Goal: Task Accomplishment & Management: Complete application form

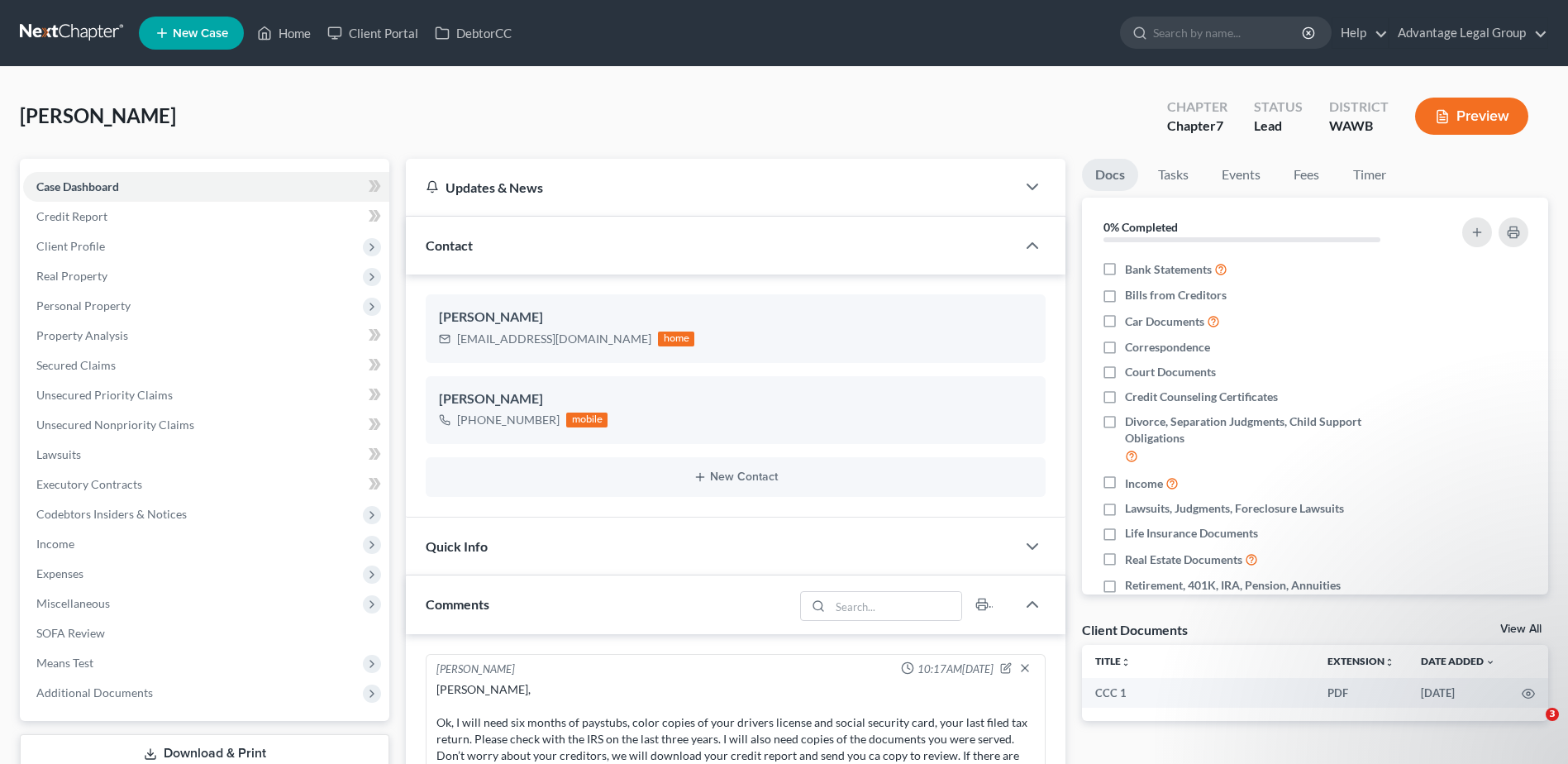
select select "0"
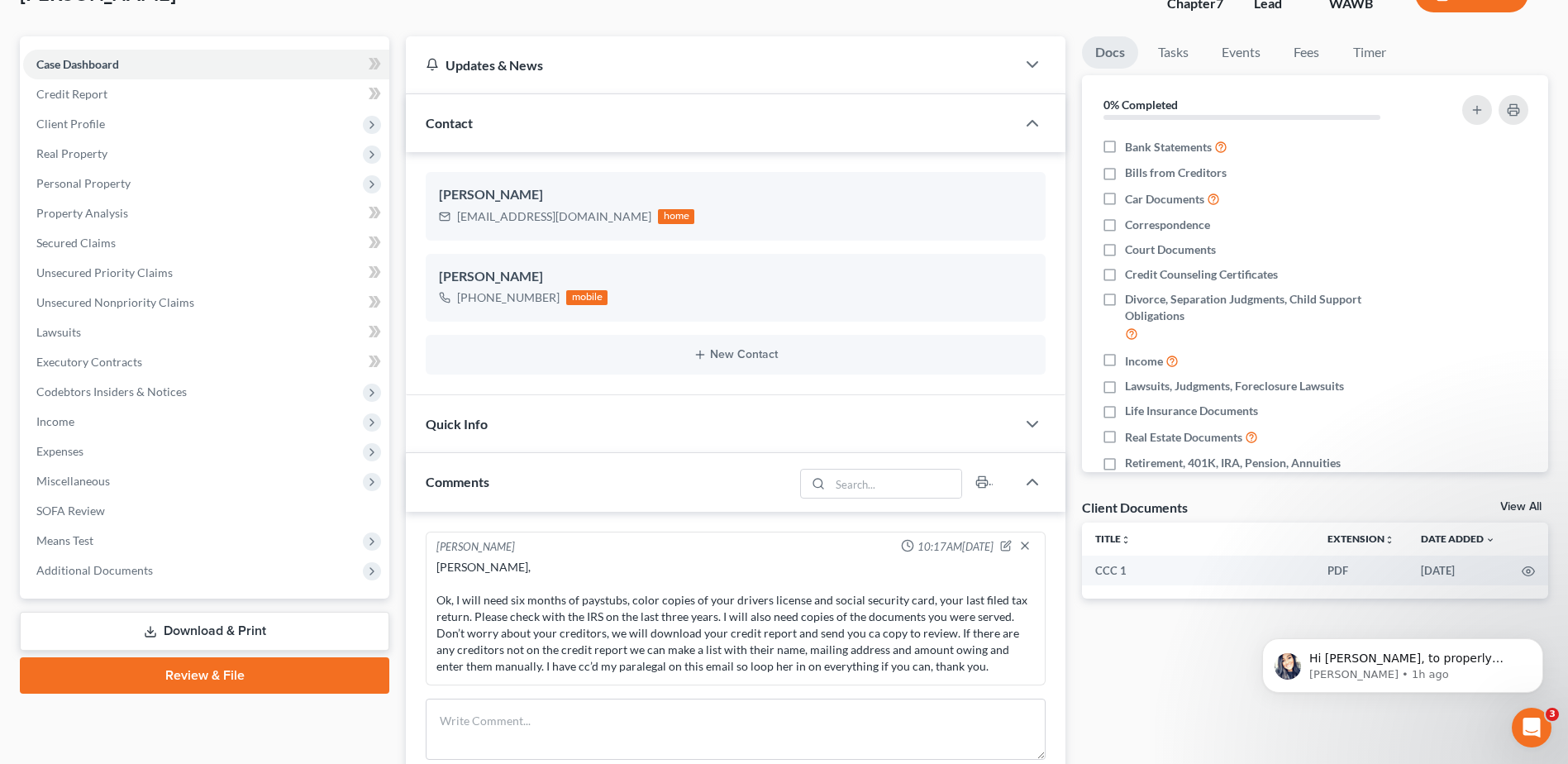
scroll to position [166, 0]
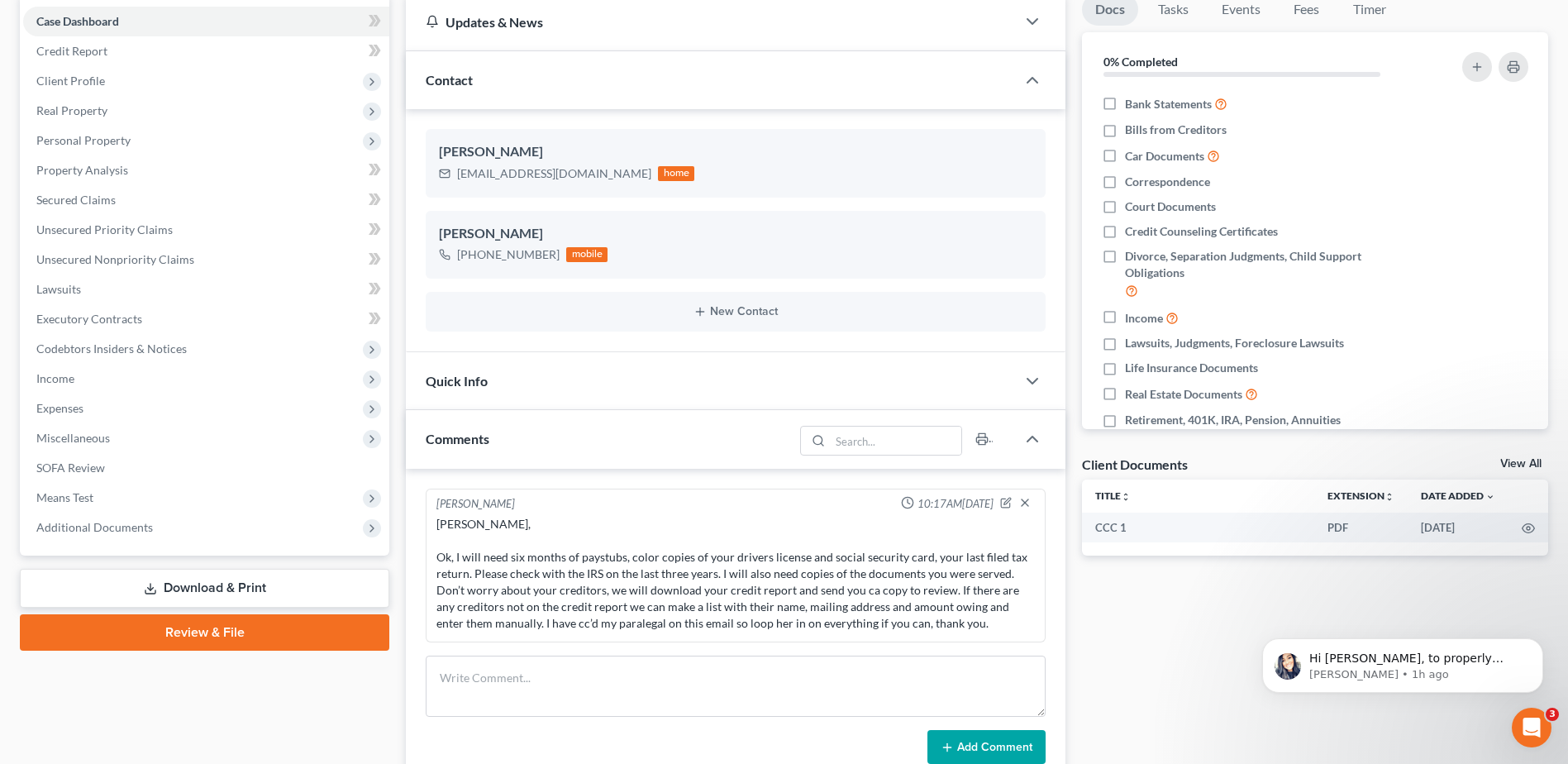
drag, startPoint x: 198, startPoint y: 634, endPoint x: 351, endPoint y: 678, distance: 159.2
click at [198, 634] on link "Review & File" at bounding box center [204, 632] width 369 height 36
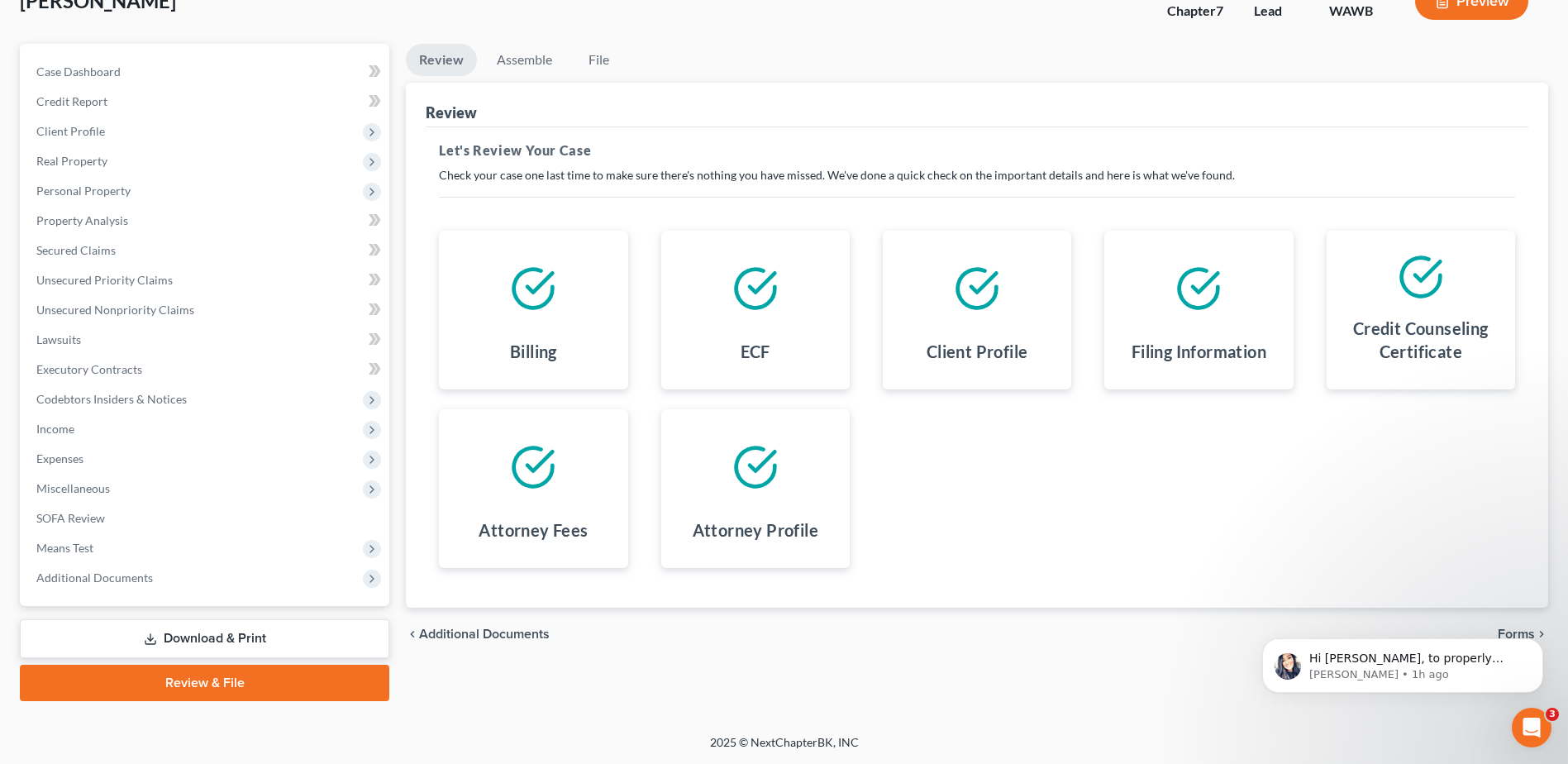
scroll to position [900, 0]
click at [1519, 632] on div "Hi [PERSON_NAME], to properly address user concerns, we need to know exactly wh…" at bounding box center [1403, 589] width 304 height 207
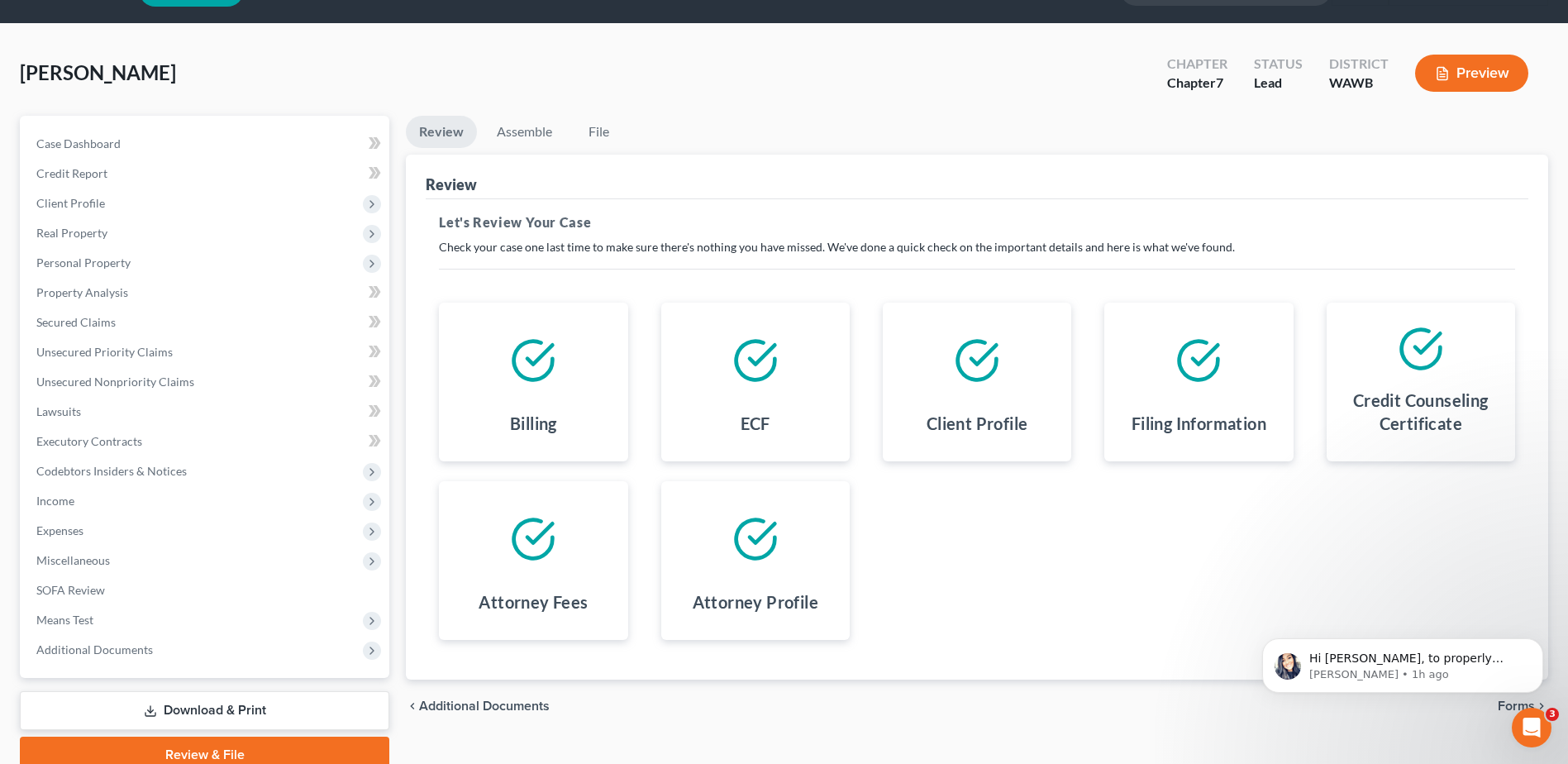
scroll to position [0, 0]
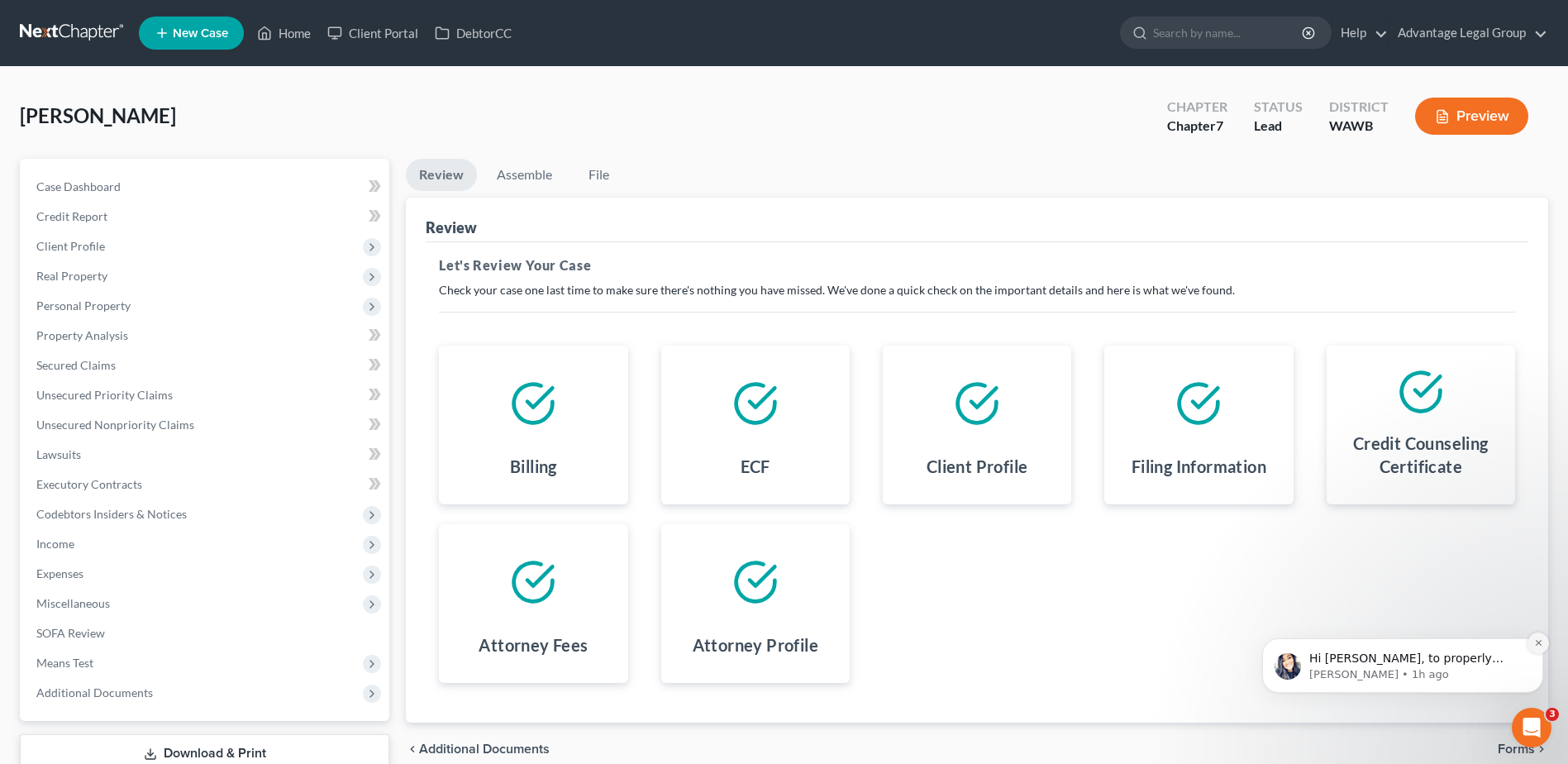
click at [1540, 645] on icon "Dismiss notification" at bounding box center [1538, 642] width 6 height 6
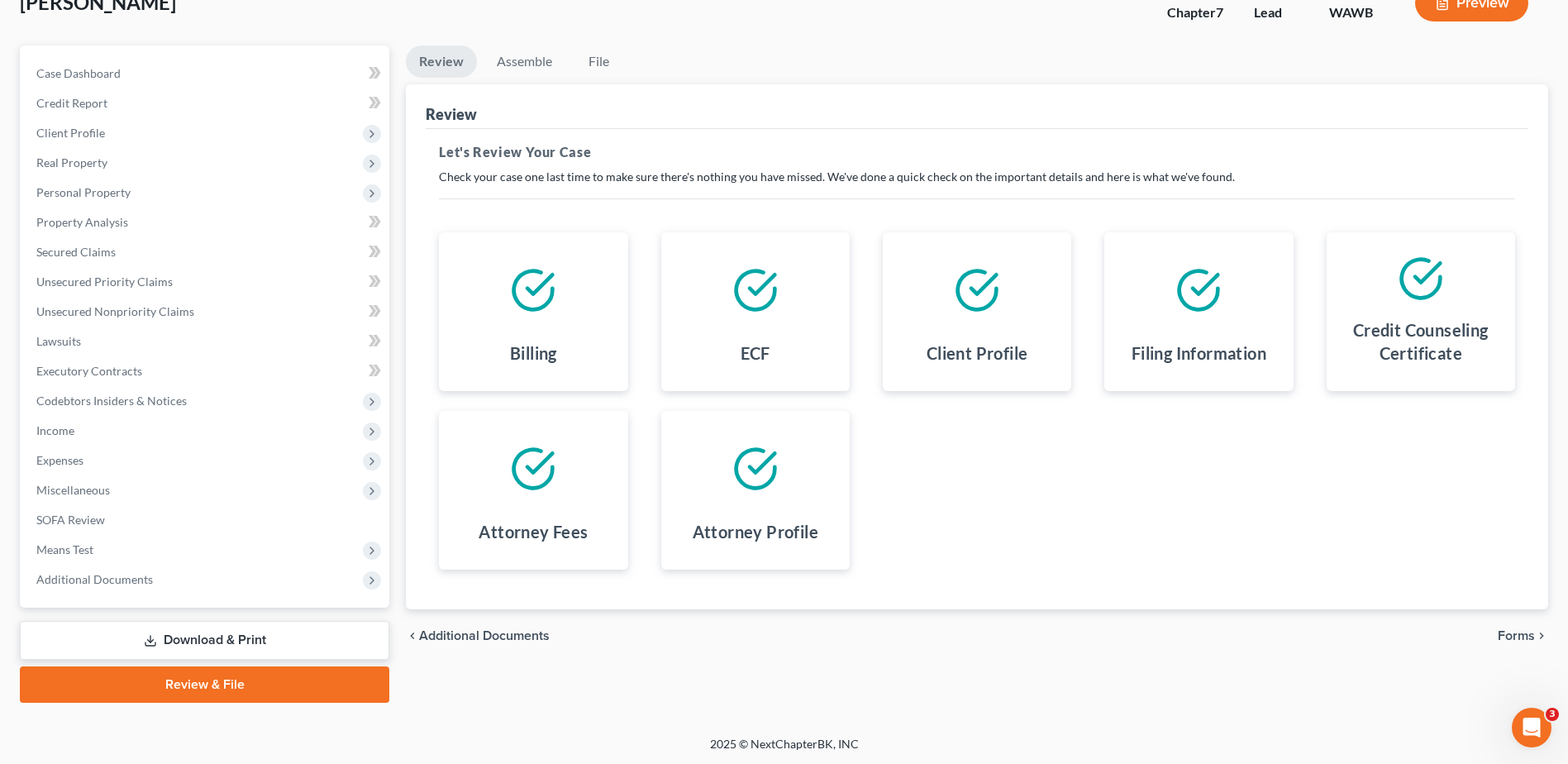
scroll to position [115, 0]
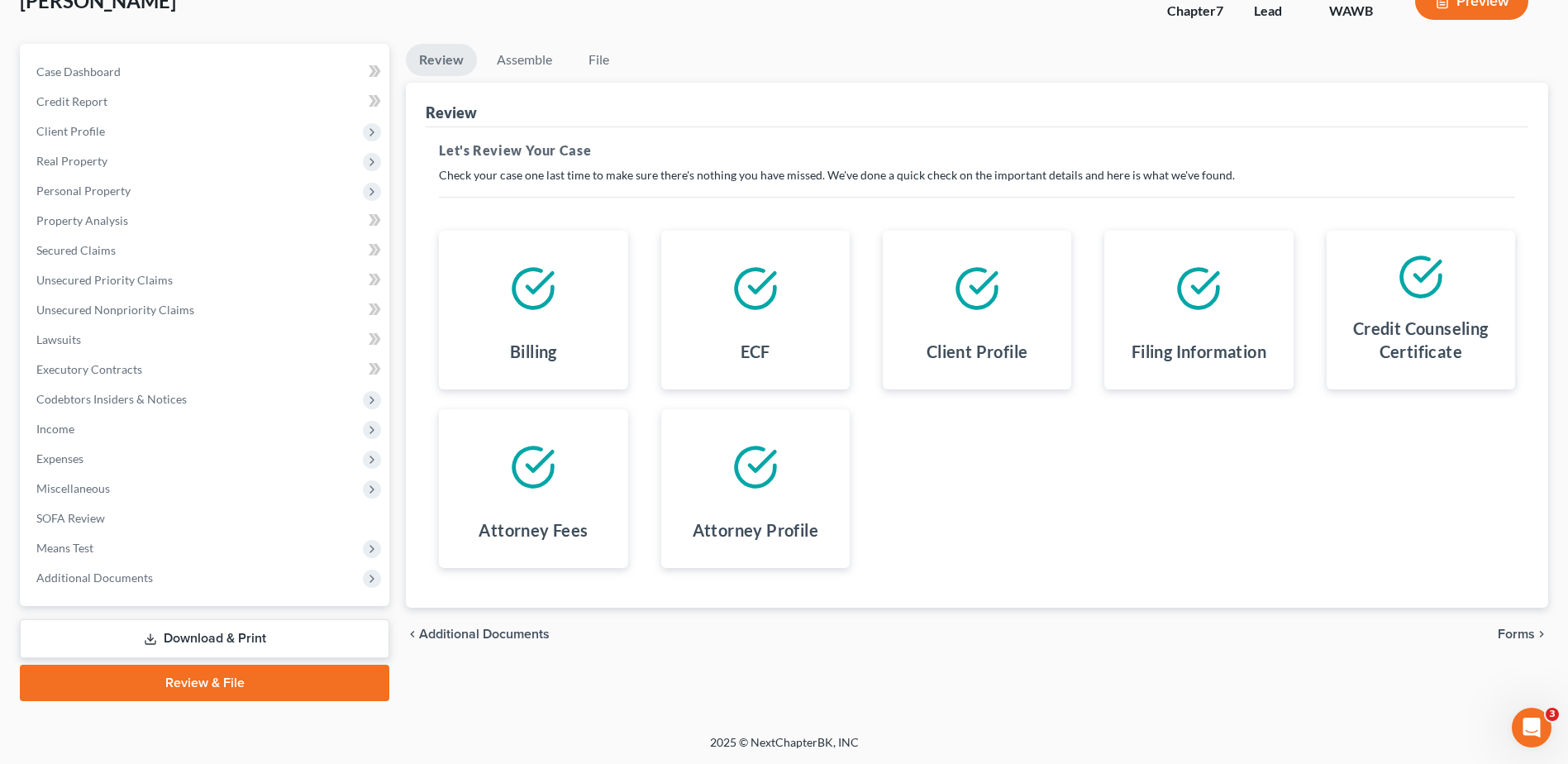
click at [1513, 634] on span "Forms" at bounding box center [1516, 634] width 37 height 13
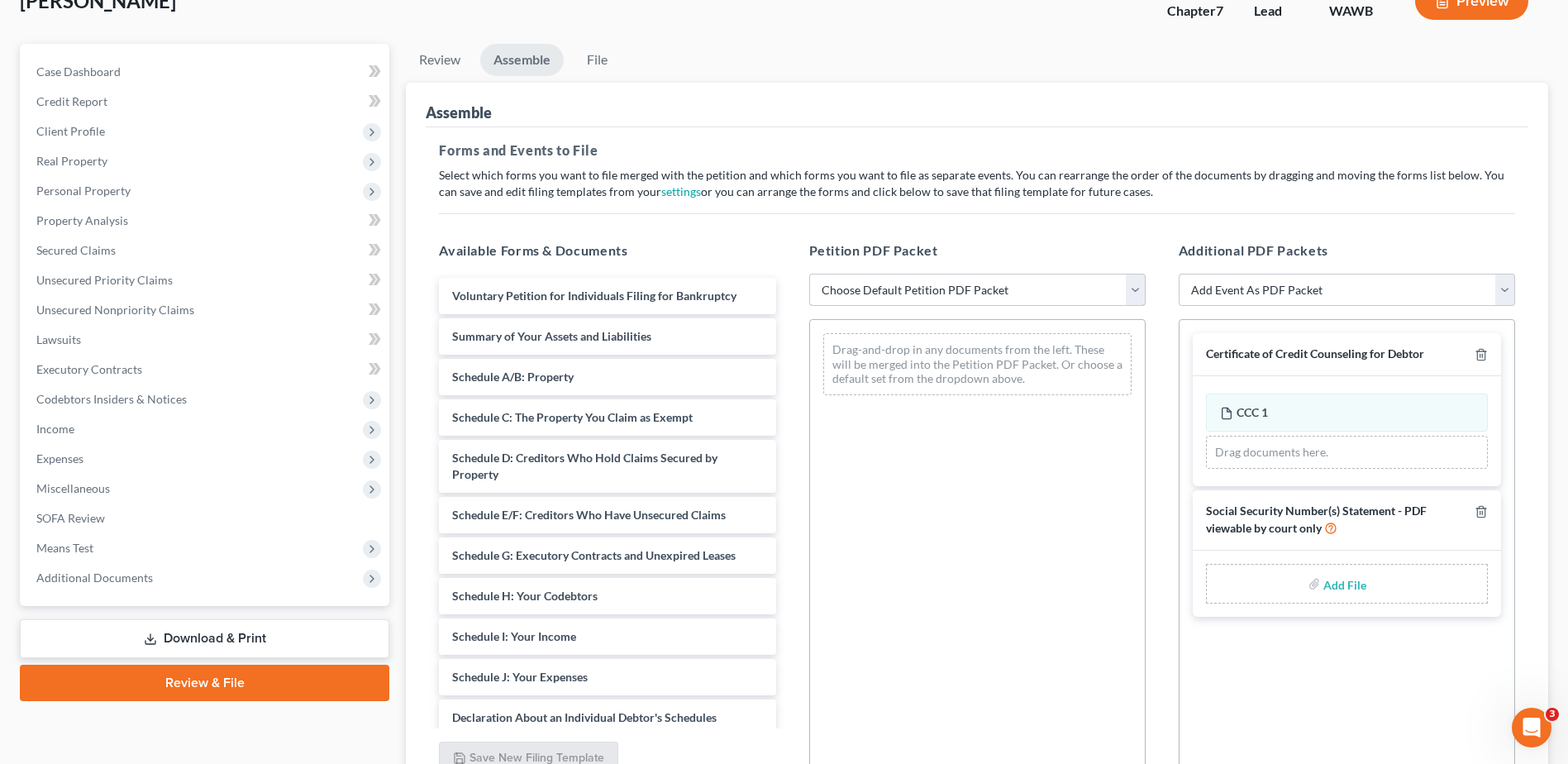
click at [1135, 286] on select "Choose Default Petition PDF Packet Emergency Filing (Voluntary Petition and Cre…" at bounding box center [977, 290] width 337 height 33
select select "0"
click at [809, 274] on select "Choose Default Petition PDF Packet Emergency Filing (Voluntary Petition and Cre…" at bounding box center [977, 290] width 337 height 33
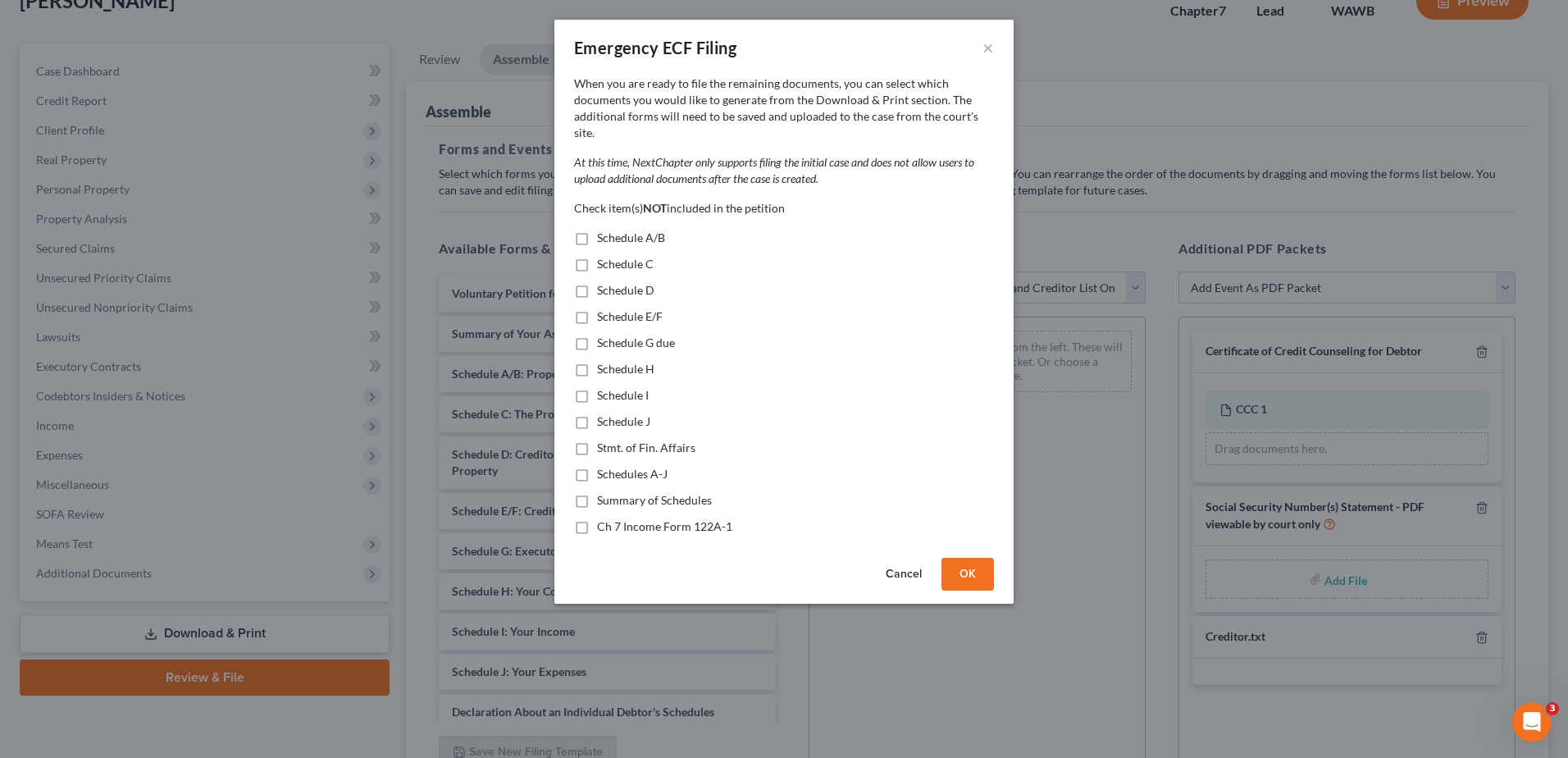
click at [597, 230] on label "Schedule A/B" at bounding box center [631, 238] width 68 height 16
click at [604, 230] on input "Schedule A/B" at bounding box center [609, 235] width 11 height 11
checkbox input "true"
click at [597, 256] on label "Schedule C" at bounding box center [625, 263] width 56 height 16
click at [604, 256] on input "Schedule C" at bounding box center [609, 261] width 11 height 11
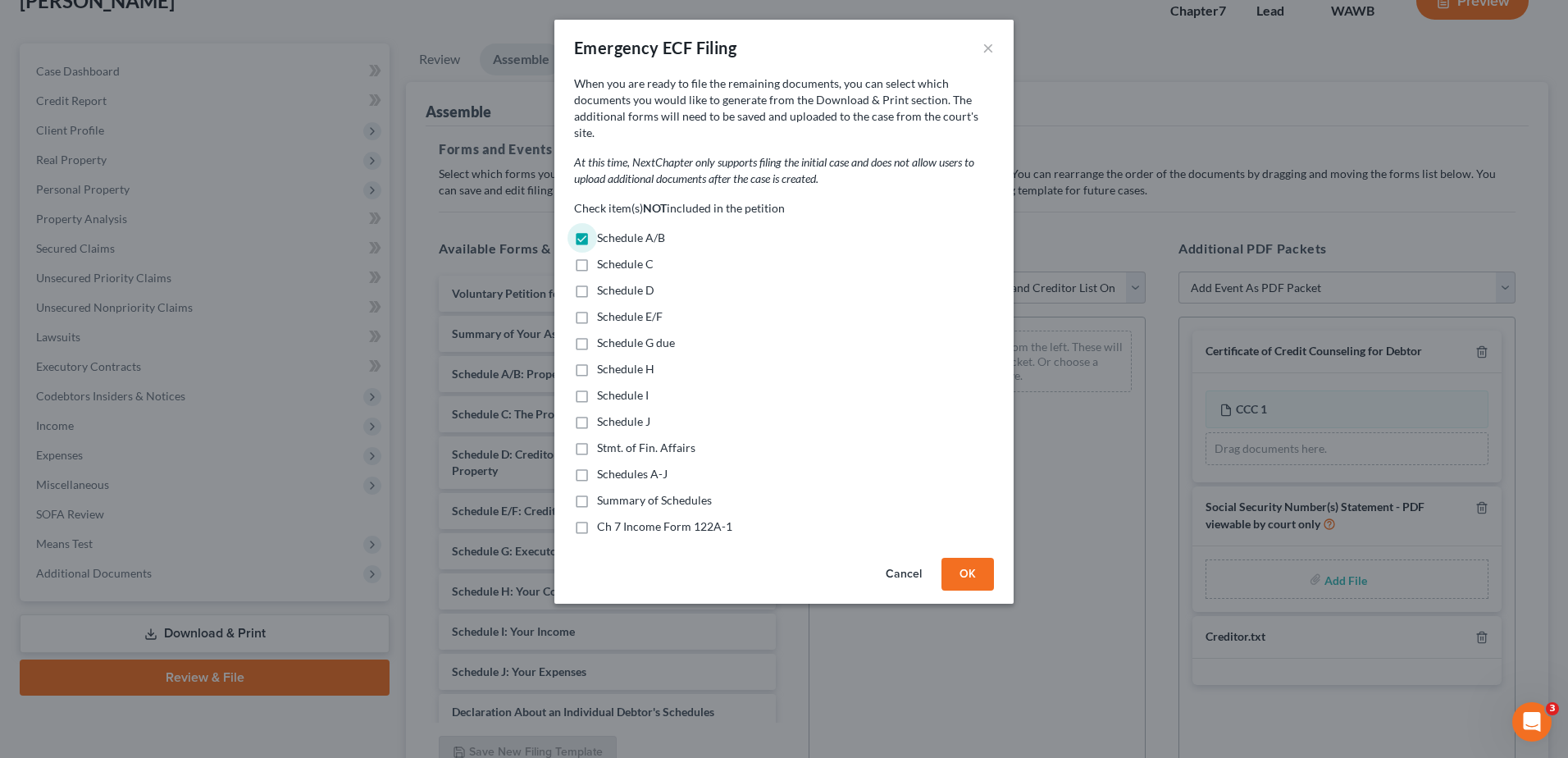
checkbox input "true"
click at [597, 282] on label "Schedule D" at bounding box center [625, 290] width 57 height 16
click at [604, 282] on input "Schedule D" at bounding box center [609, 287] width 11 height 11
checkbox input "true"
click at [597, 308] on label "Schedule E/F" at bounding box center [629, 316] width 66 height 16
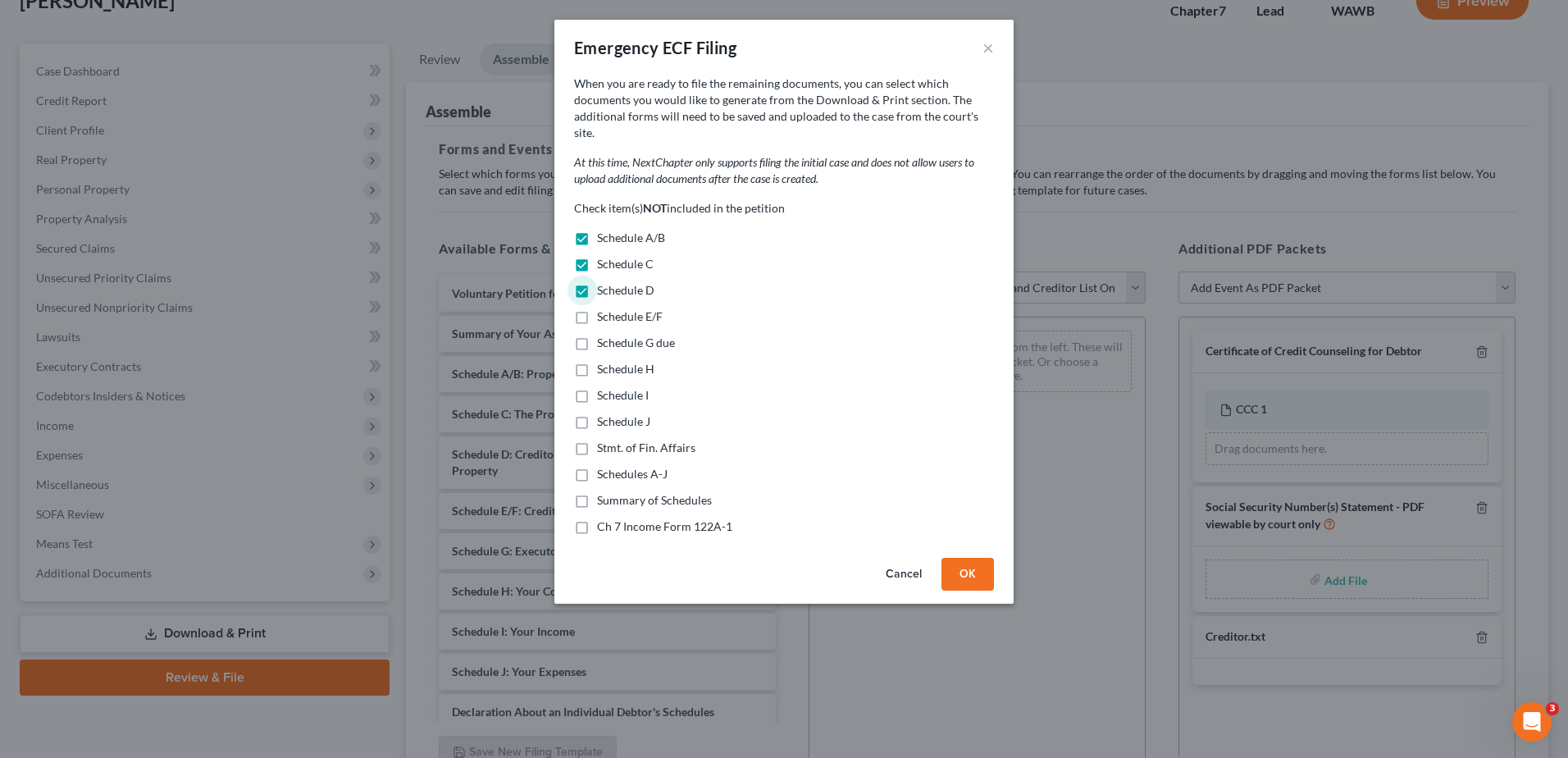
click at [604, 308] on input "Schedule E/F" at bounding box center [609, 313] width 11 height 11
checkbox input "true"
click at [597, 335] on label "Schedule G due" at bounding box center [635, 342] width 78 height 16
click at [604, 335] on input "Schedule G due" at bounding box center [609, 340] width 11 height 11
checkbox input "true"
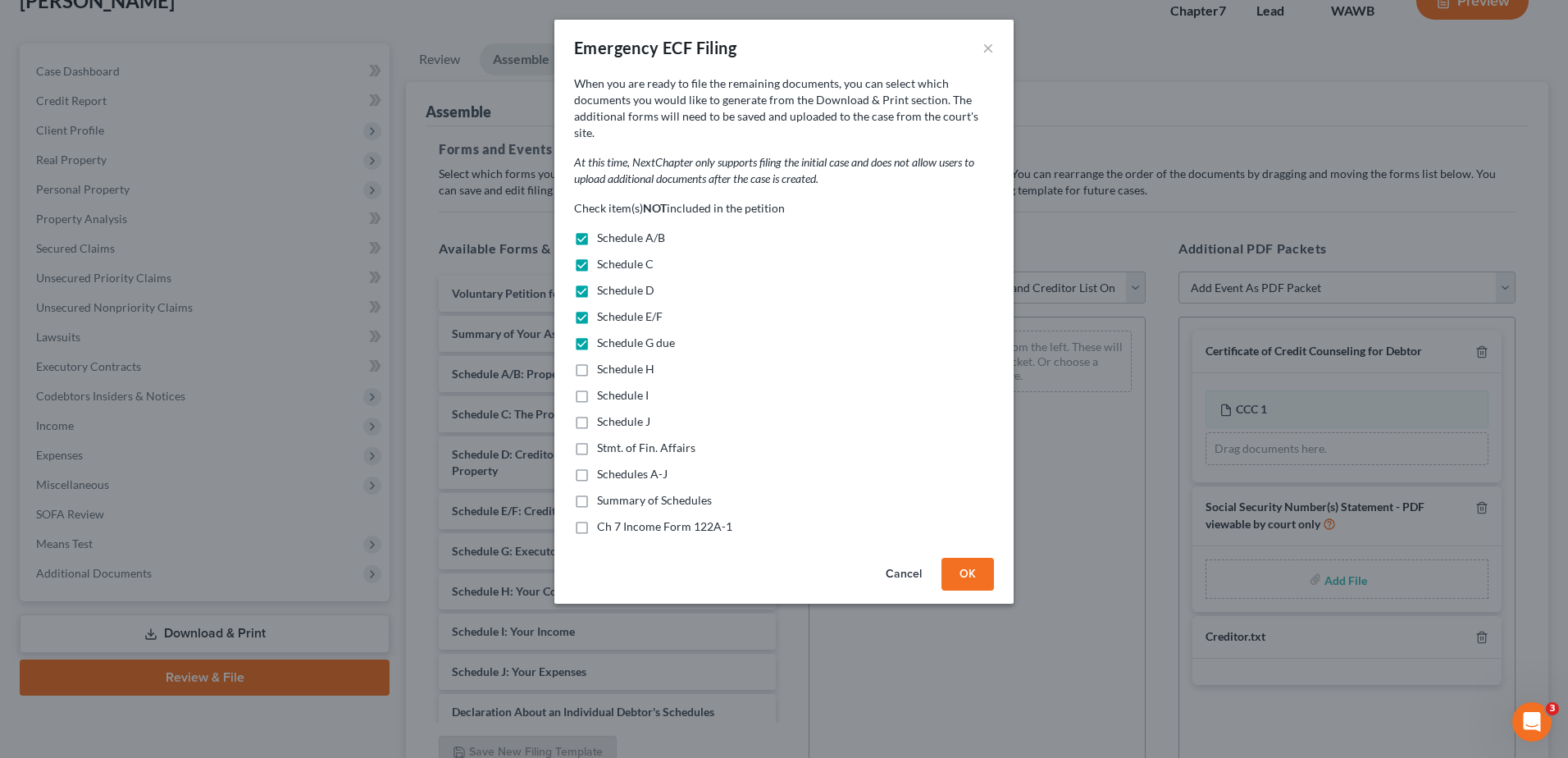
click at [597, 361] on label "Schedule H" at bounding box center [625, 369] width 57 height 16
click at [604, 361] on input "Schedule H" at bounding box center [609, 366] width 11 height 11
checkbox input "true"
click at [597, 387] on label "Schedule I" at bounding box center [623, 394] width 52 height 16
click at [604, 387] on input "Schedule I" at bounding box center [609, 392] width 11 height 11
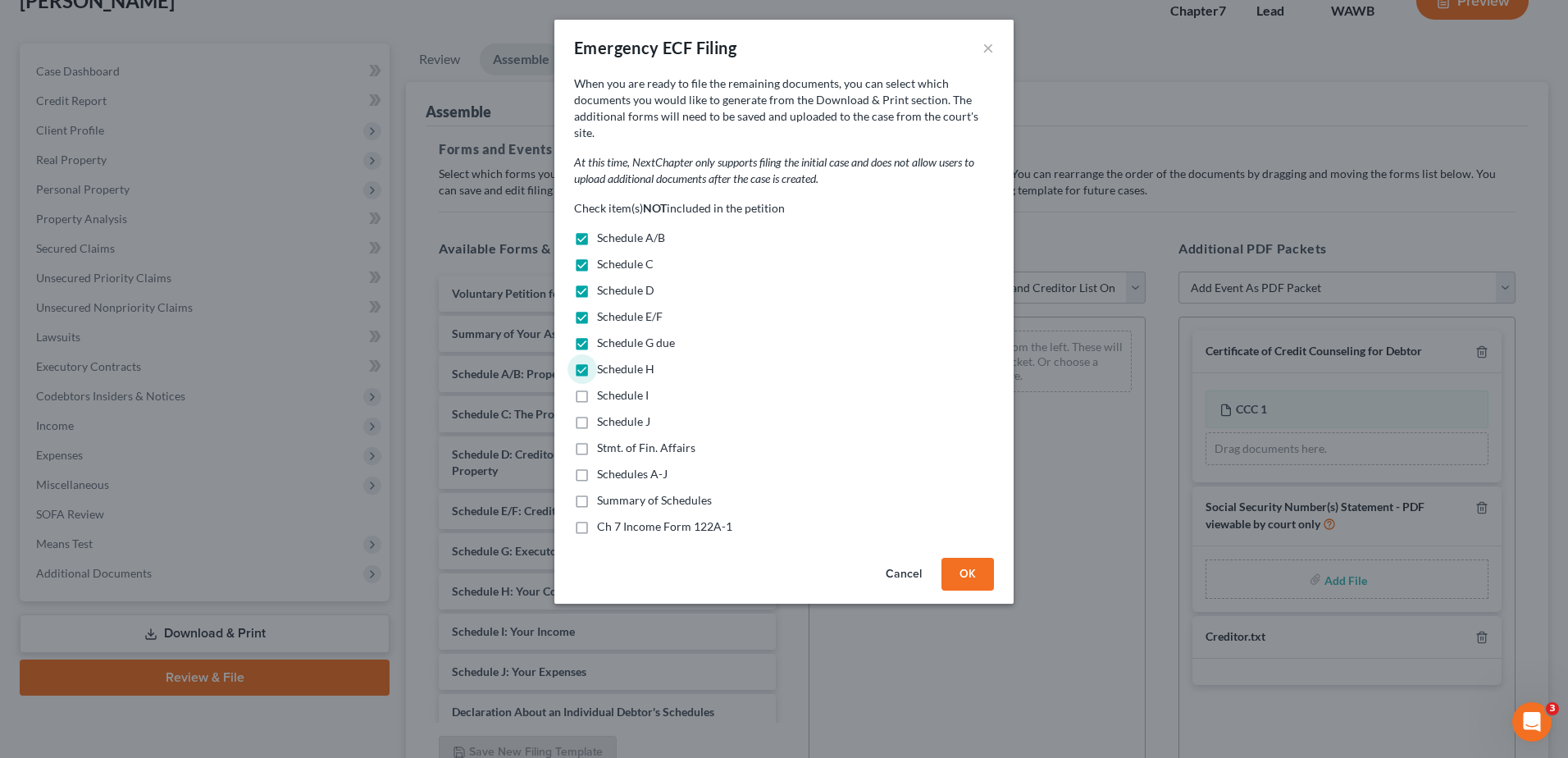
checkbox input "true"
click at [597, 413] on label "Schedule J" at bounding box center [623, 421] width 54 height 16
click at [604, 413] on input "Schedule J" at bounding box center [609, 418] width 11 height 11
checkbox input "true"
click at [597, 439] on label "Stmt. of Fin. Affairs" at bounding box center [646, 447] width 99 height 16
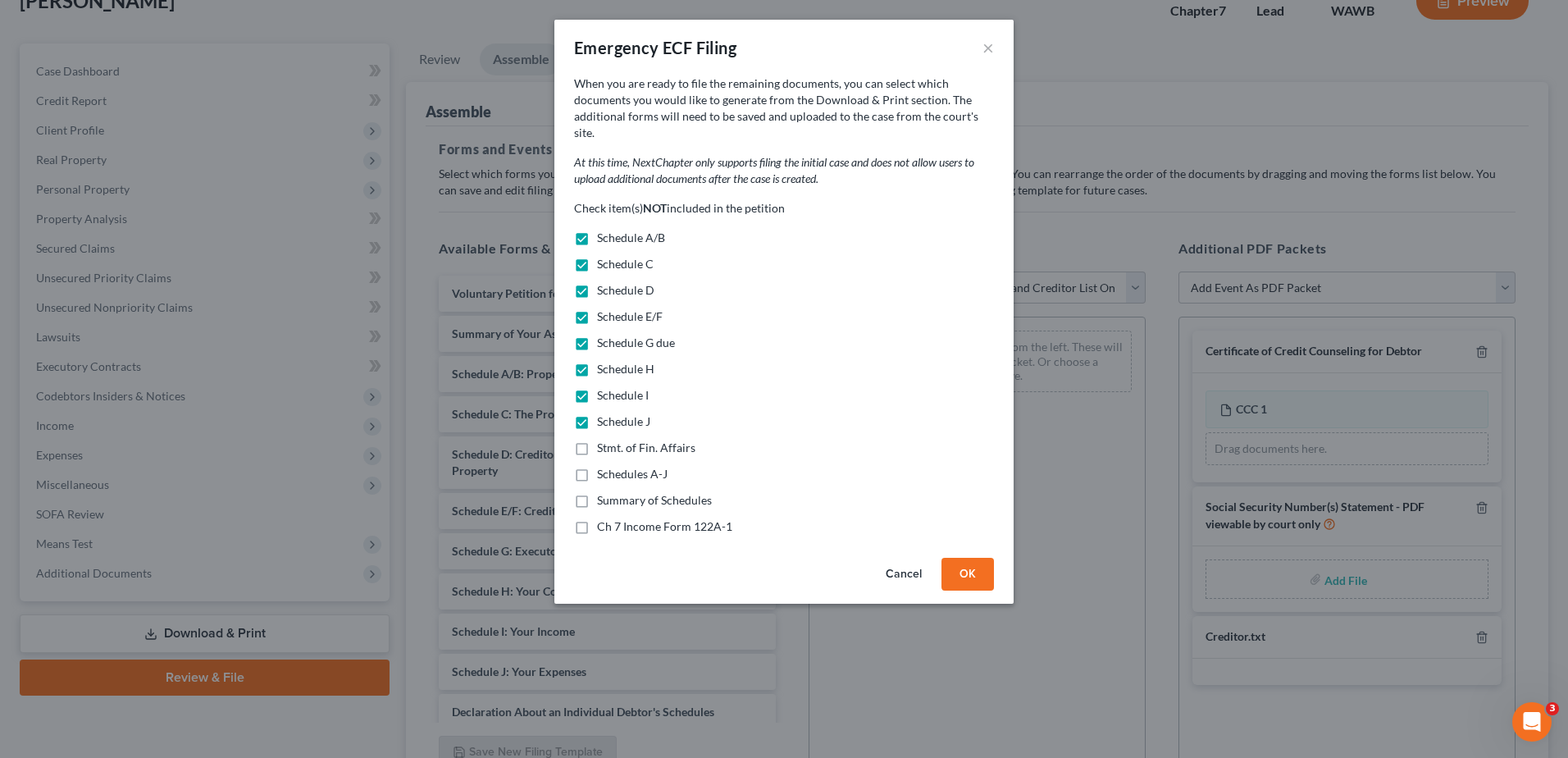
click at [604, 439] on input "Stmt. of Fin. Affairs" at bounding box center [609, 445] width 11 height 11
checkbox input "true"
click at [597, 466] on label "Schedules A-J" at bounding box center [632, 474] width 71 height 16
click at [604, 466] on input "Schedules A-J" at bounding box center [609, 471] width 11 height 11
checkbox input "true"
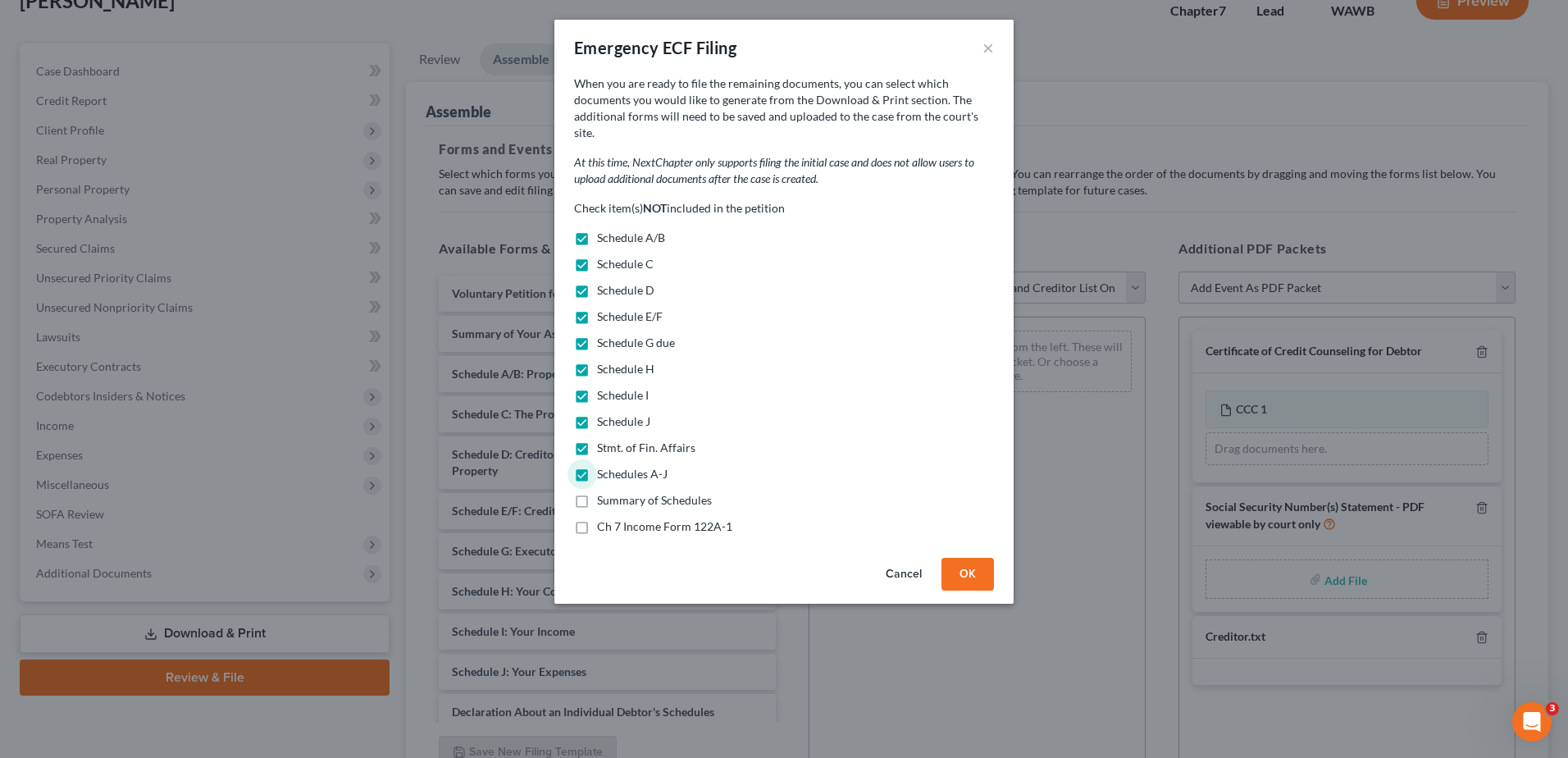
click at [597, 492] on label "Summary of Schedules" at bounding box center [654, 500] width 115 height 16
click at [604, 492] on input "Summary of Schedules" at bounding box center [609, 497] width 11 height 11
checkbox input "true"
click at [597, 518] on label "Ch 7 Income Form 122A-1" at bounding box center [664, 525] width 135 height 16
click at [604, 518] on input "Ch 7 Income Form 122A-1" at bounding box center [609, 523] width 11 height 11
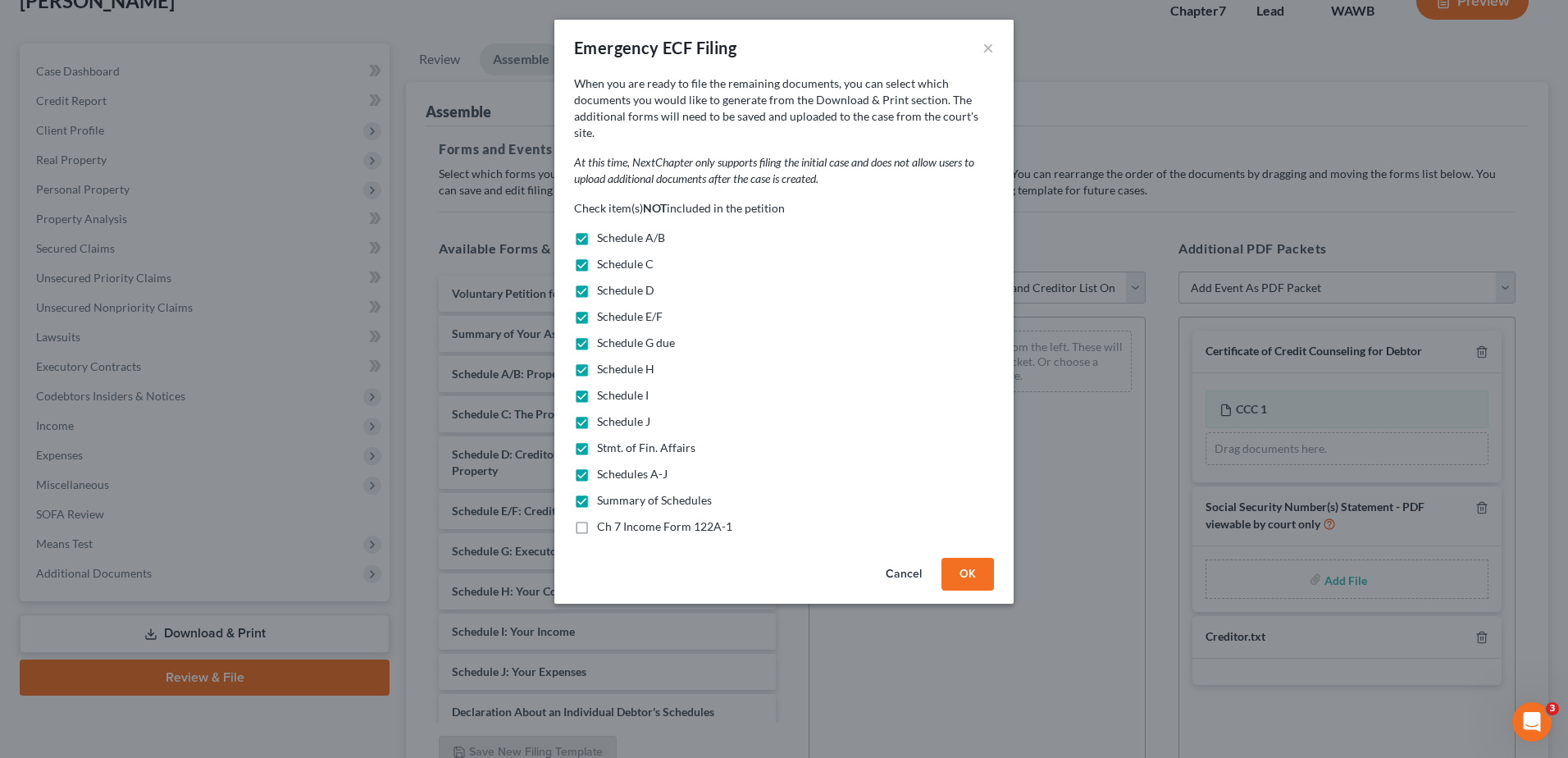
checkbox input "true"
click at [978, 564] on button "OK" at bounding box center [968, 574] width 53 height 33
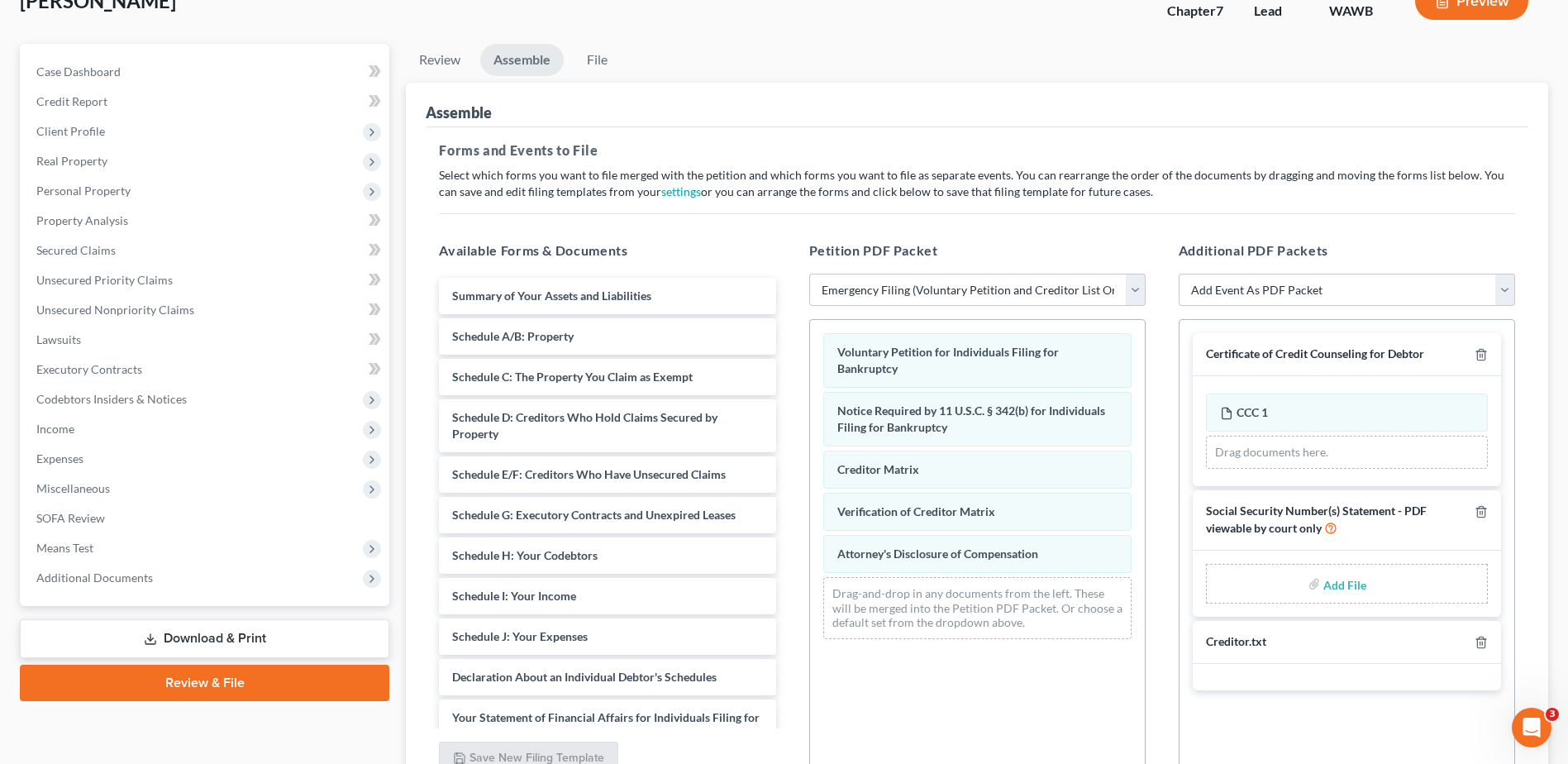
click at [1340, 583] on input "file" at bounding box center [1343, 583] width 40 height 30
type input "C:\fakepath\121.pdf"
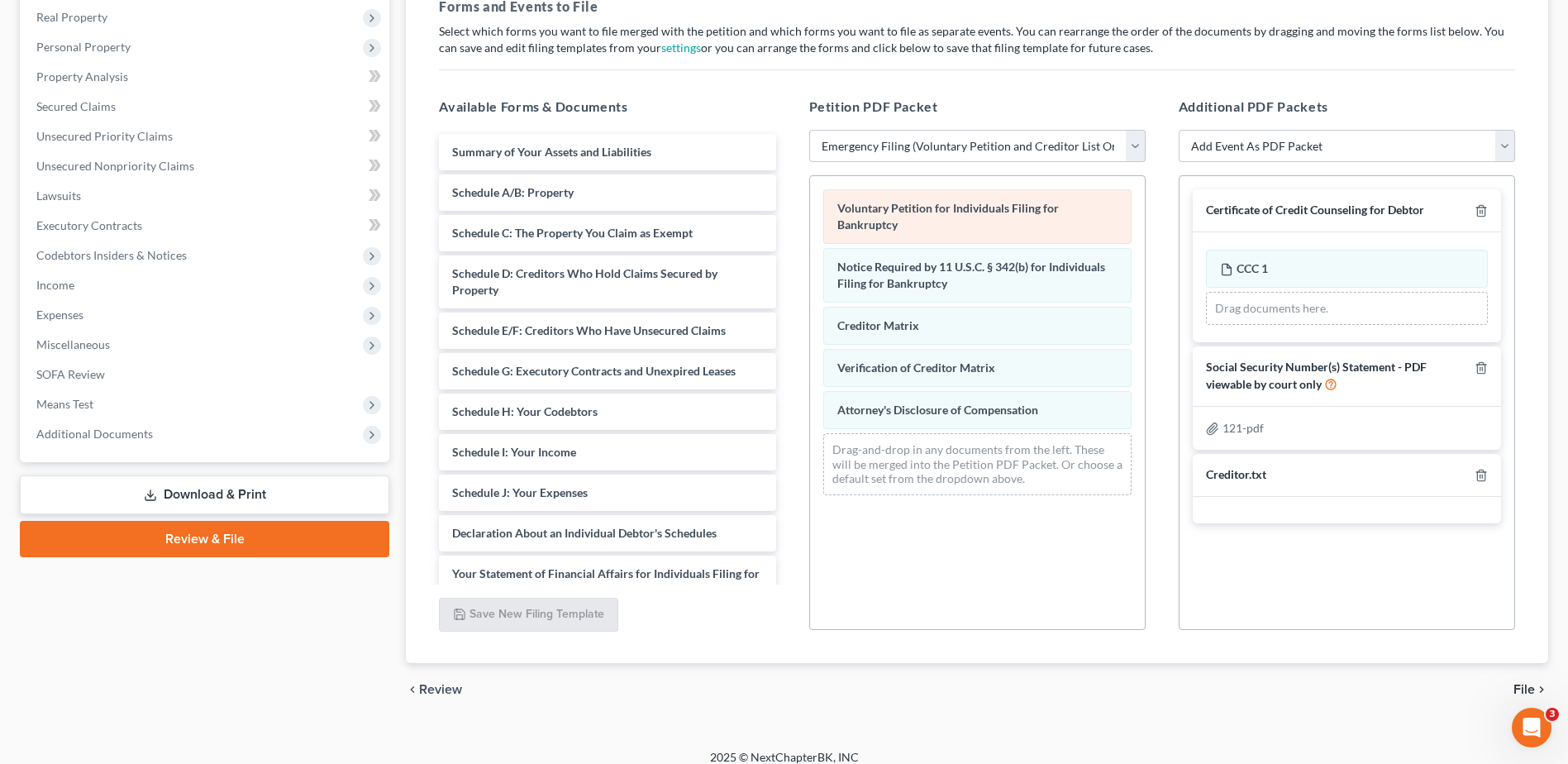
scroll to position [274, 0]
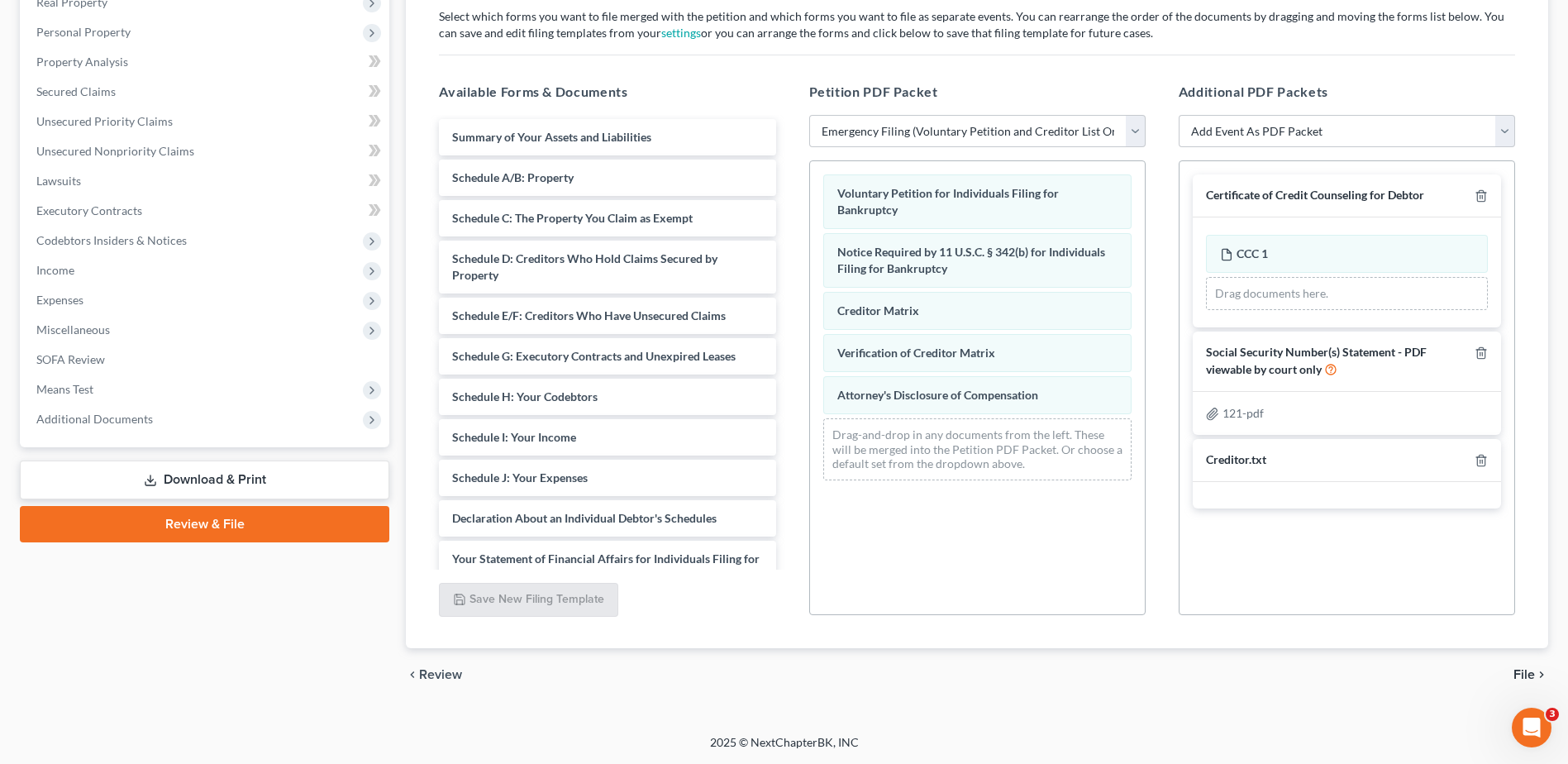
click at [1520, 677] on span "File" at bounding box center [1524, 674] width 21 height 13
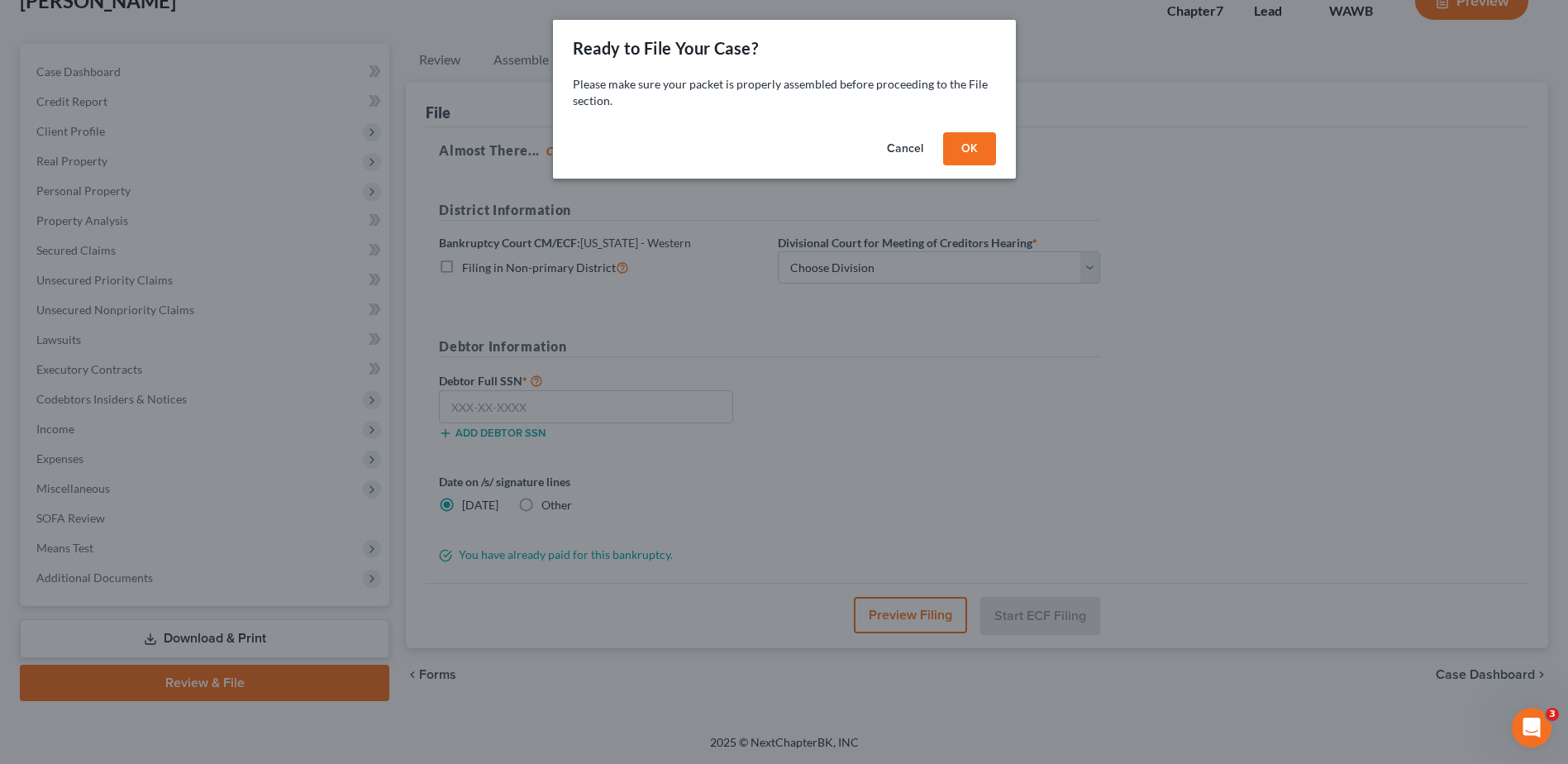
scroll to position [115, 0]
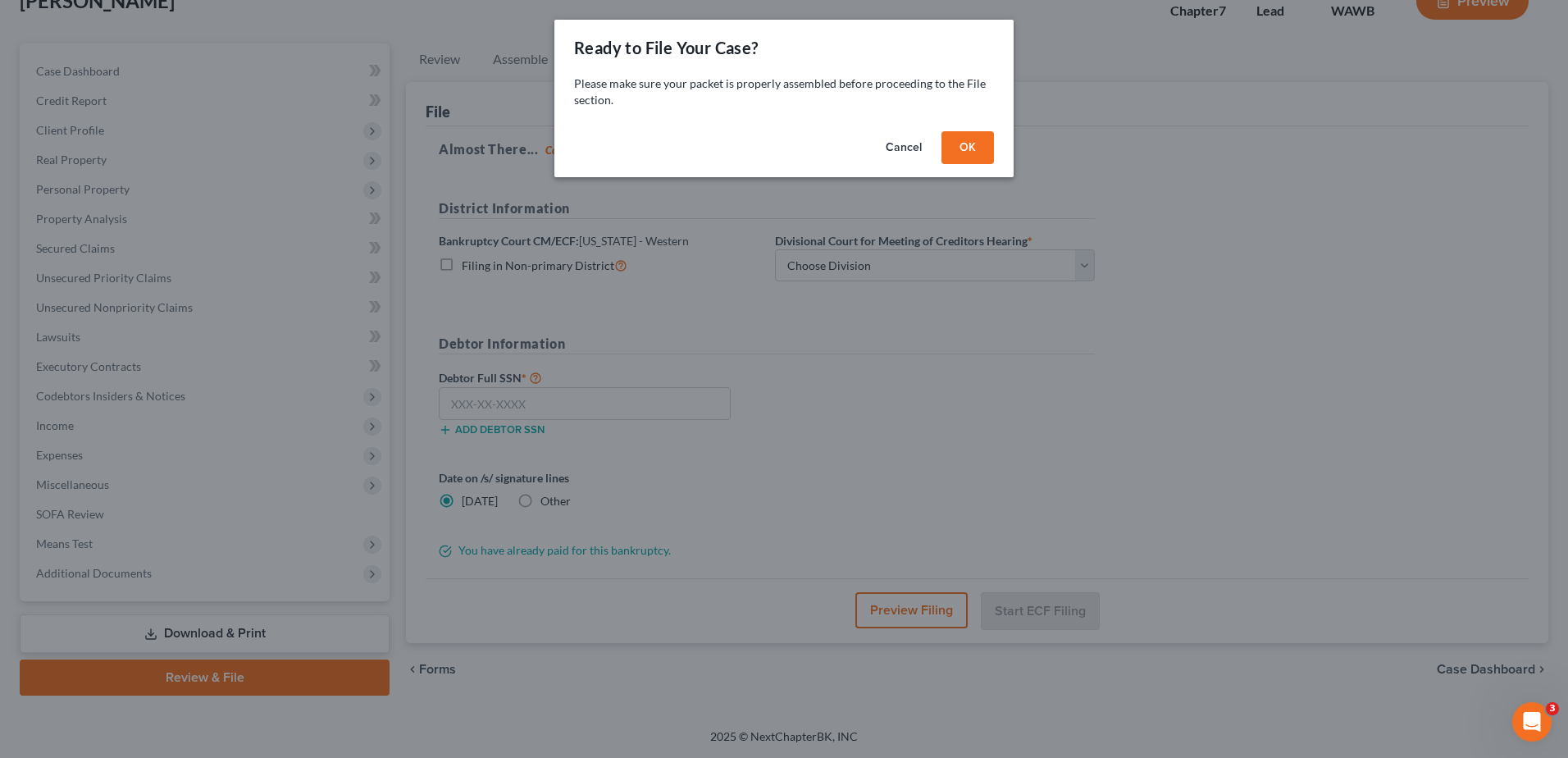
click at [973, 152] on button "OK" at bounding box center [968, 147] width 53 height 33
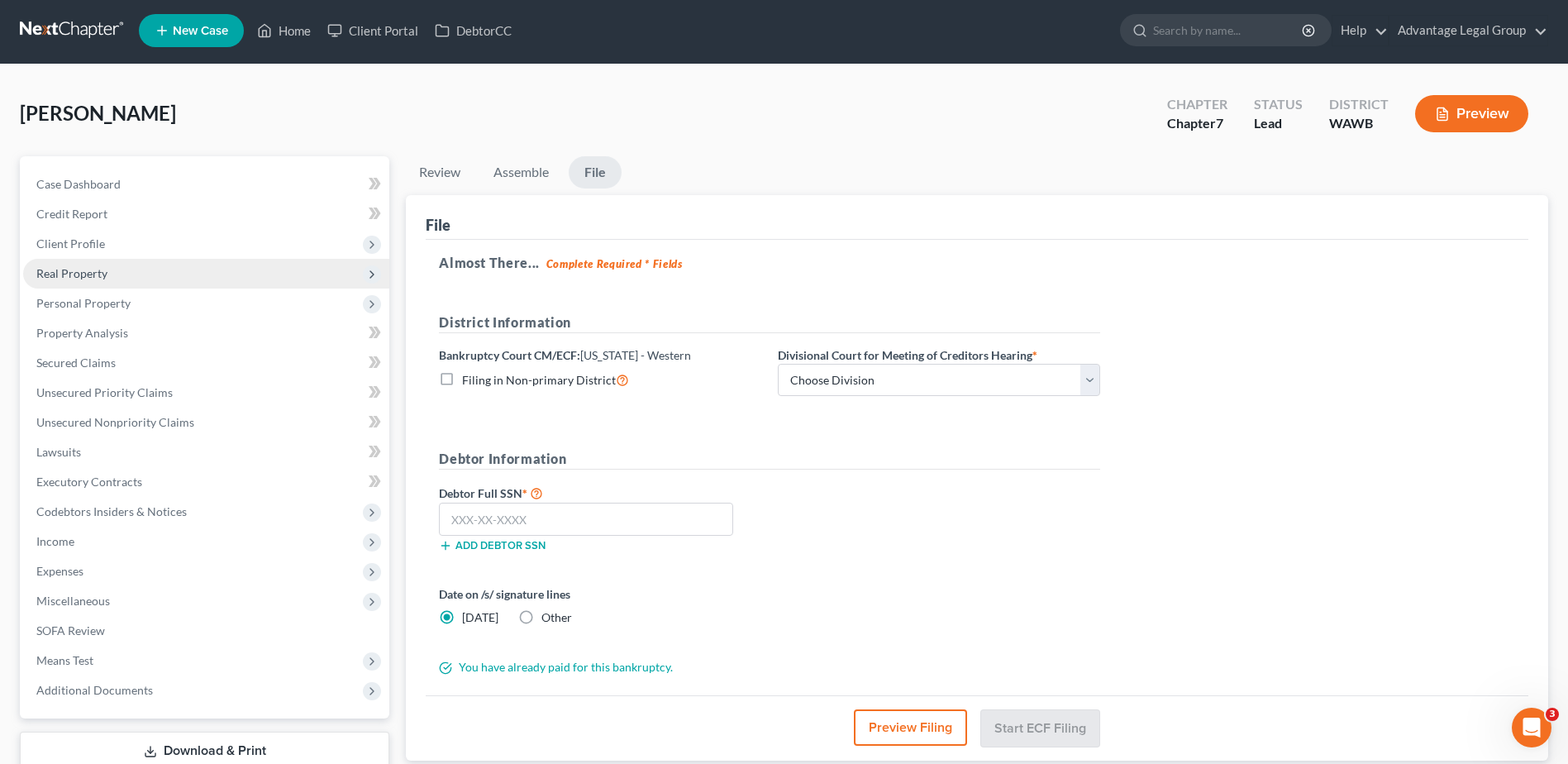
scroll to position [0, 0]
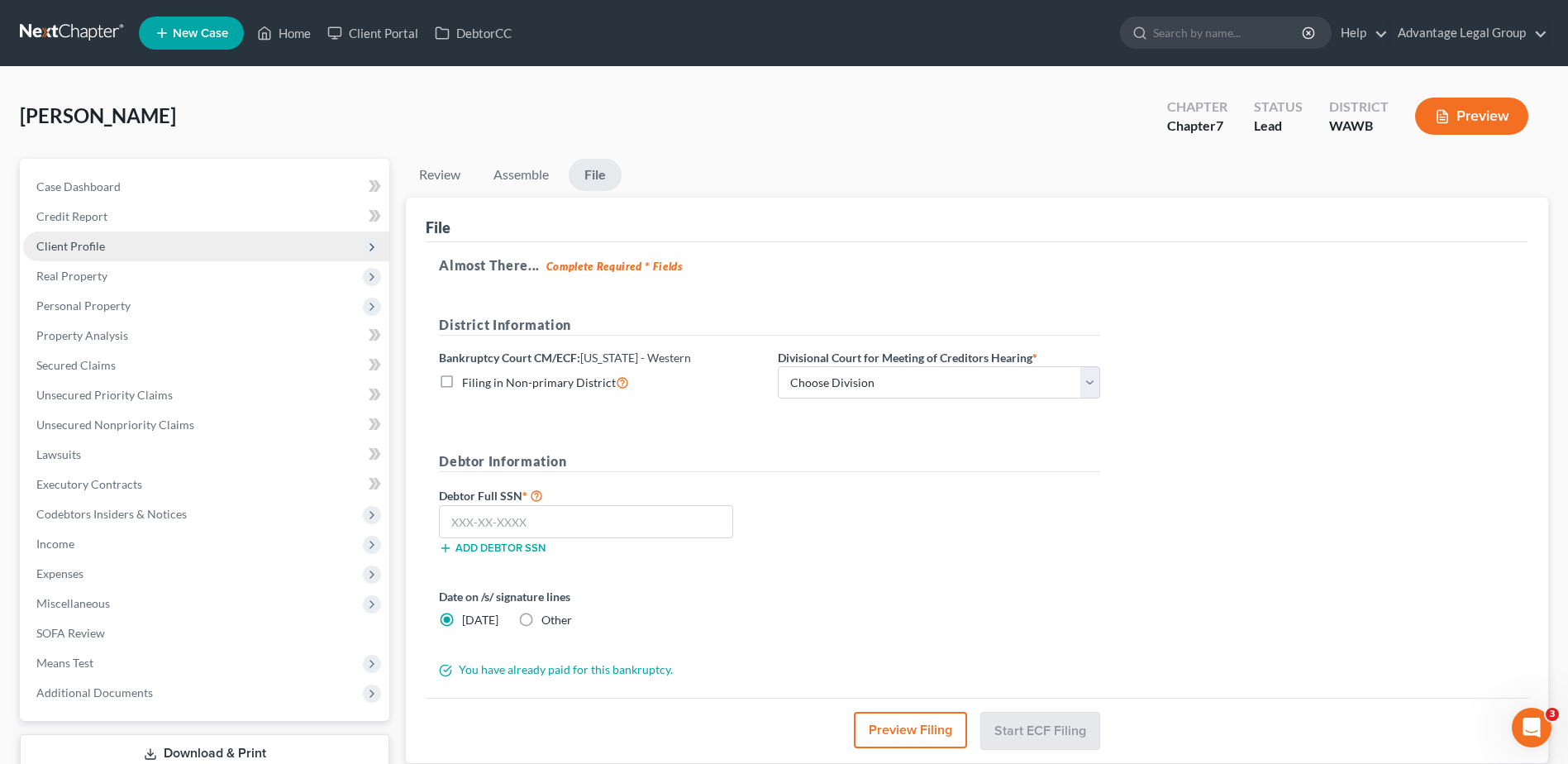
click at [73, 243] on span "Client Profile" at bounding box center [70, 246] width 69 height 14
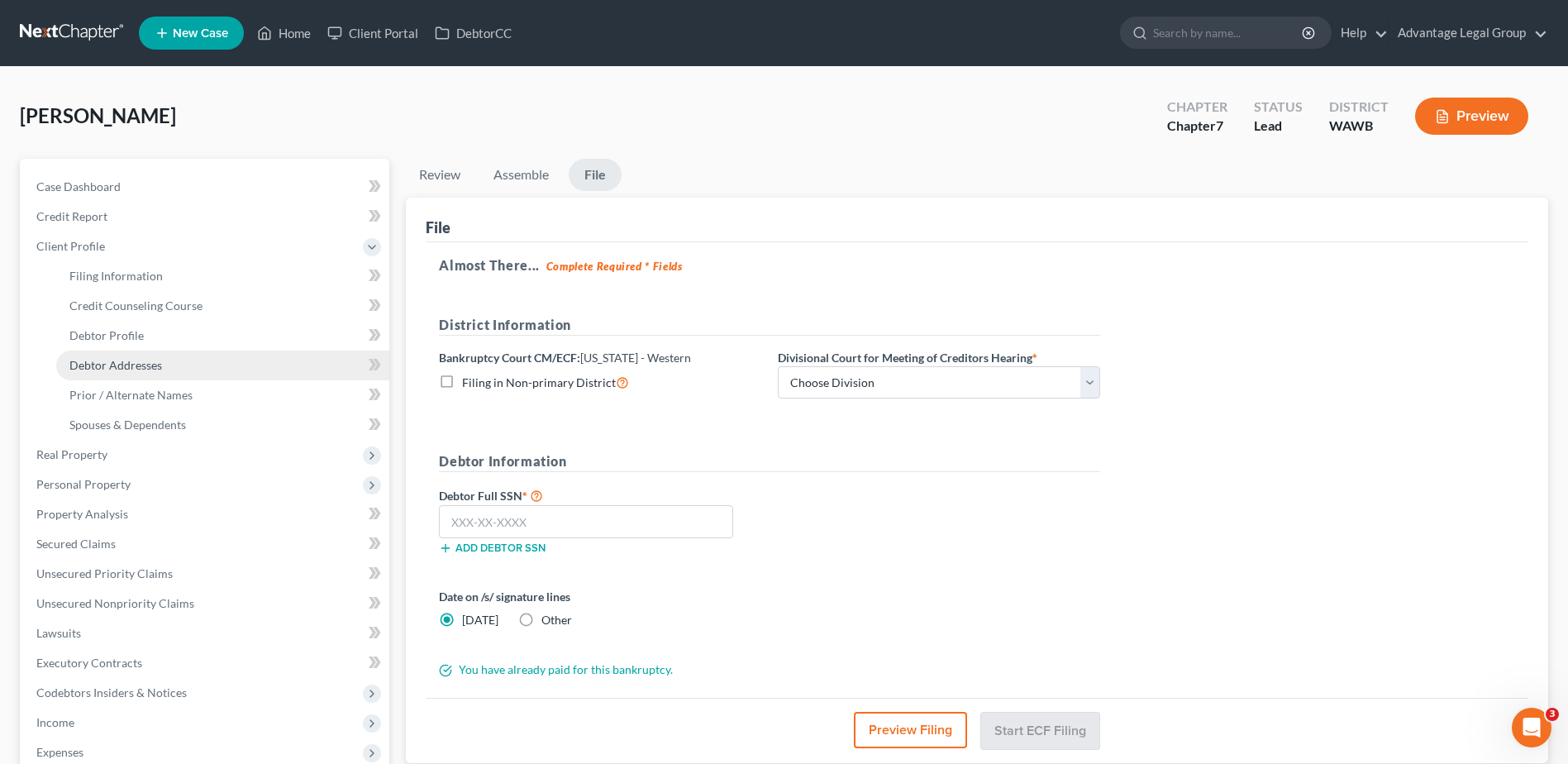
click at [110, 358] on span "Debtor Addresses" at bounding box center [116, 365] width 93 height 14
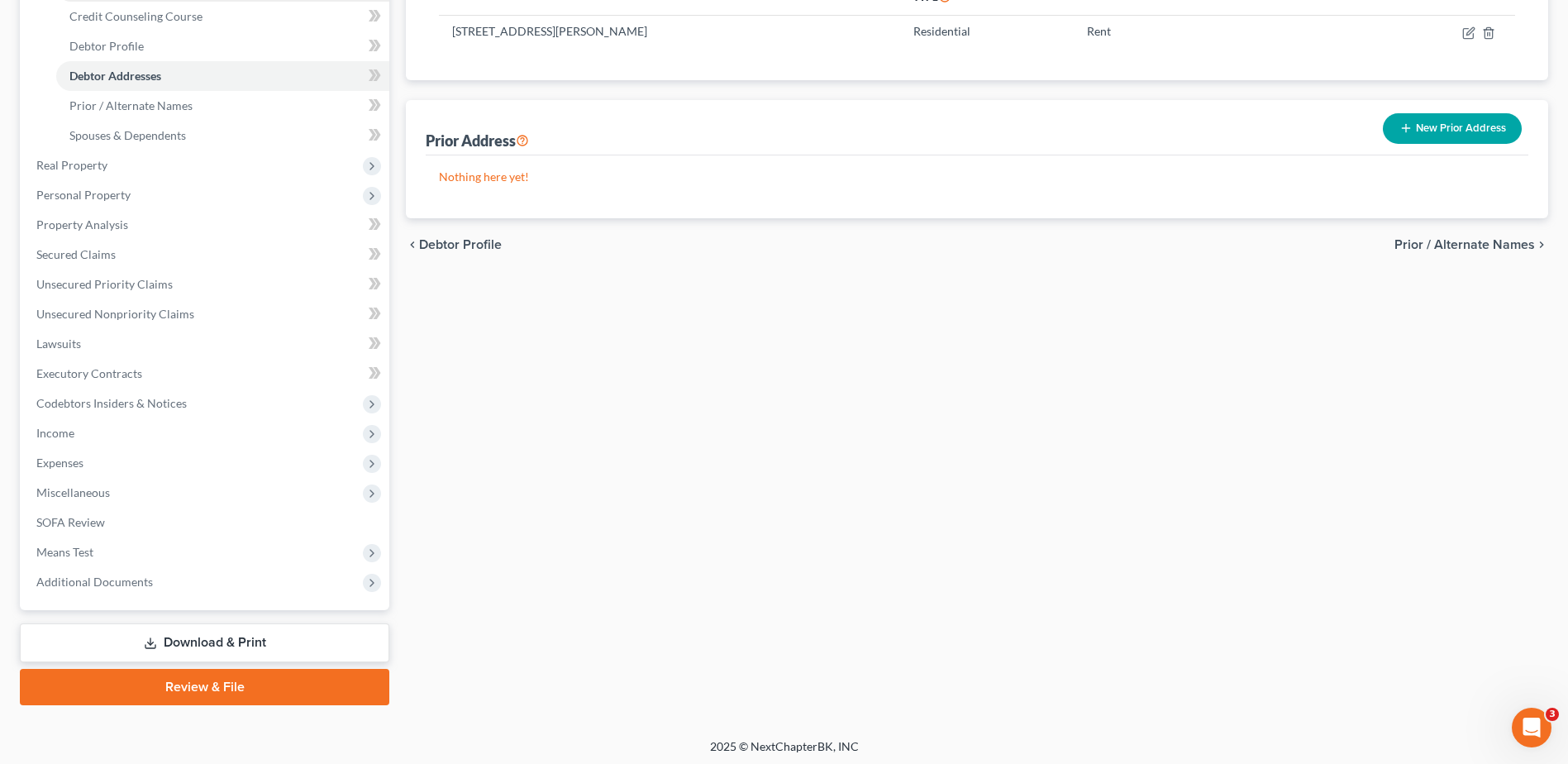
scroll to position [294, 0]
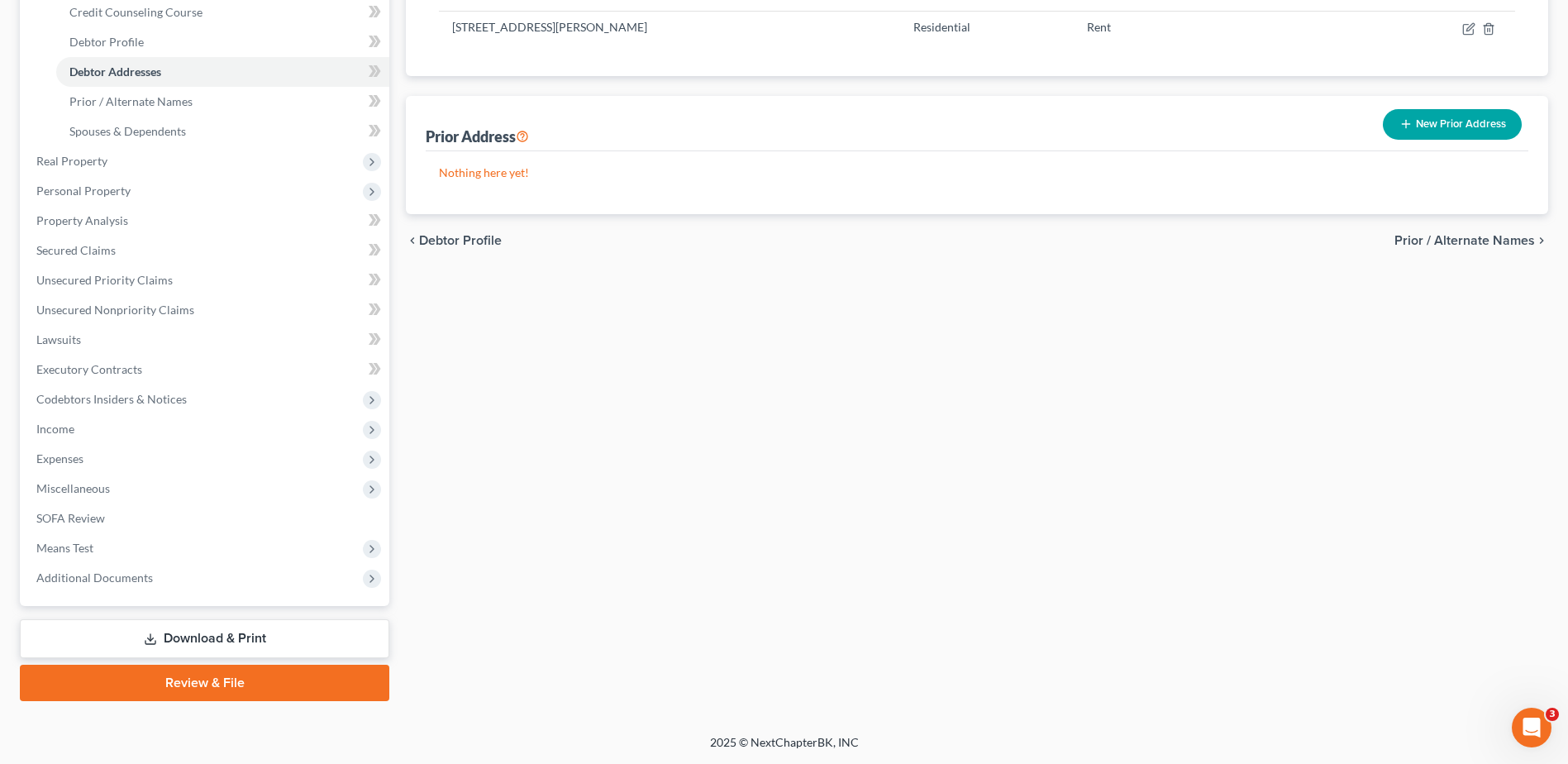
click at [233, 639] on link "Download & Print" at bounding box center [204, 638] width 369 height 39
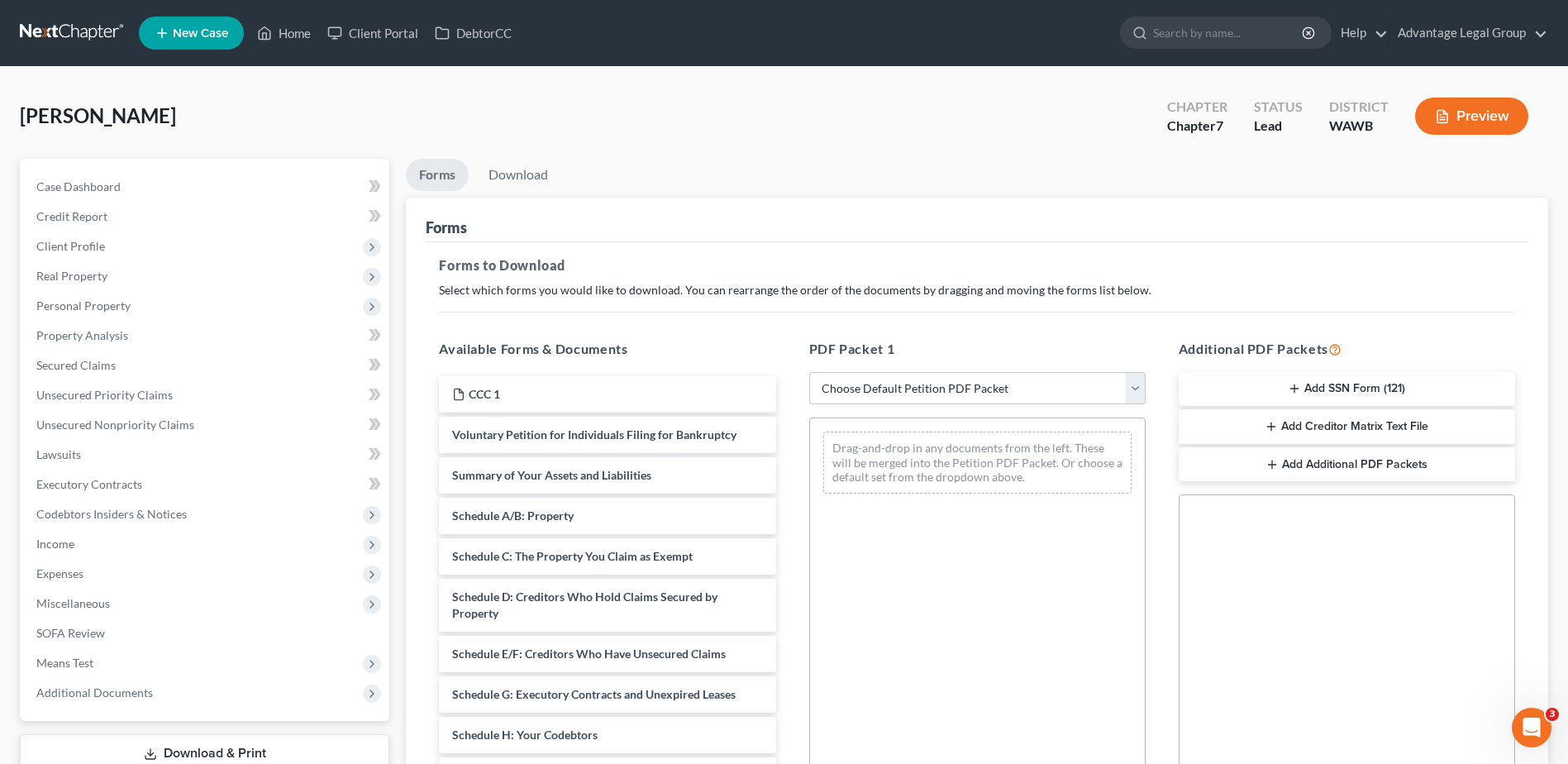
click at [1142, 385] on select "Choose Default Petition PDF Packet Complete Bankruptcy Petition (all forms and …" at bounding box center [977, 388] width 337 height 33
select select "1"
click at [815, 372] on select "Choose Default Petition PDF Packet Complete Bankruptcy Petition (all forms and …" at bounding box center [977, 388] width 337 height 33
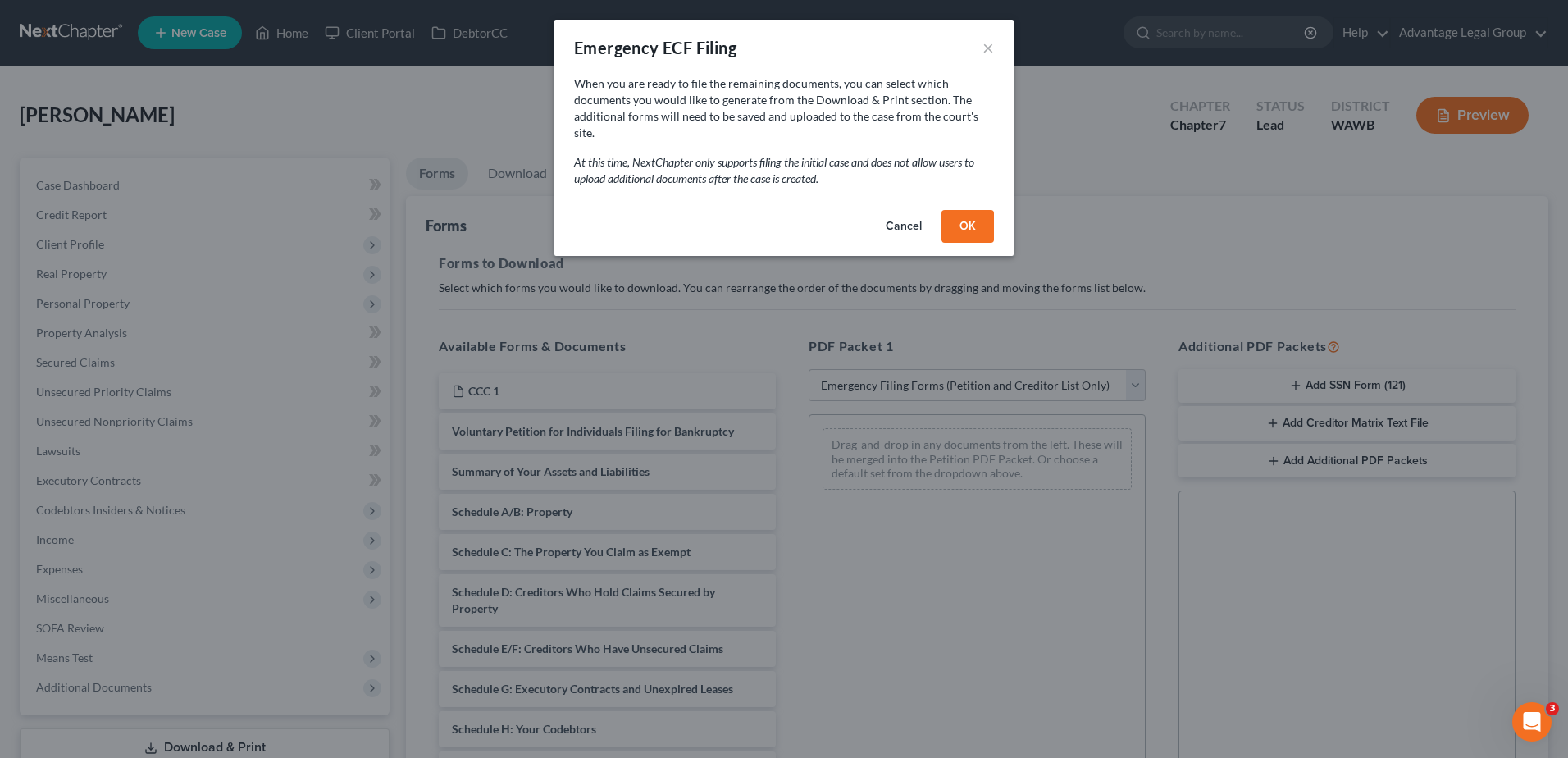
click at [962, 210] on button "OK" at bounding box center [968, 226] width 53 height 33
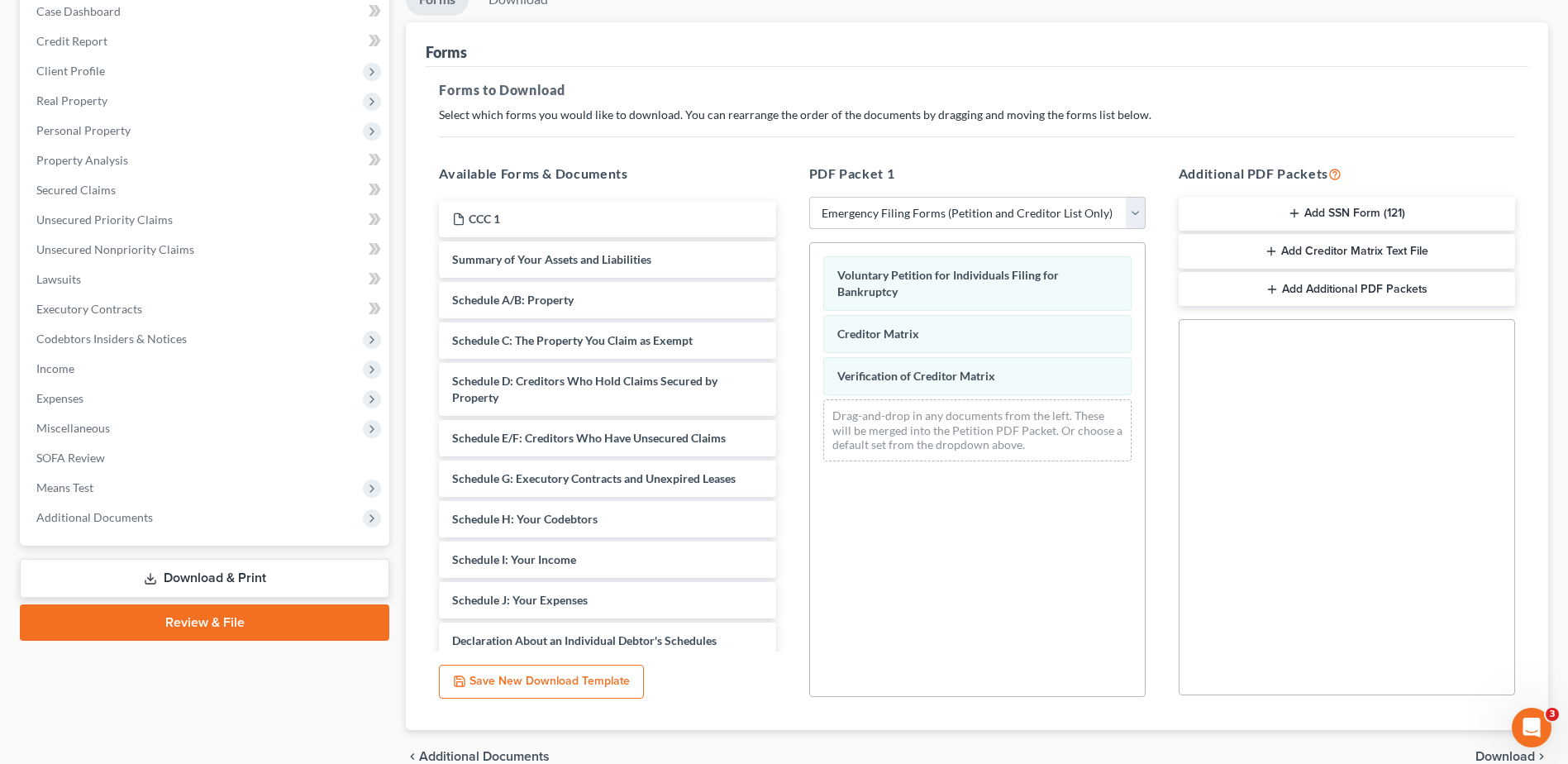
scroll to position [257, 0]
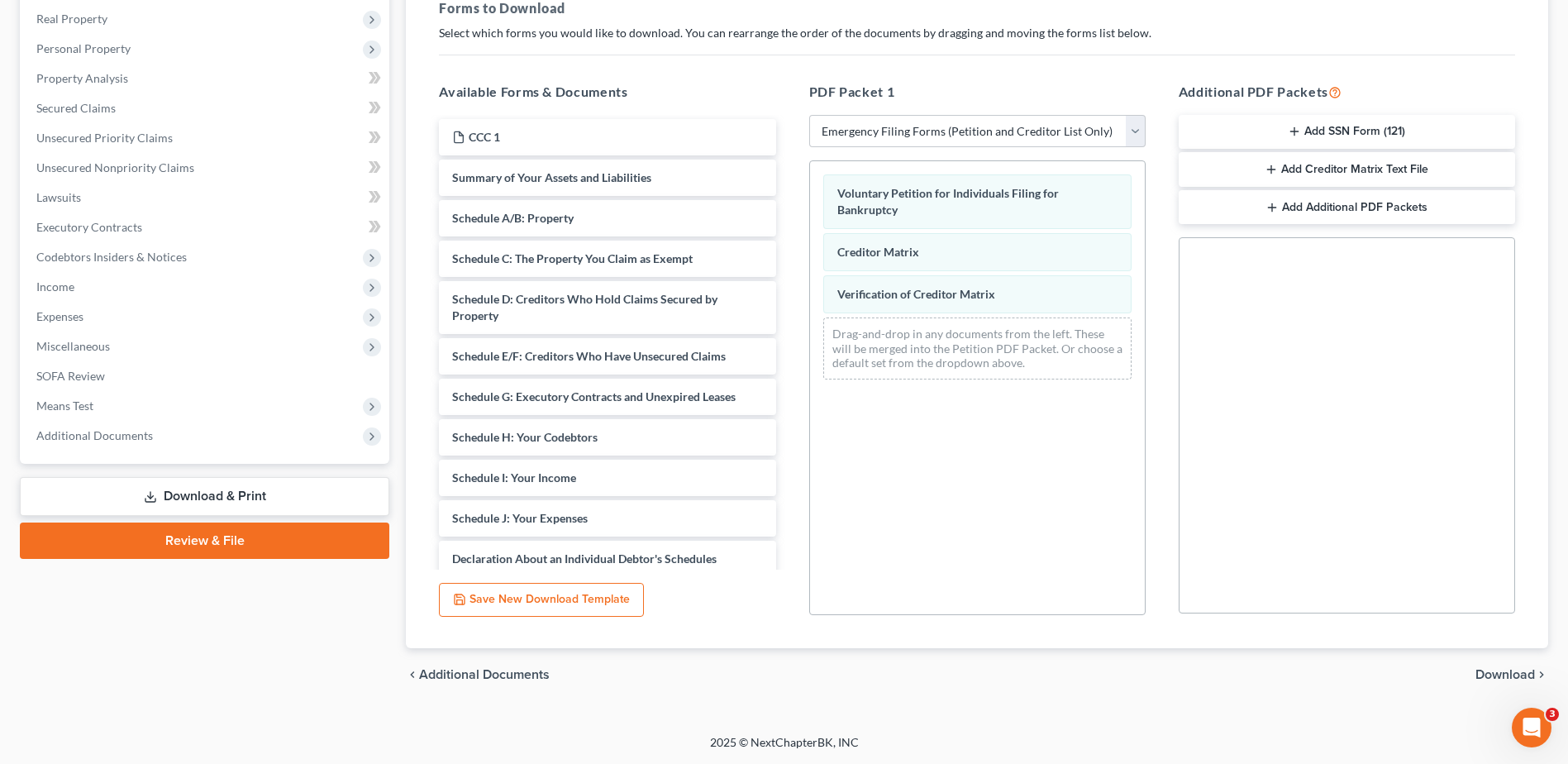
click at [1336, 128] on button "Add SSN Form (121)" at bounding box center [1347, 132] width 337 height 34
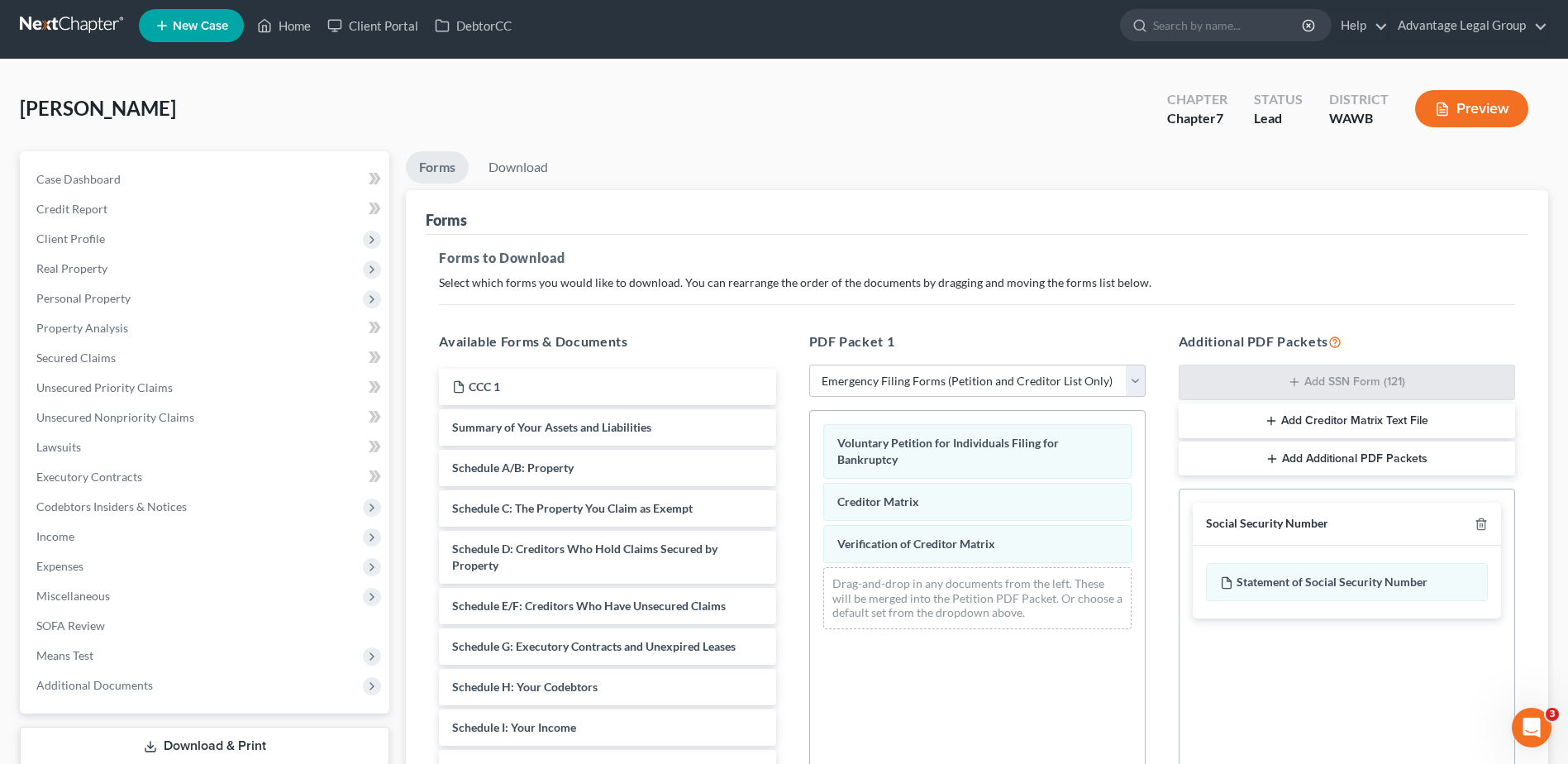
scroll to position [0, 0]
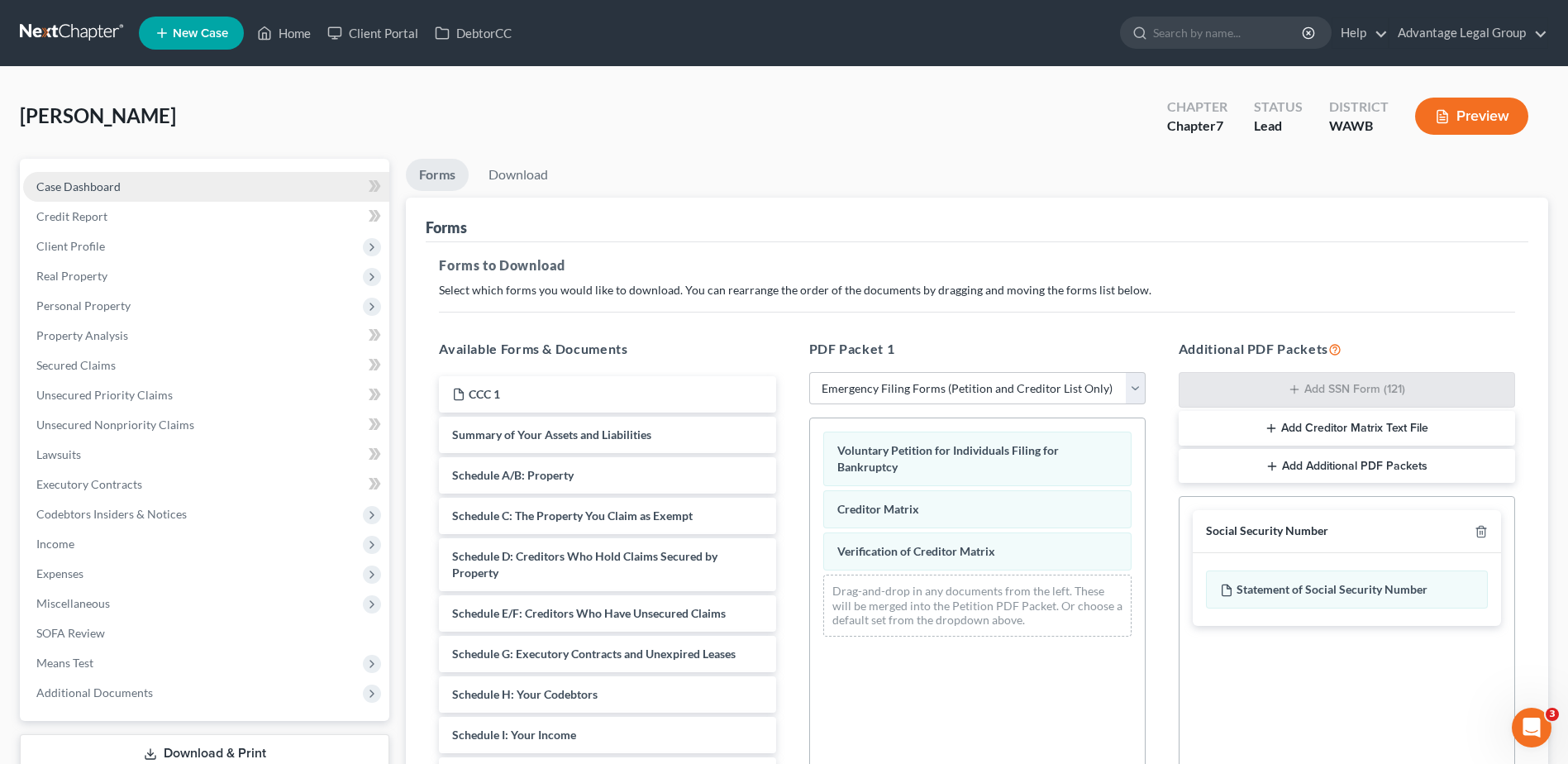
click at [84, 187] on span "Case Dashboard" at bounding box center [78, 186] width 84 height 14
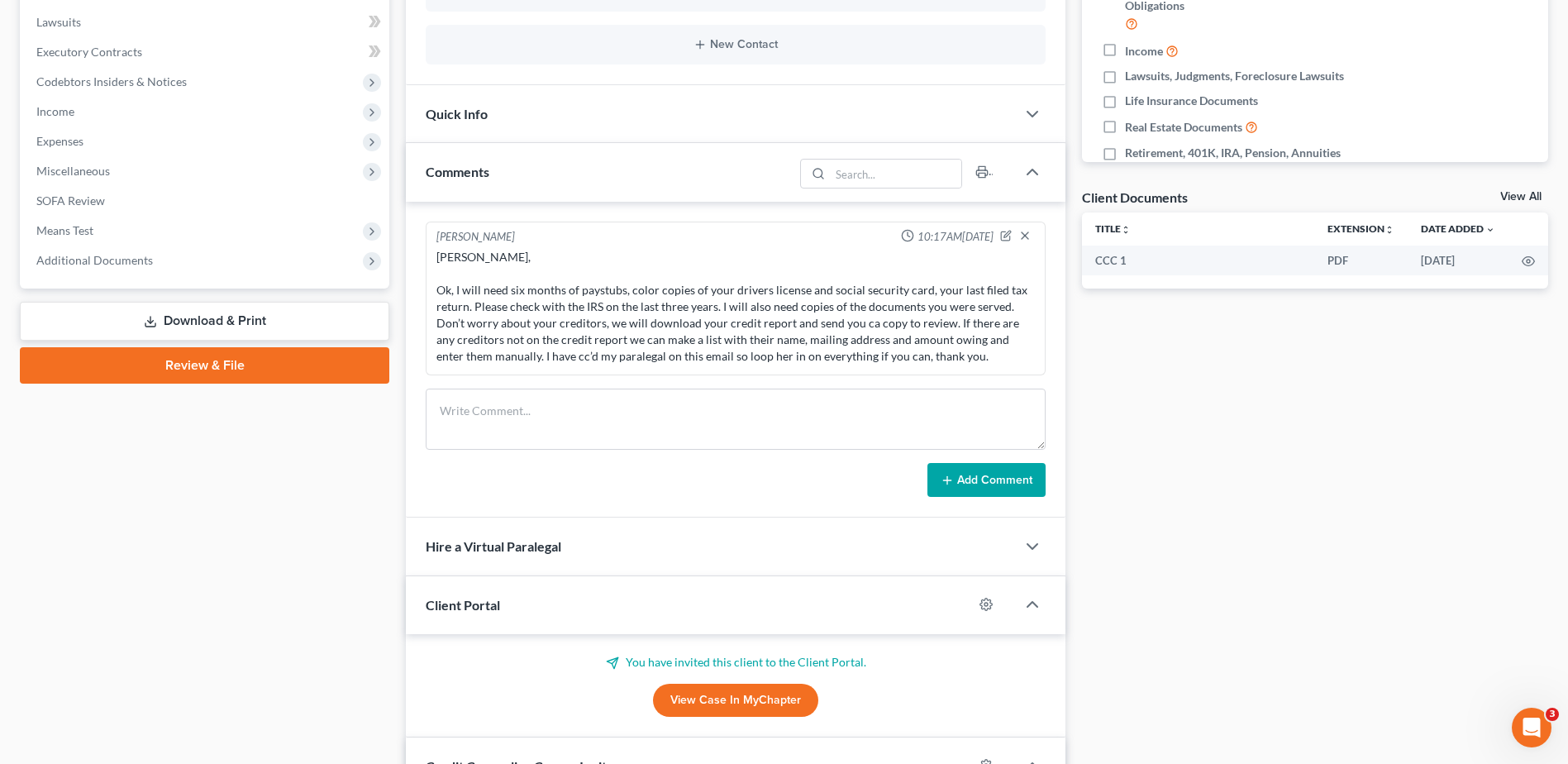
scroll to position [413, 0]
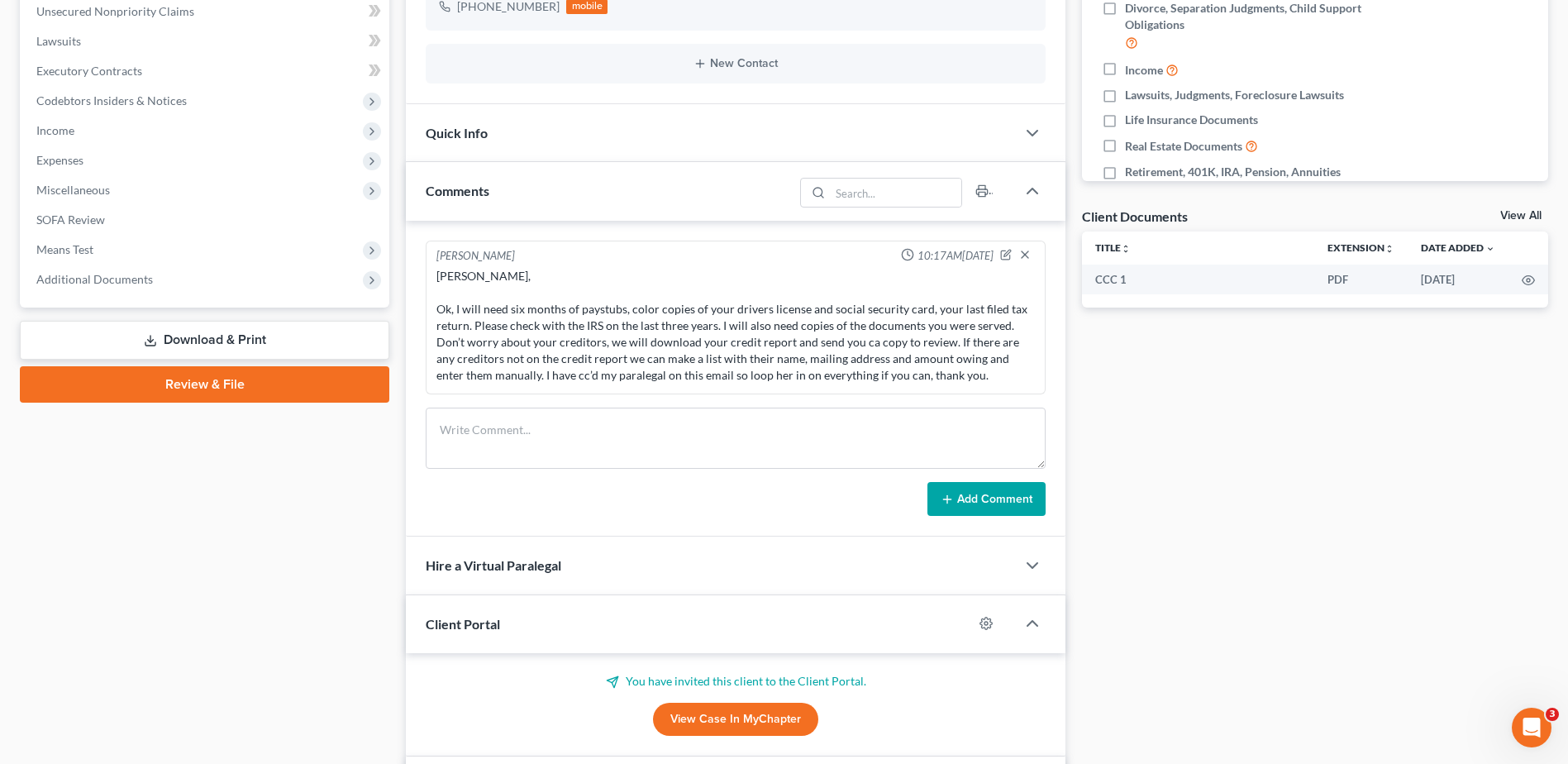
click at [213, 379] on link "Review & File" at bounding box center [204, 384] width 369 height 36
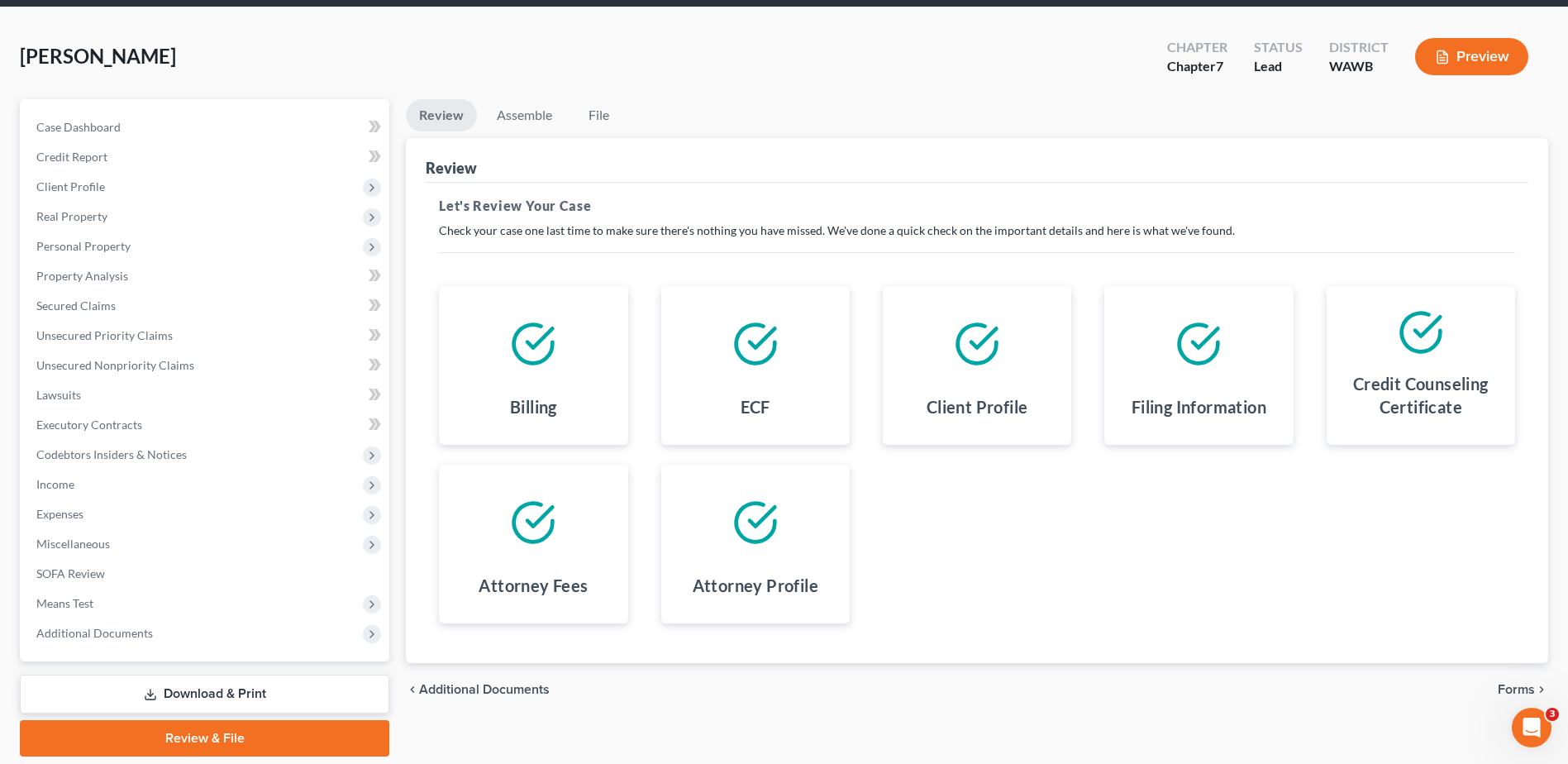
scroll to position [115, 0]
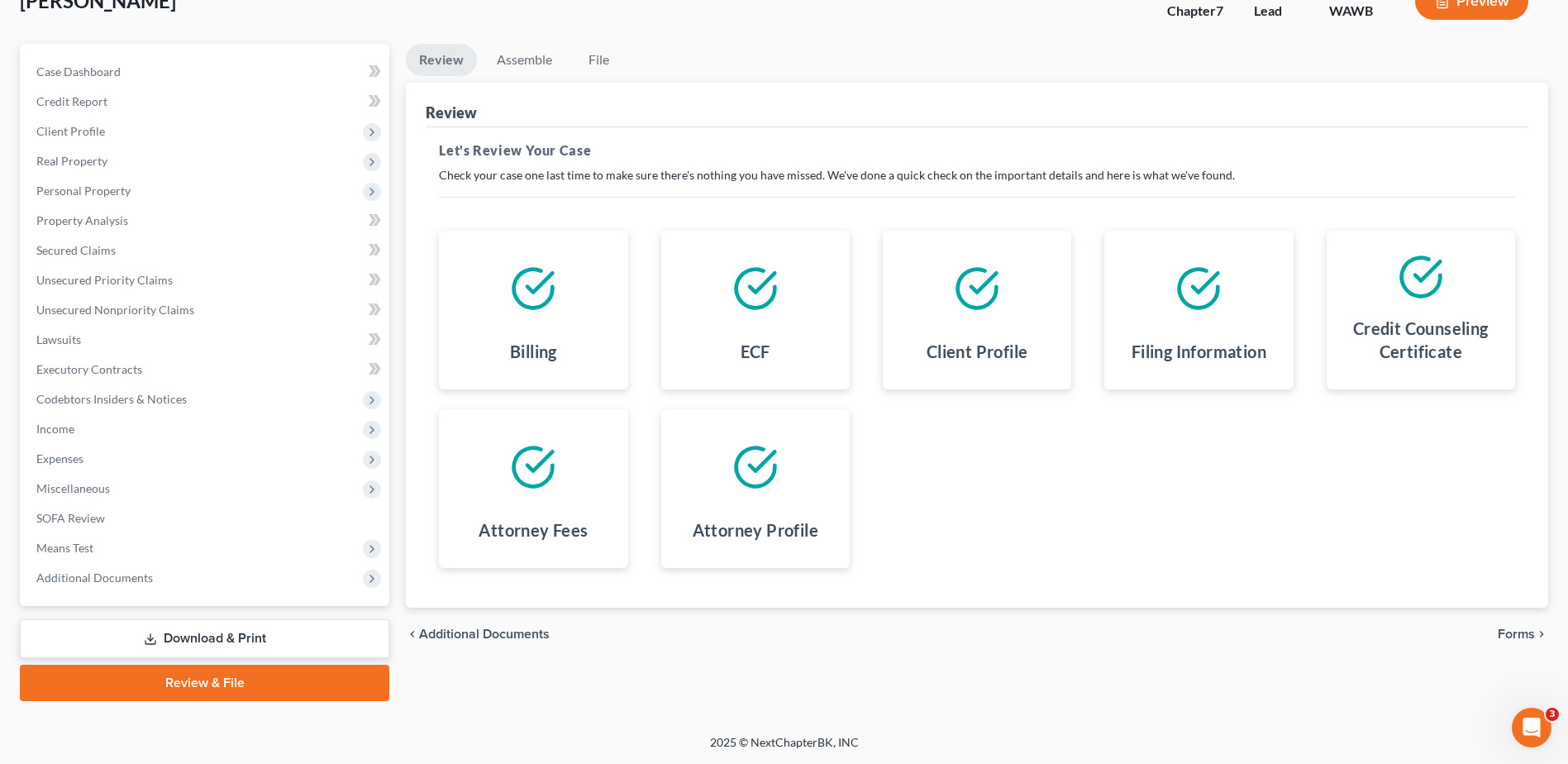
drag, startPoint x: 1503, startPoint y: 635, endPoint x: 1457, endPoint y: 631, distance: 46.2
click at [1503, 636] on span "Forms" at bounding box center [1516, 634] width 37 height 13
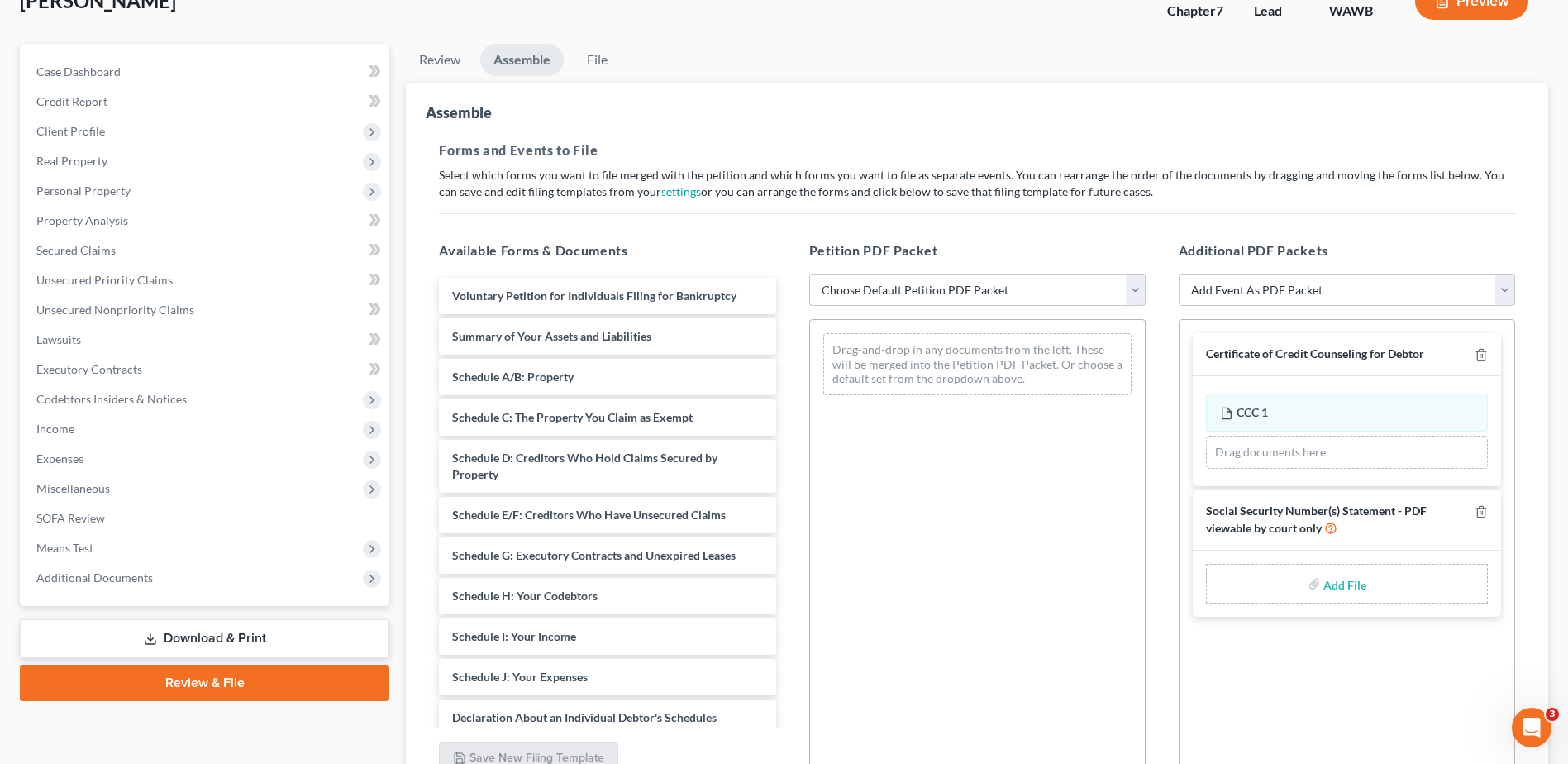
click at [1133, 296] on select "Choose Default Petition PDF Packet Emergency Filing (Voluntary Petition and Cre…" at bounding box center [977, 290] width 337 height 33
select select "0"
click at [809, 274] on select "Choose Default Petition PDF Packet Emergency Filing (Voluntary Petition and Cre…" at bounding box center [977, 290] width 337 height 33
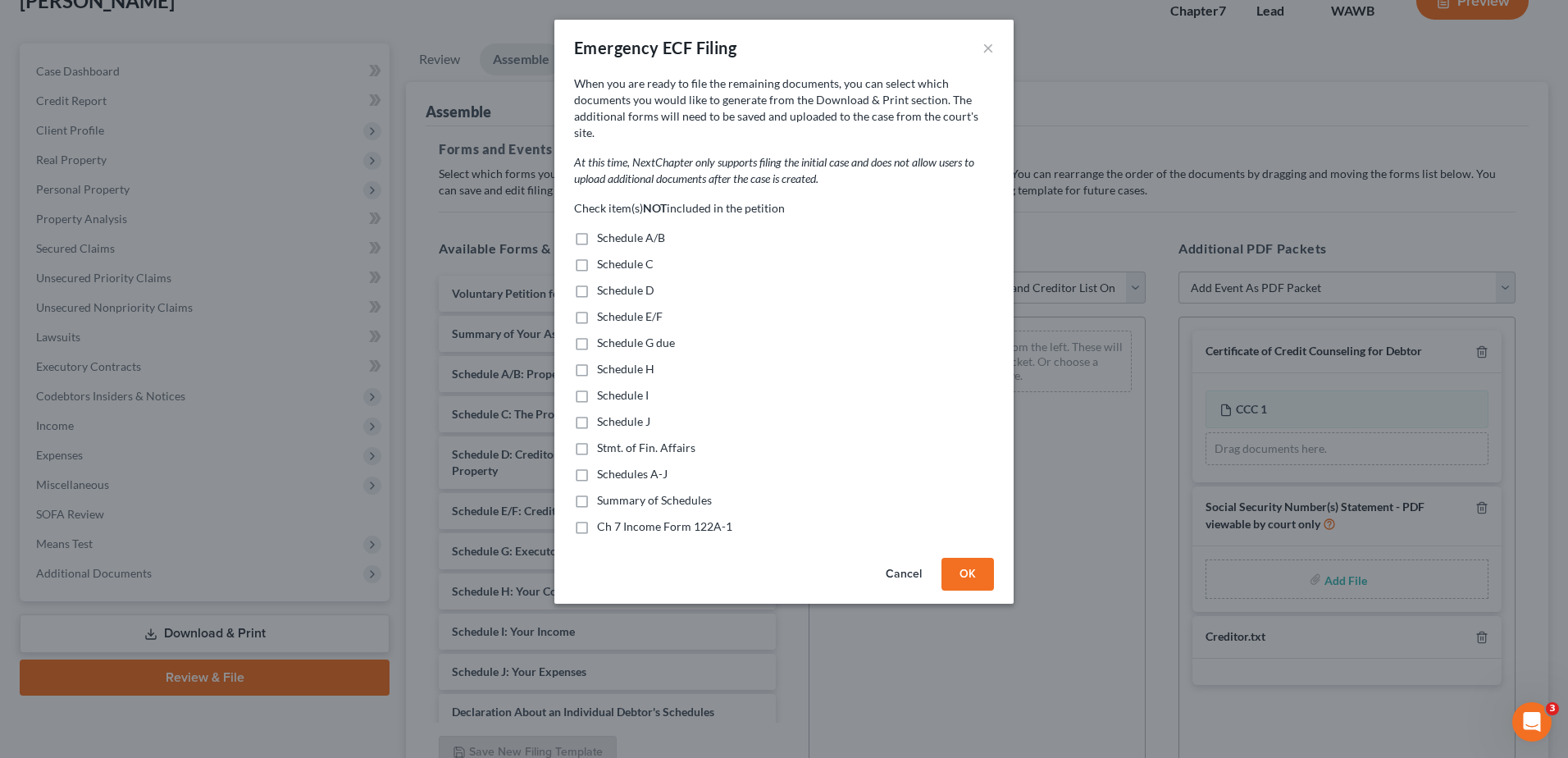
click at [597, 230] on label "Schedule A/B" at bounding box center [631, 238] width 68 height 16
click at [604, 230] on input "Schedule A/B" at bounding box center [609, 235] width 11 height 11
checkbox input "true"
click at [597, 256] on label "Schedule C" at bounding box center [625, 263] width 56 height 16
click at [604, 256] on input "Schedule C" at bounding box center [609, 261] width 11 height 11
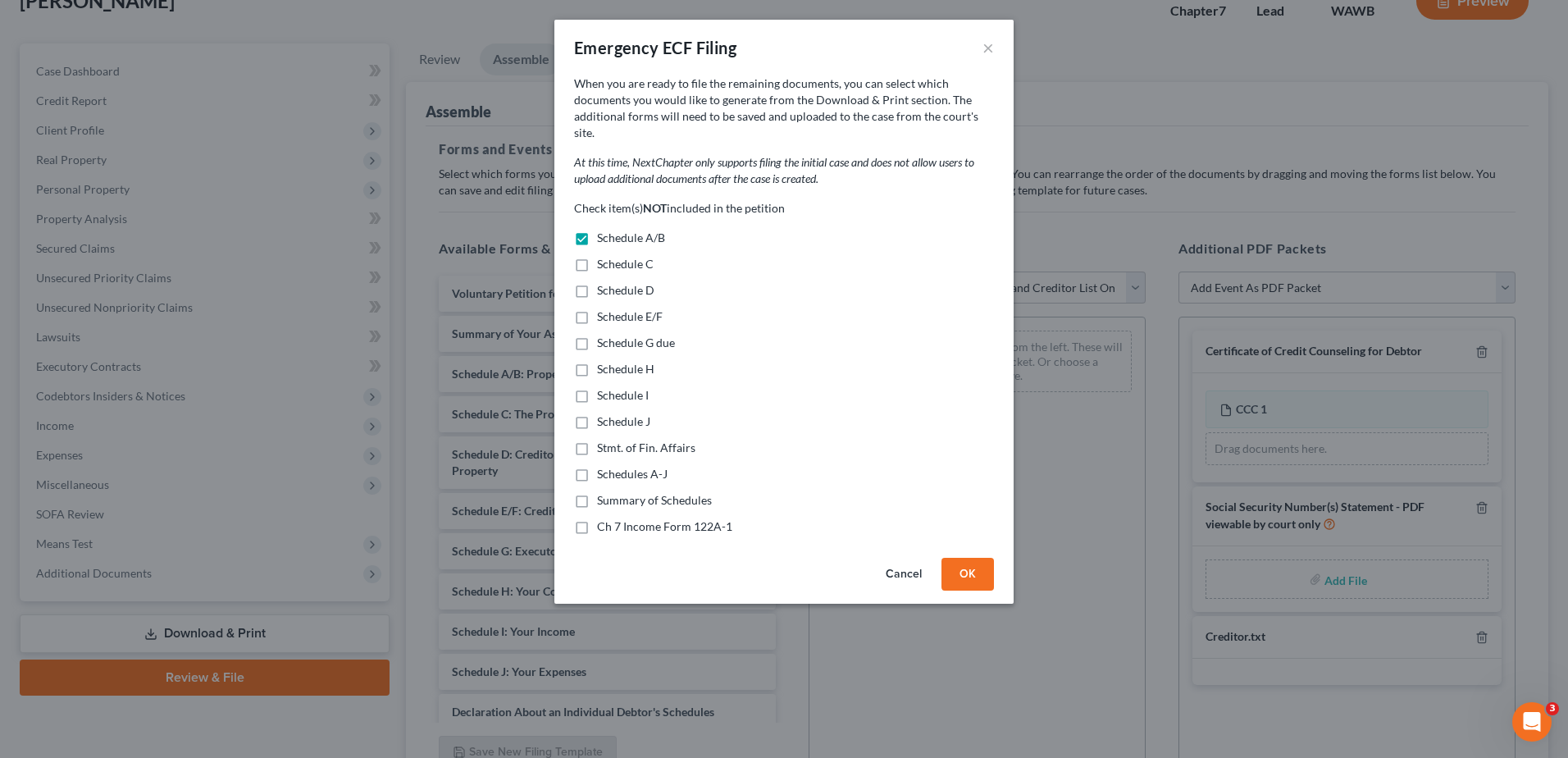
checkbox input "true"
click at [597, 282] on label "Schedule D" at bounding box center [625, 290] width 57 height 16
click at [604, 282] on input "Schedule D" at bounding box center [609, 287] width 11 height 11
checkbox input "true"
click at [597, 308] on label "Schedule E/F" at bounding box center [629, 316] width 66 height 16
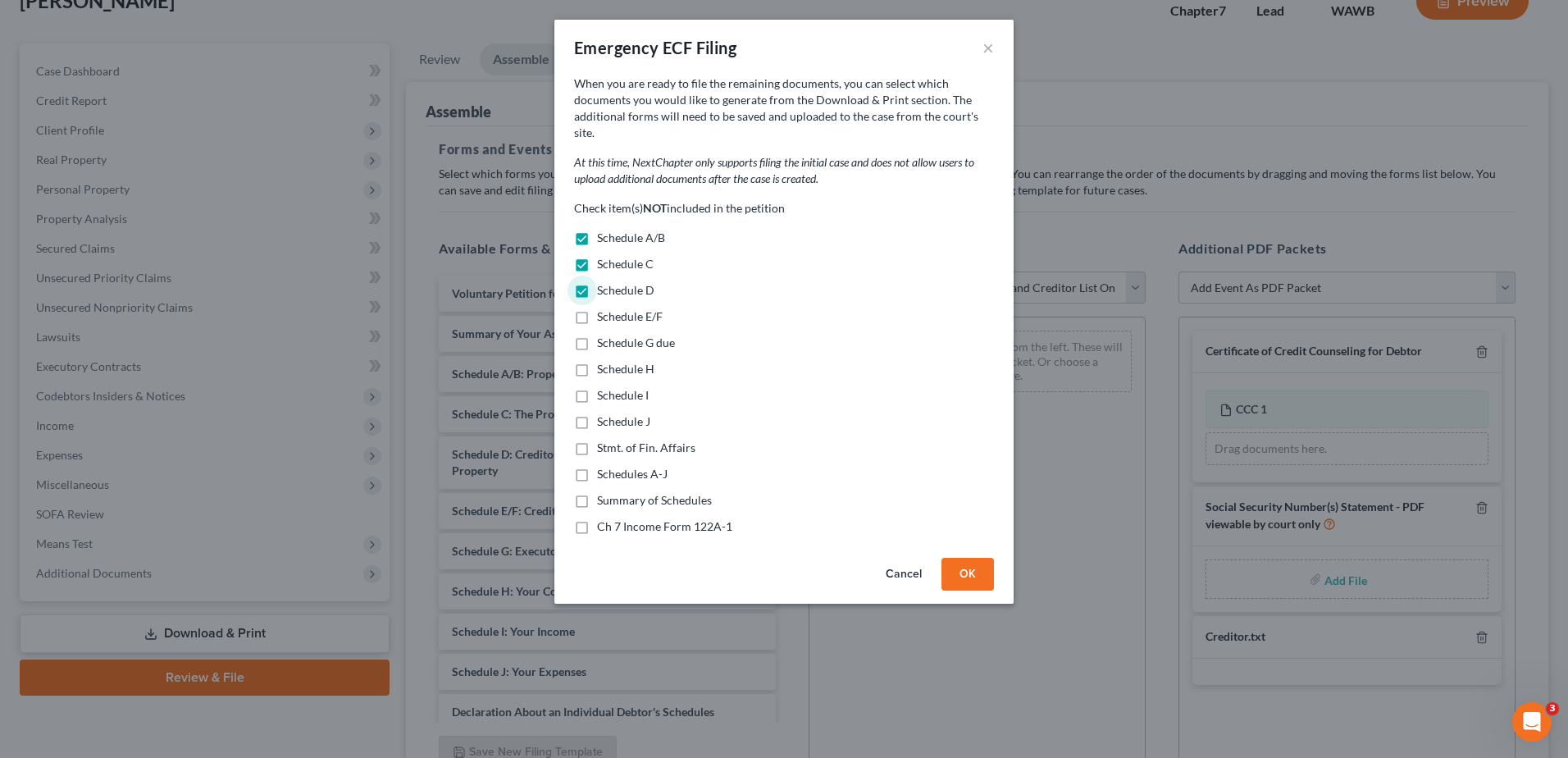
click at [604, 308] on input "Schedule E/F" at bounding box center [609, 313] width 11 height 11
checkbox input "true"
click at [597, 335] on label "Schedule G due" at bounding box center [635, 342] width 78 height 16
click at [604, 335] on input "Schedule G due" at bounding box center [609, 340] width 11 height 11
checkbox input "true"
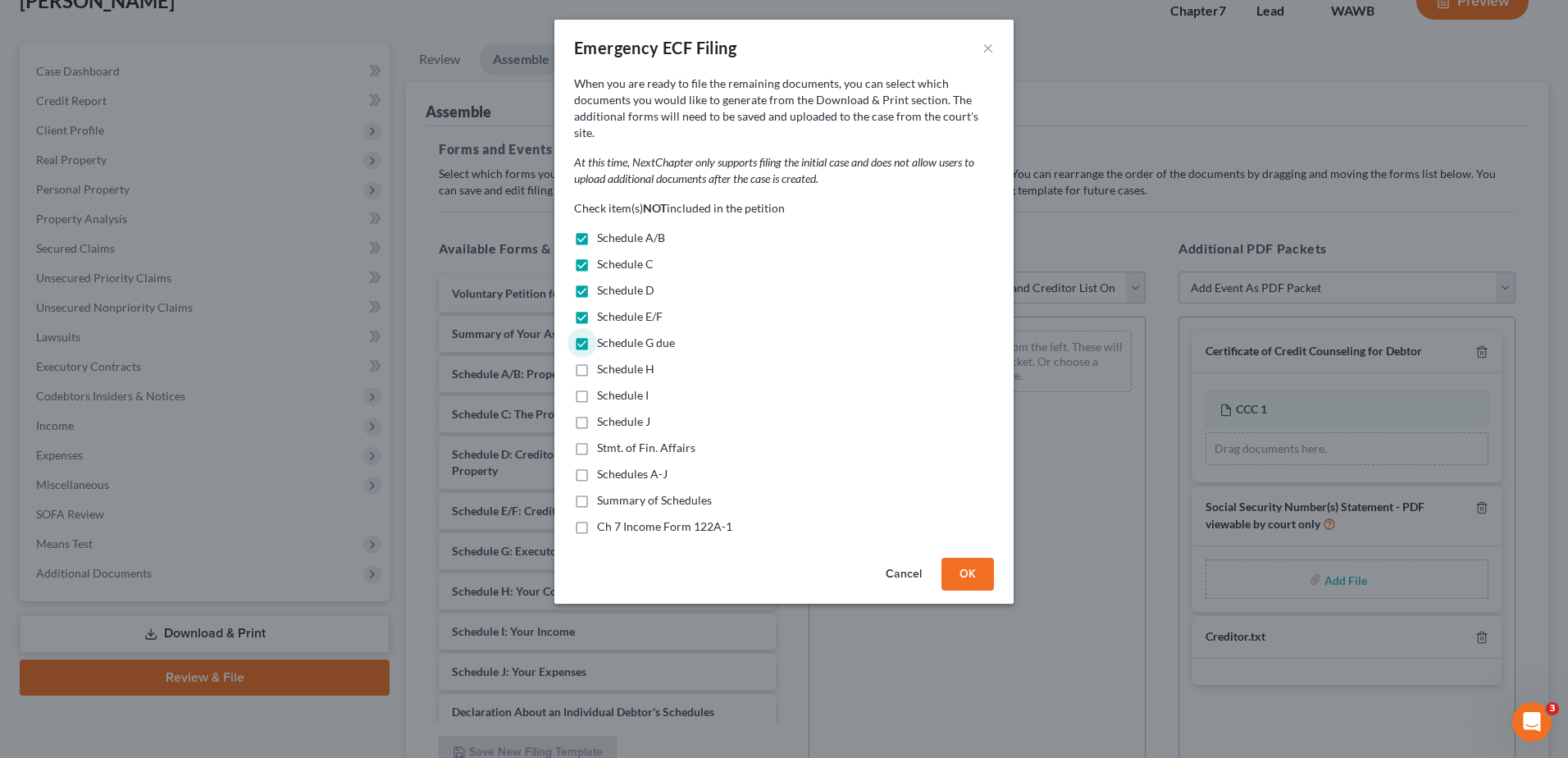
drag, startPoint x: 583, startPoint y: 354, endPoint x: 584, endPoint y: 376, distance: 22.0
click at [597, 361] on label "Schedule H" at bounding box center [625, 369] width 57 height 16
click at [604, 361] on input "Schedule H" at bounding box center [609, 366] width 11 height 11
checkbox input "true"
click at [597, 387] on label "Schedule I" at bounding box center [623, 394] width 52 height 16
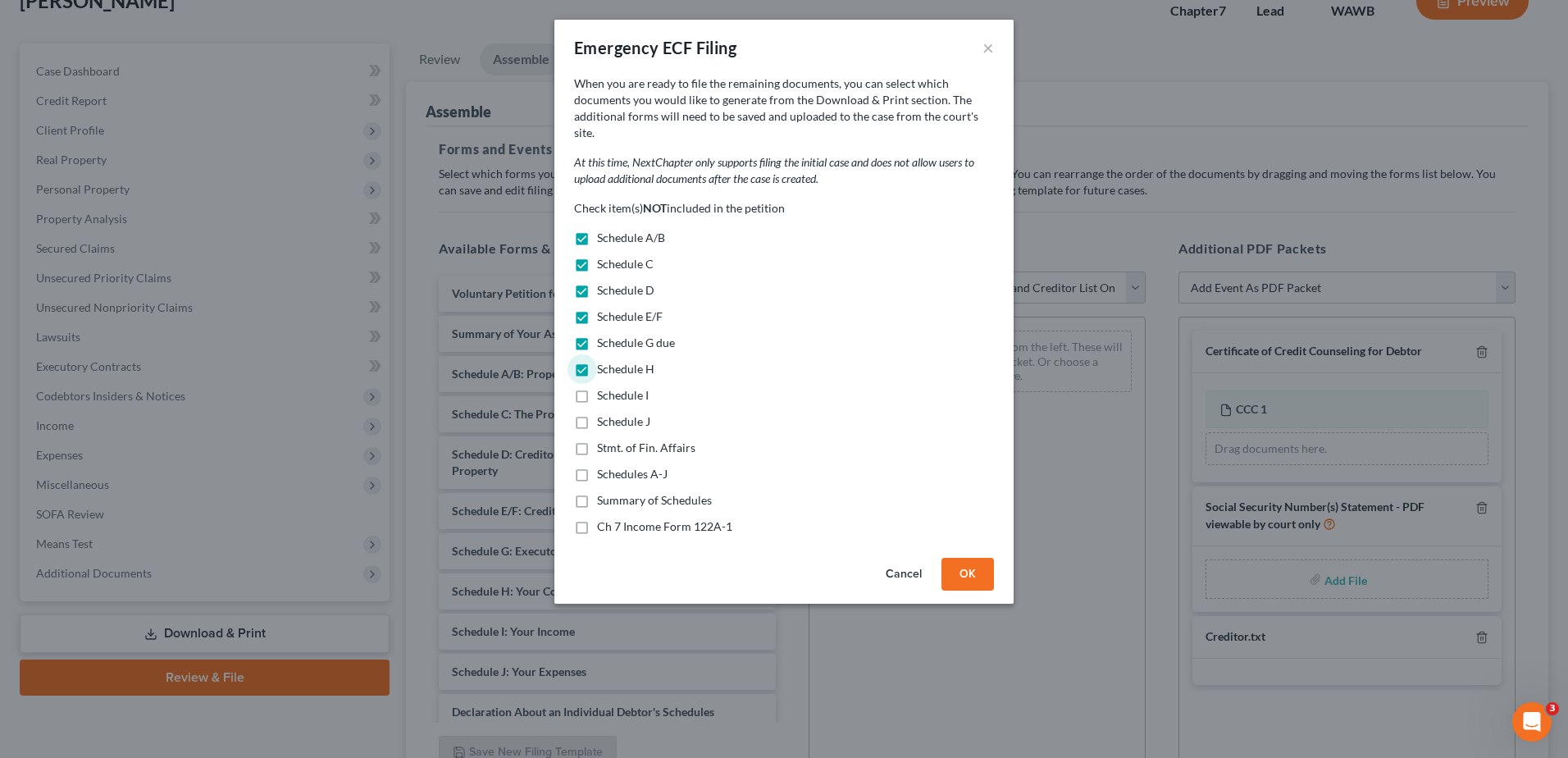
click at [604, 387] on input "Schedule I" at bounding box center [609, 392] width 11 height 11
checkbox input "true"
click at [597, 414] on label "Schedule J" at bounding box center [623, 421] width 54 height 16
click at [604, 414] on input "Schedule J" at bounding box center [609, 418] width 11 height 11
checkbox input "true"
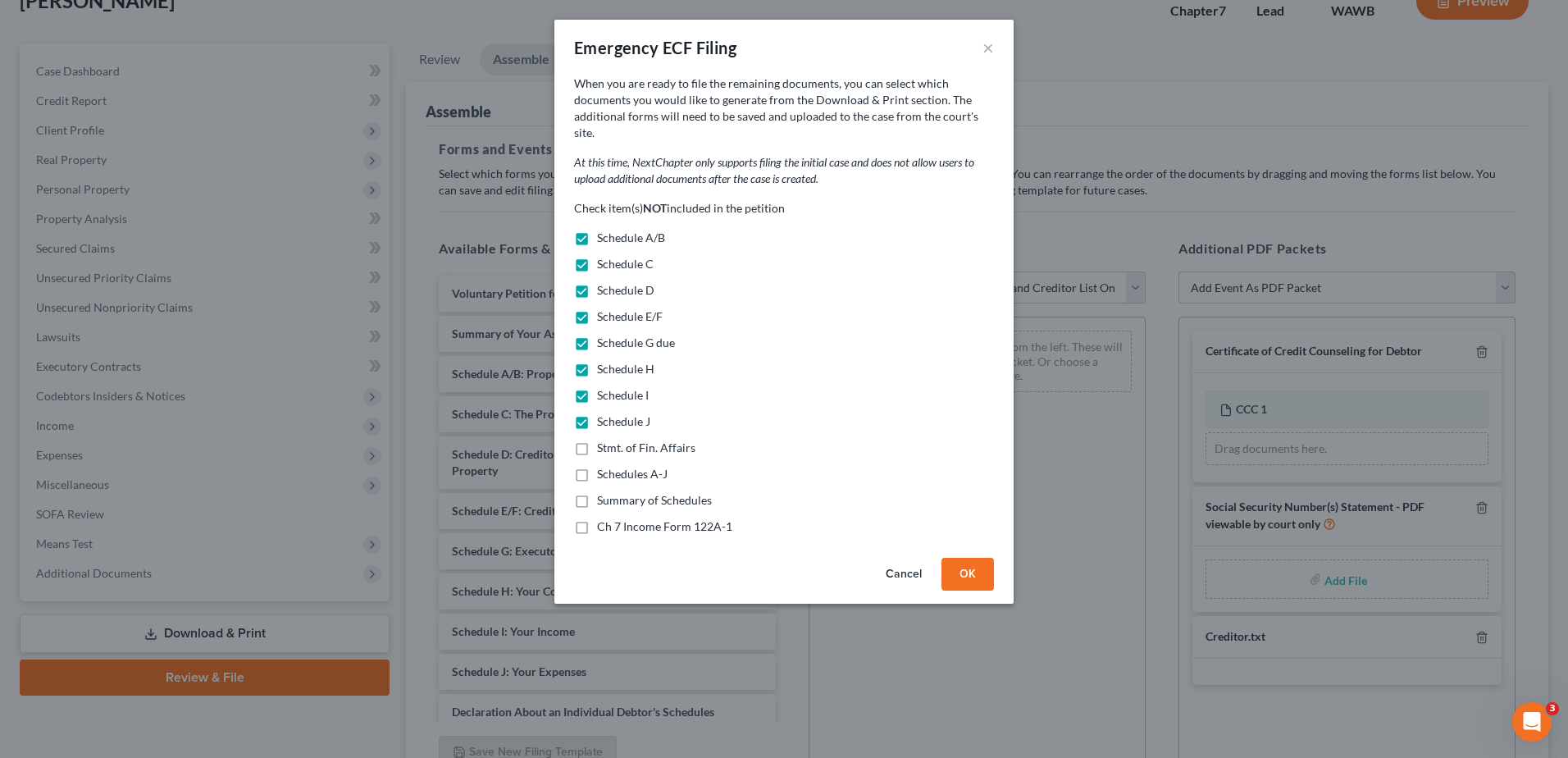
click at [597, 439] on label "Stmt. of Fin. Affairs" at bounding box center [646, 447] width 99 height 16
click at [604, 439] on input "Stmt. of Fin. Affairs" at bounding box center [609, 445] width 11 height 11
checkbox input "true"
click at [597, 466] on label "Schedules A-J" at bounding box center [632, 474] width 71 height 16
click at [604, 466] on input "Schedules A-J" at bounding box center [609, 471] width 11 height 11
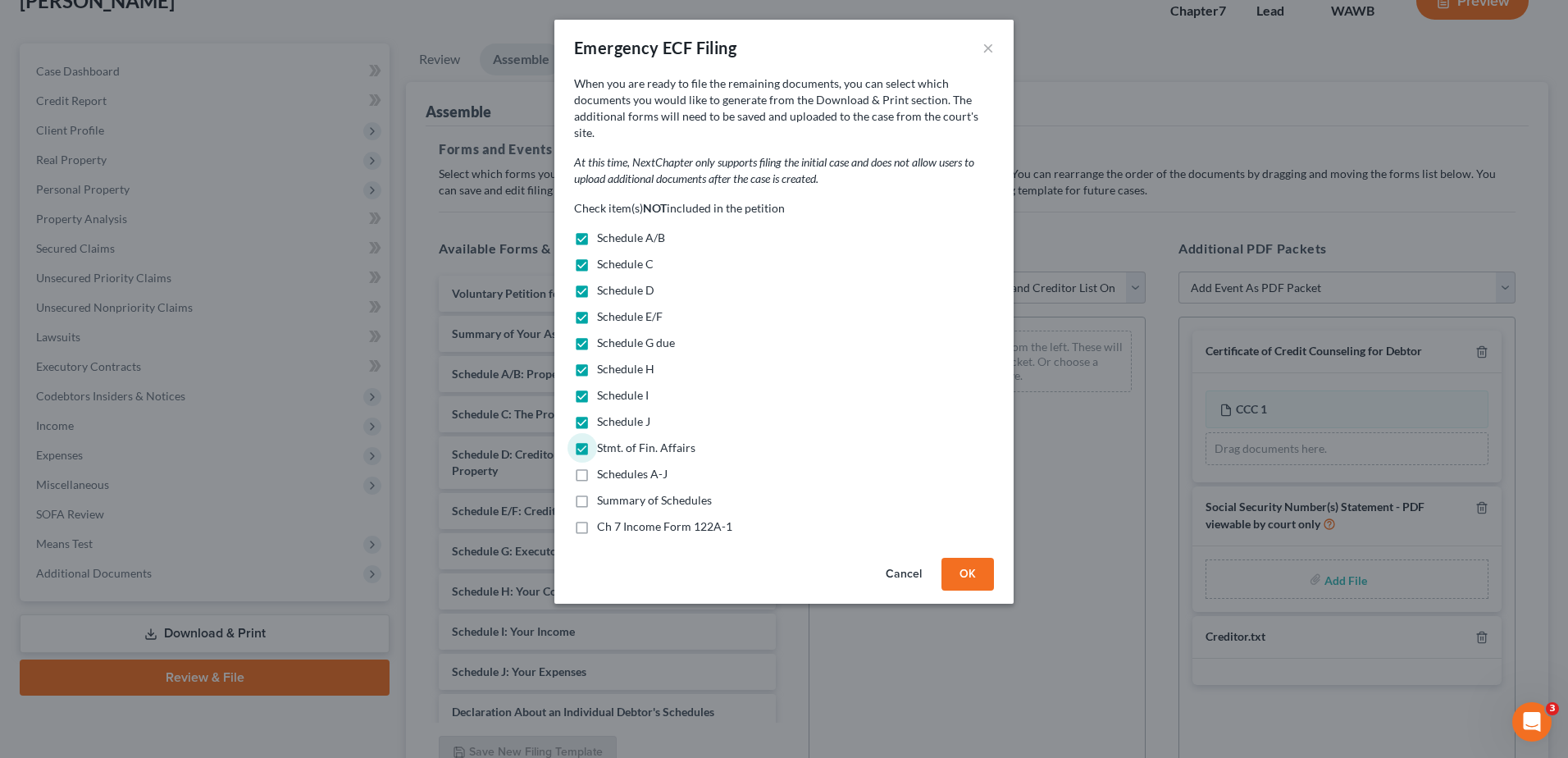
checkbox input "true"
drag, startPoint x: 578, startPoint y: 481, endPoint x: 589, endPoint y: 506, distance: 27.3
click at [597, 492] on label "Summary of Schedules" at bounding box center [654, 500] width 115 height 16
click at [604, 492] on input "Summary of Schedules" at bounding box center [609, 497] width 11 height 11
checkbox input "true"
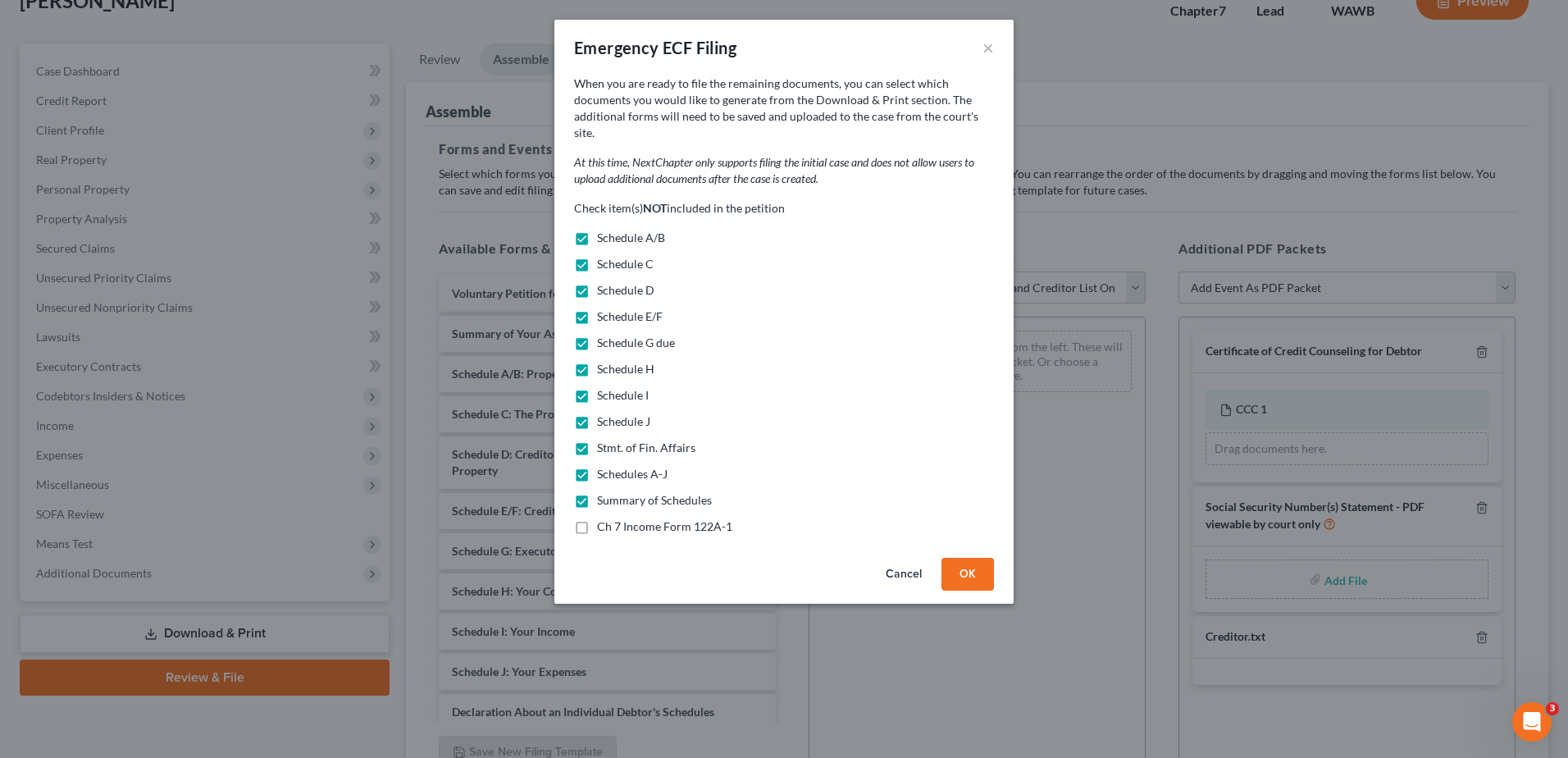
click at [597, 518] on label "Ch 7 Income Form 122A-1" at bounding box center [664, 525] width 135 height 16
click at [604, 518] on input "Ch 7 Income Form 122A-1" at bounding box center [609, 523] width 11 height 11
checkbox input "true"
click at [971, 558] on button "OK" at bounding box center [968, 574] width 53 height 33
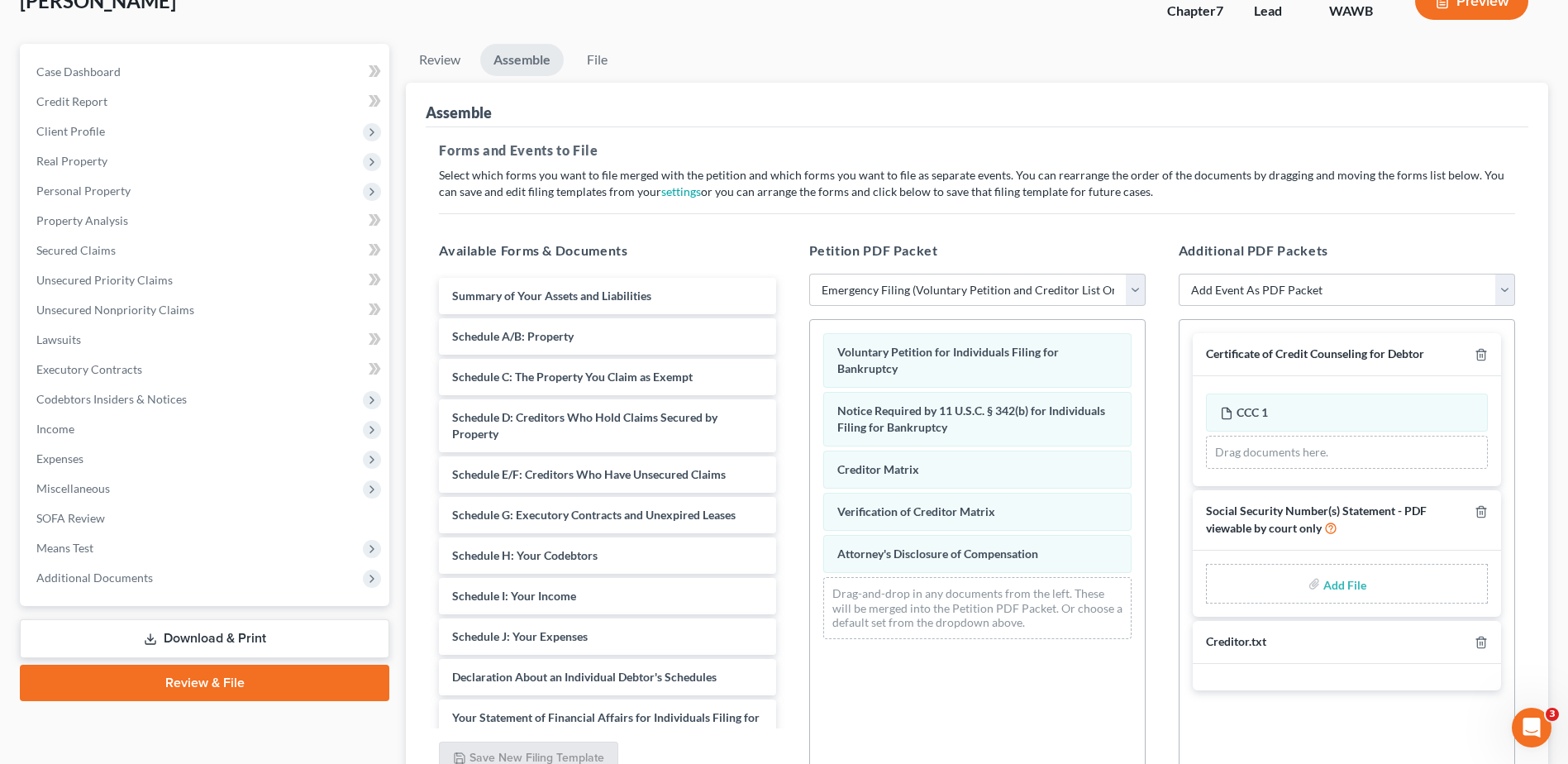
click at [1340, 584] on input "file" at bounding box center [1343, 583] width 40 height 30
type input "C:\fakepath\121.pdf"
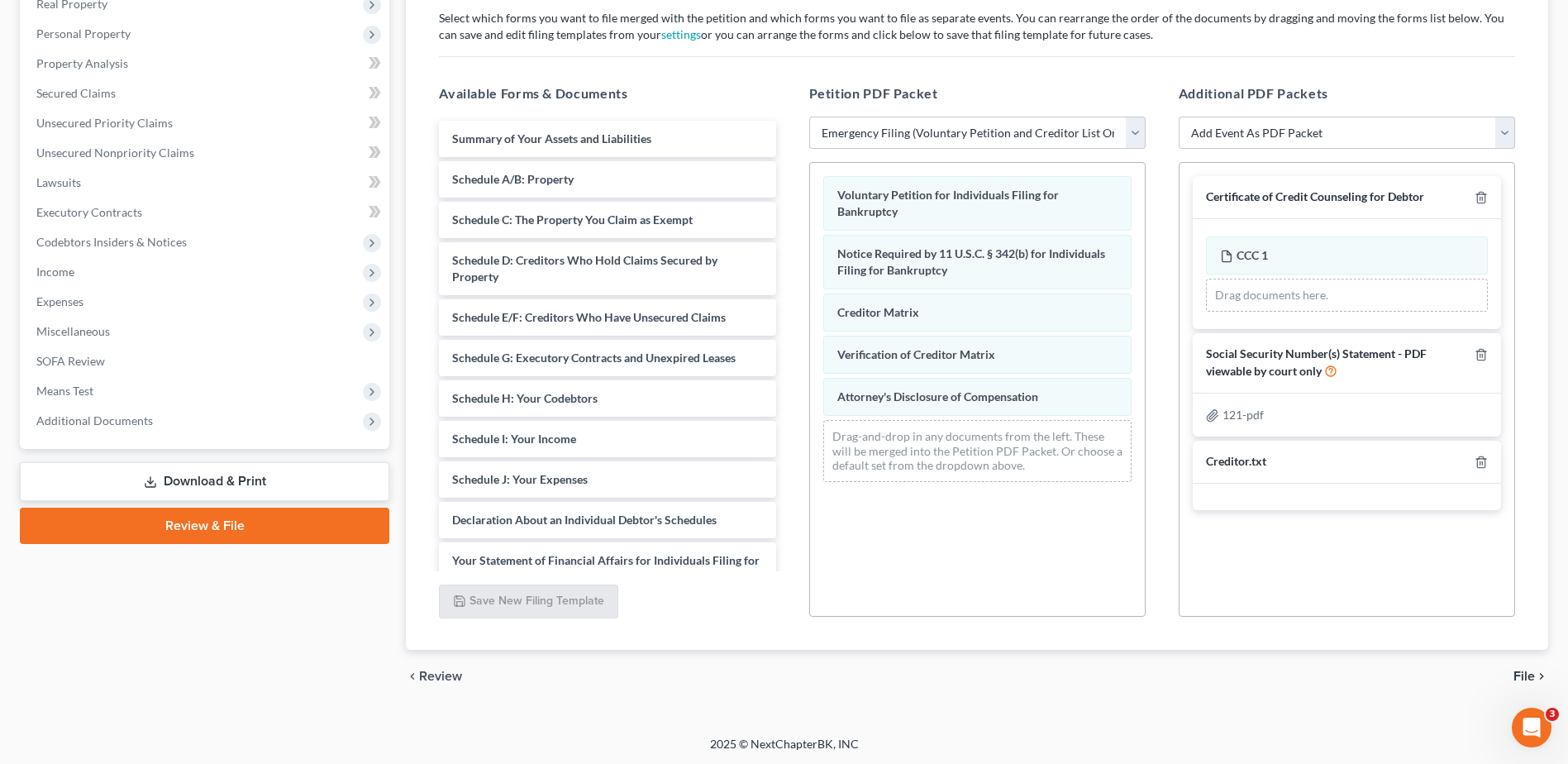
scroll to position [274, 0]
click at [1518, 670] on span "File" at bounding box center [1524, 674] width 21 height 13
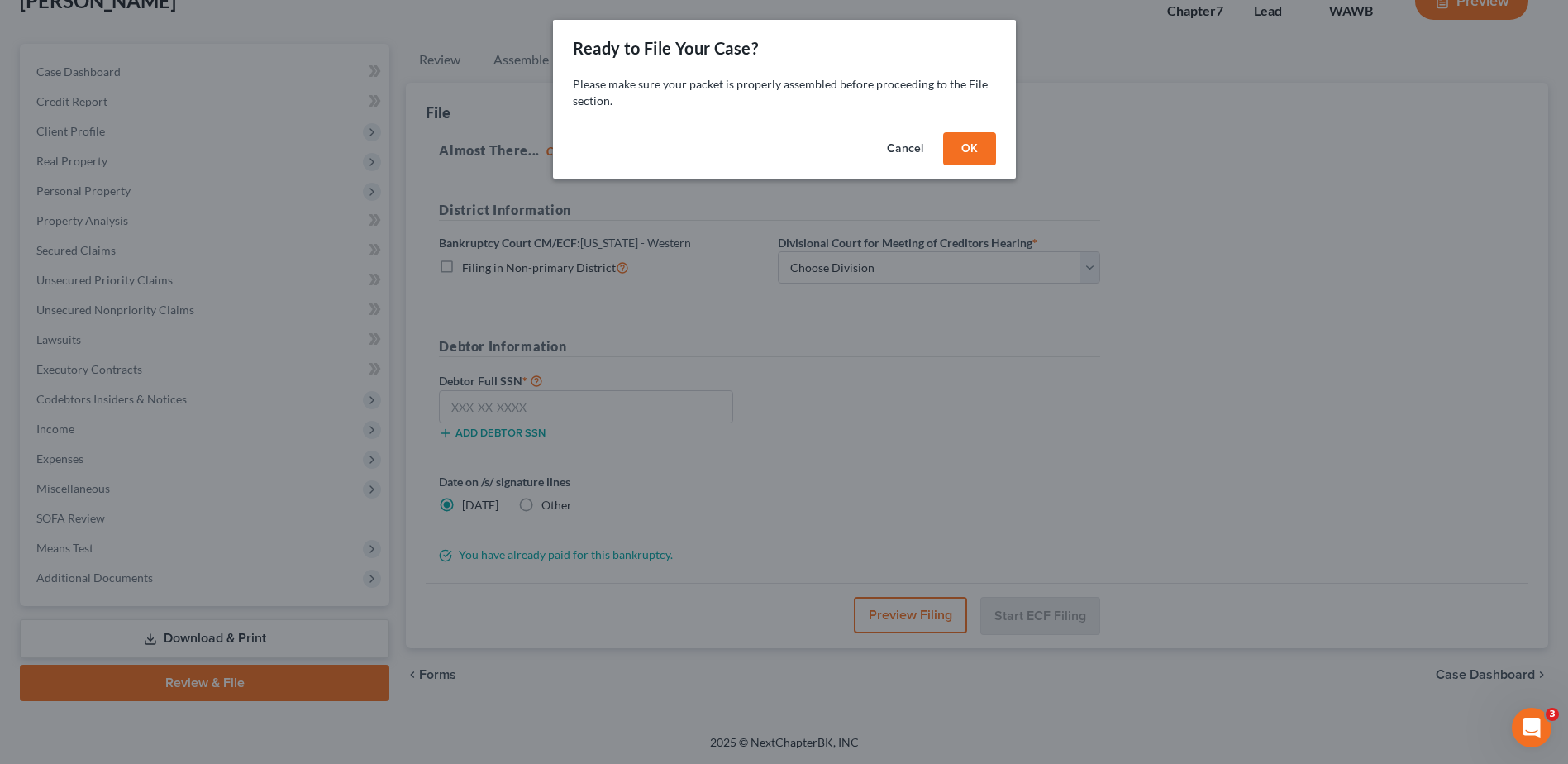
scroll to position [115, 0]
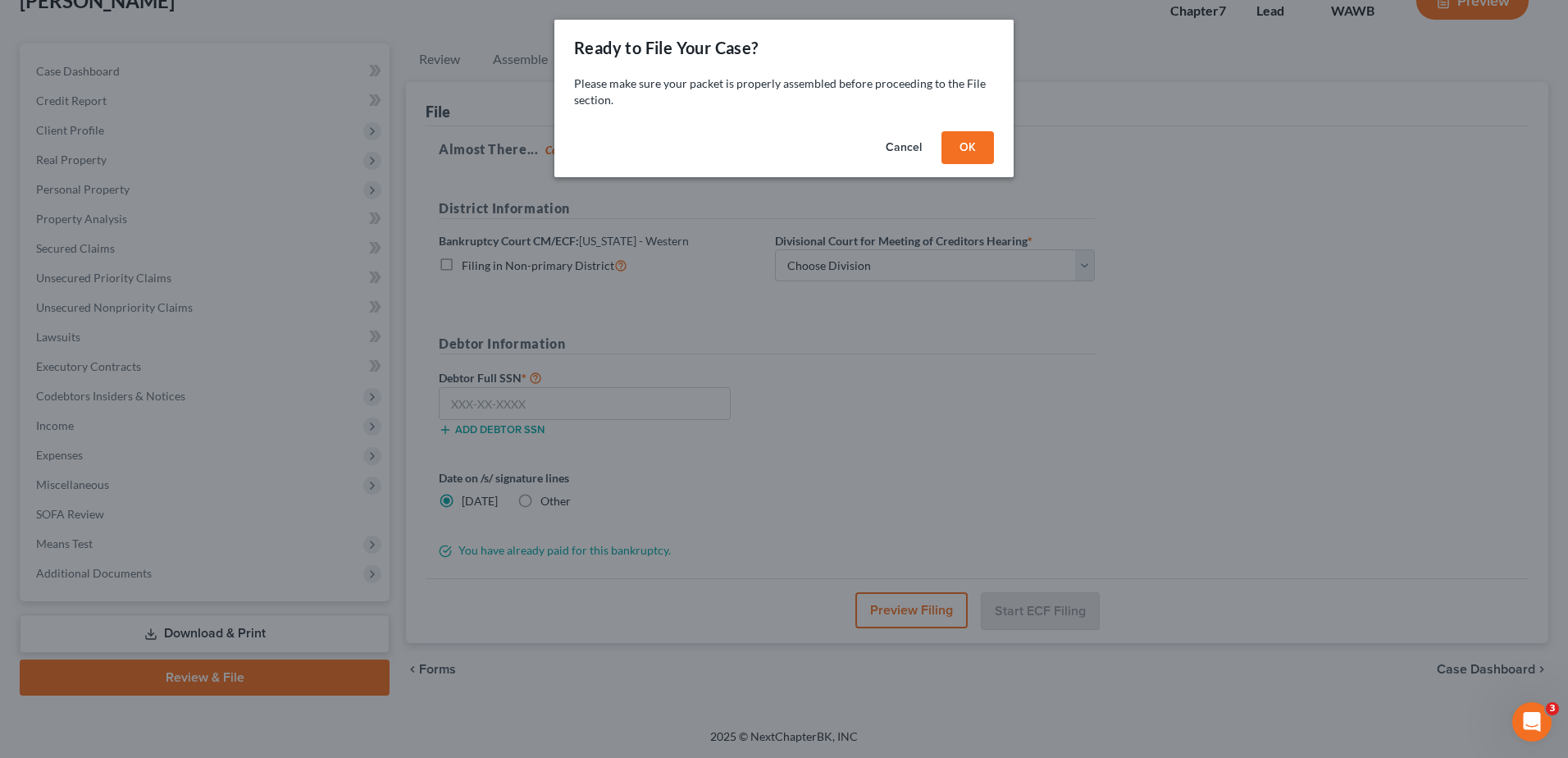
click at [956, 143] on button "OK" at bounding box center [968, 147] width 53 height 33
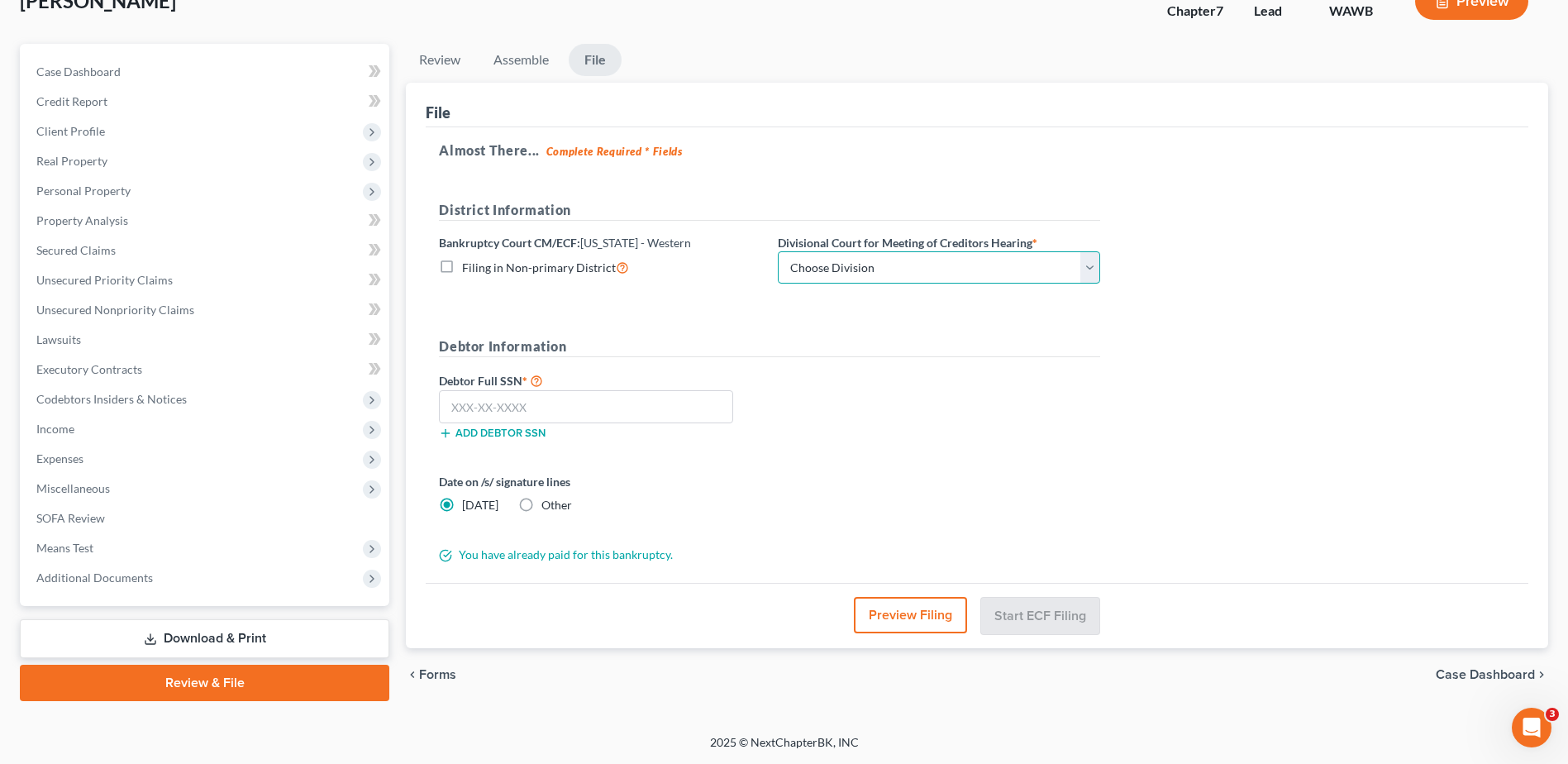
click at [1096, 264] on select "Choose Division Seattle Tacoma" at bounding box center [939, 268] width 322 height 33
select select "0"
click at [778, 252] on select "Choose Division Seattle Tacoma" at bounding box center [939, 268] width 322 height 33
drag, startPoint x: 481, startPoint y: 399, endPoint x: 436, endPoint y: 382, distance: 48.1
click at [477, 399] on input "text" at bounding box center [586, 406] width 295 height 33
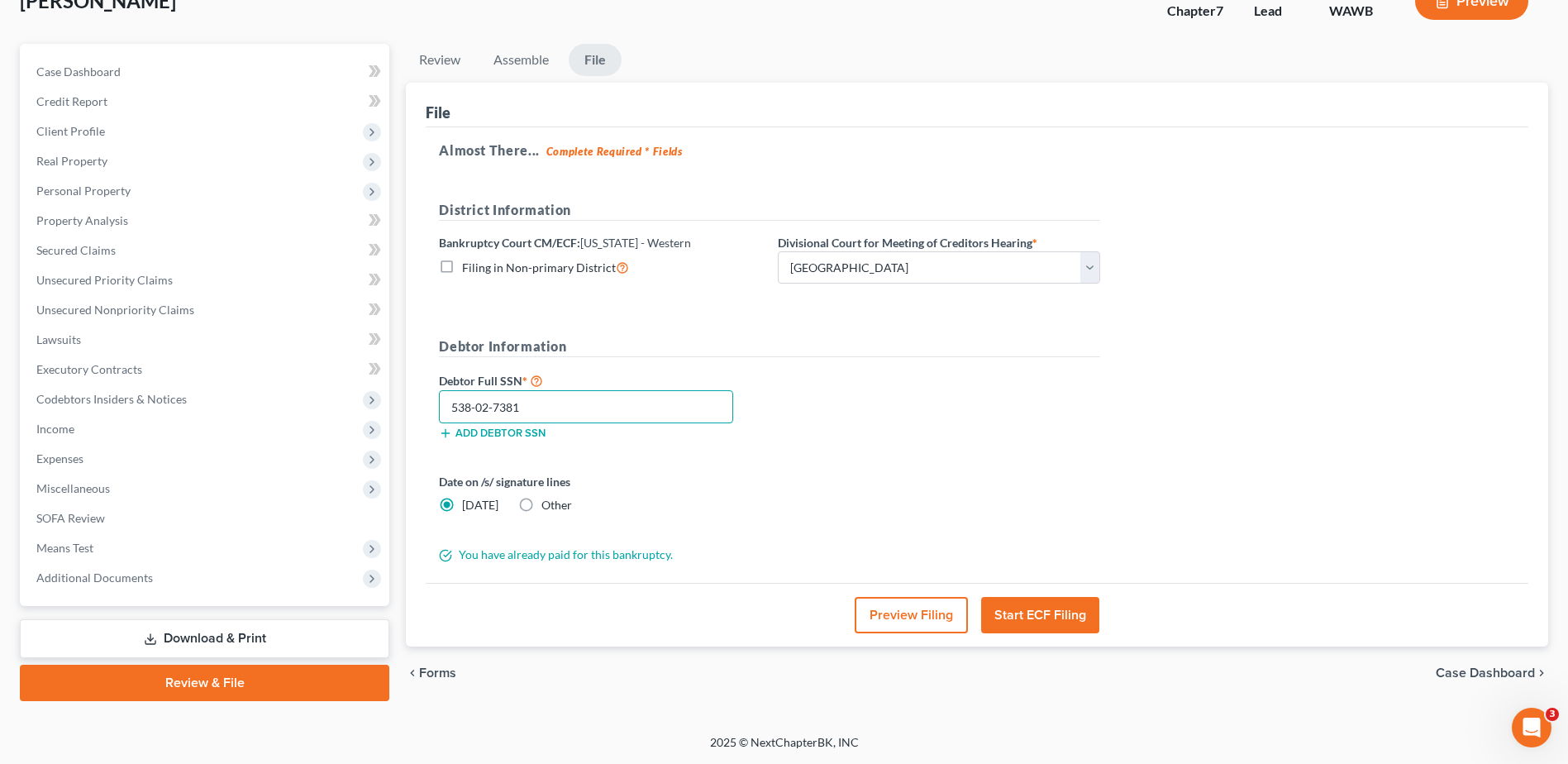
type input "538-02-7381"
click at [1038, 612] on button "Start ECF Filing" at bounding box center [1041, 615] width 119 height 36
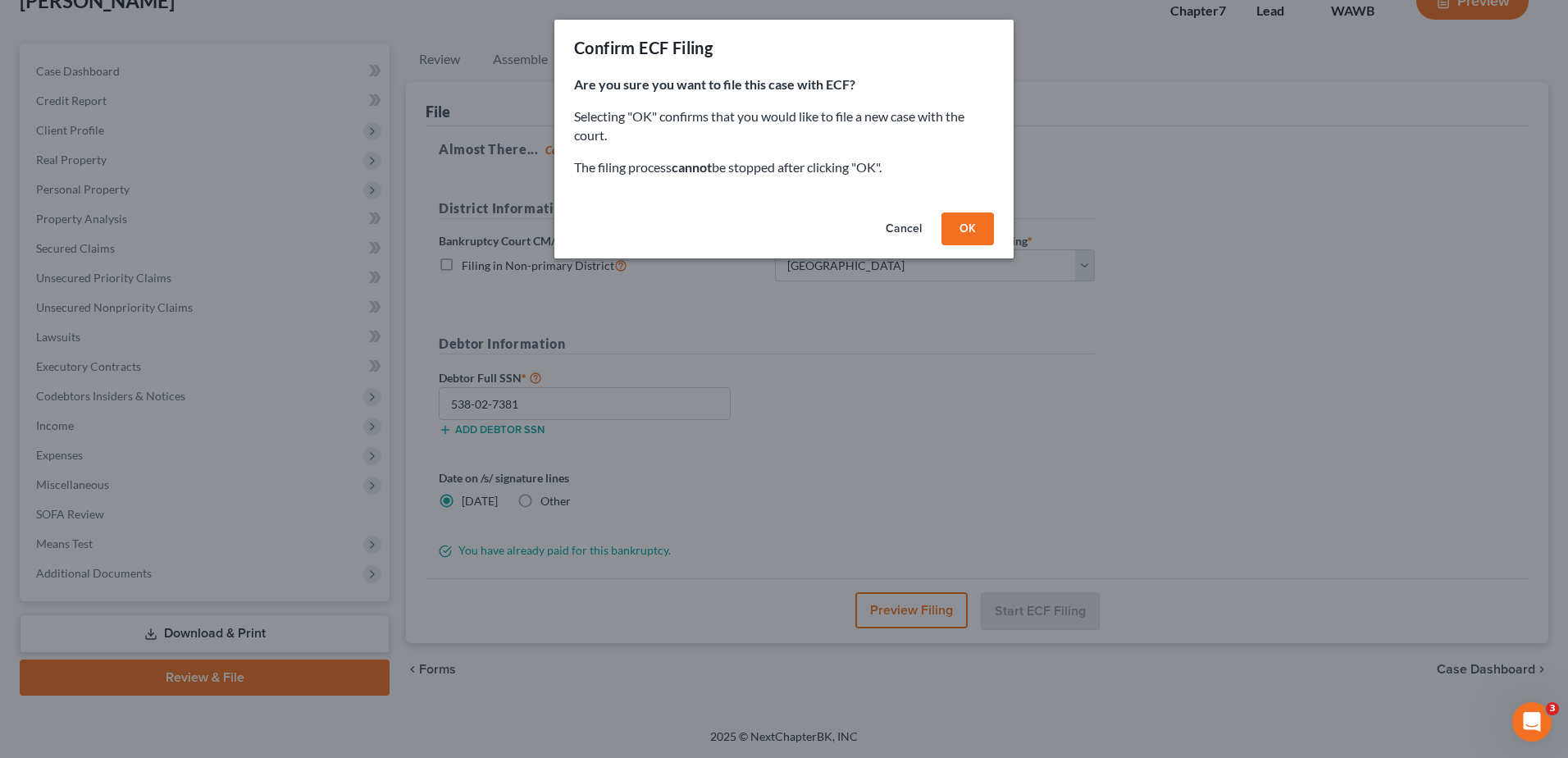
click at [968, 228] on button "OK" at bounding box center [968, 228] width 53 height 33
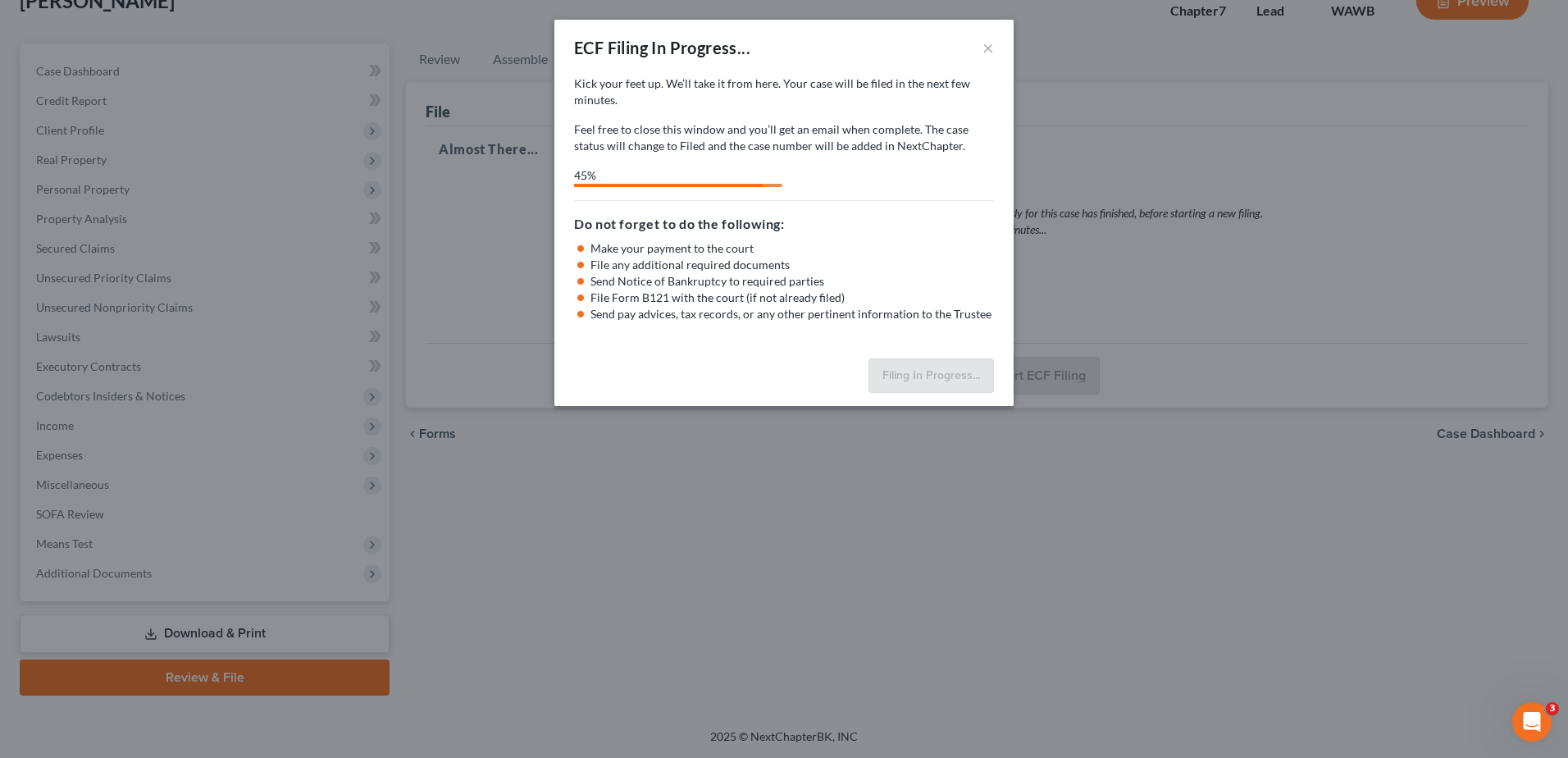
click at [1409, 558] on div "ECF Filing In Progress... × Kick your feet up. We’ll take it from here. Your ca…" at bounding box center [784, 379] width 1568 height 758
click at [231, 304] on div "ECF Filing In Progress... × Kick your feet up. We’ll take it from here. Your ca…" at bounding box center [784, 379] width 1568 height 758
drag, startPoint x: 991, startPoint y: 49, endPoint x: 993, endPoint y: 61, distance: 12.2
click at [991, 49] on button "×" at bounding box center [987, 47] width 11 height 20
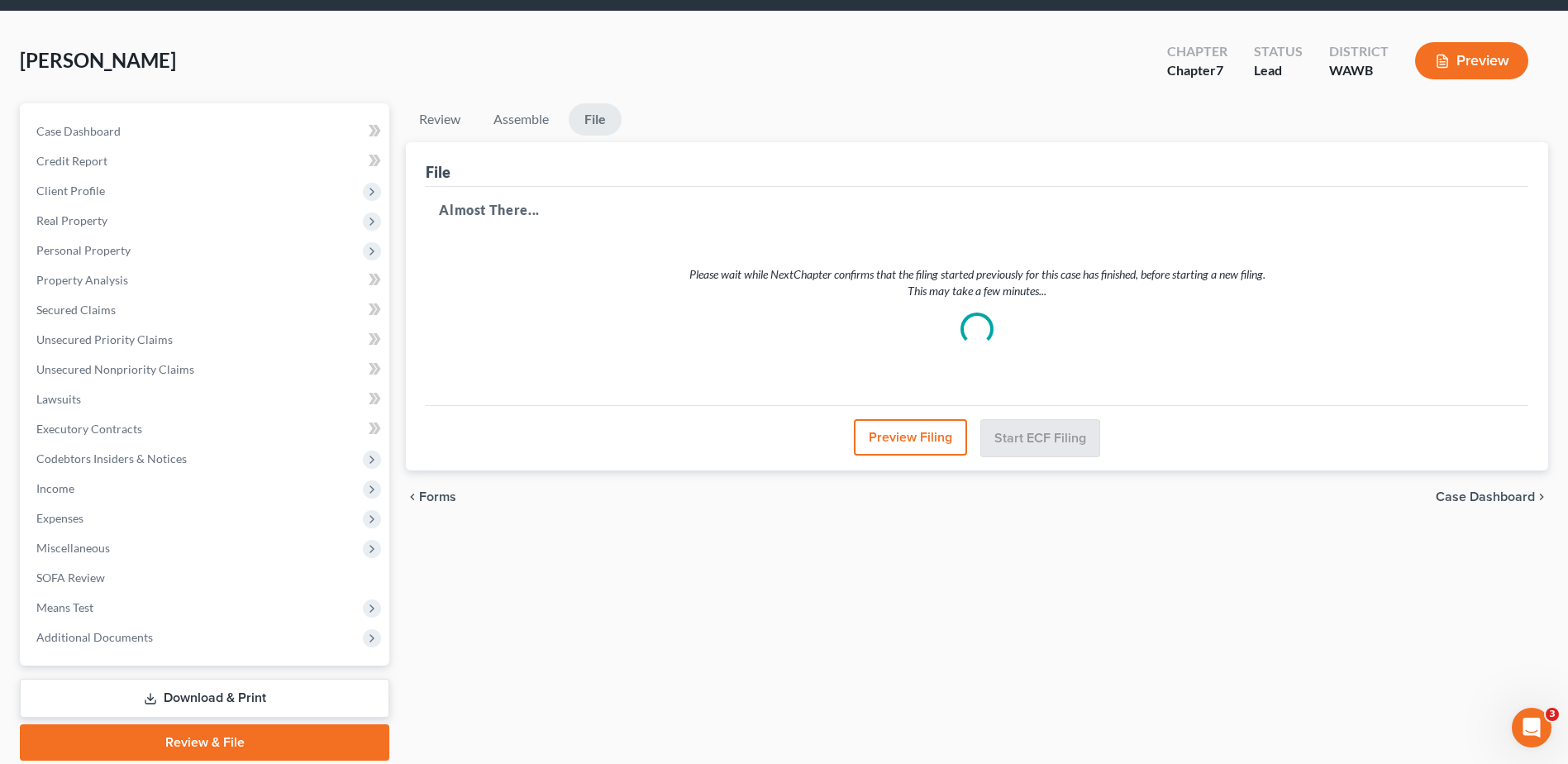
scroll to position [0, 0]
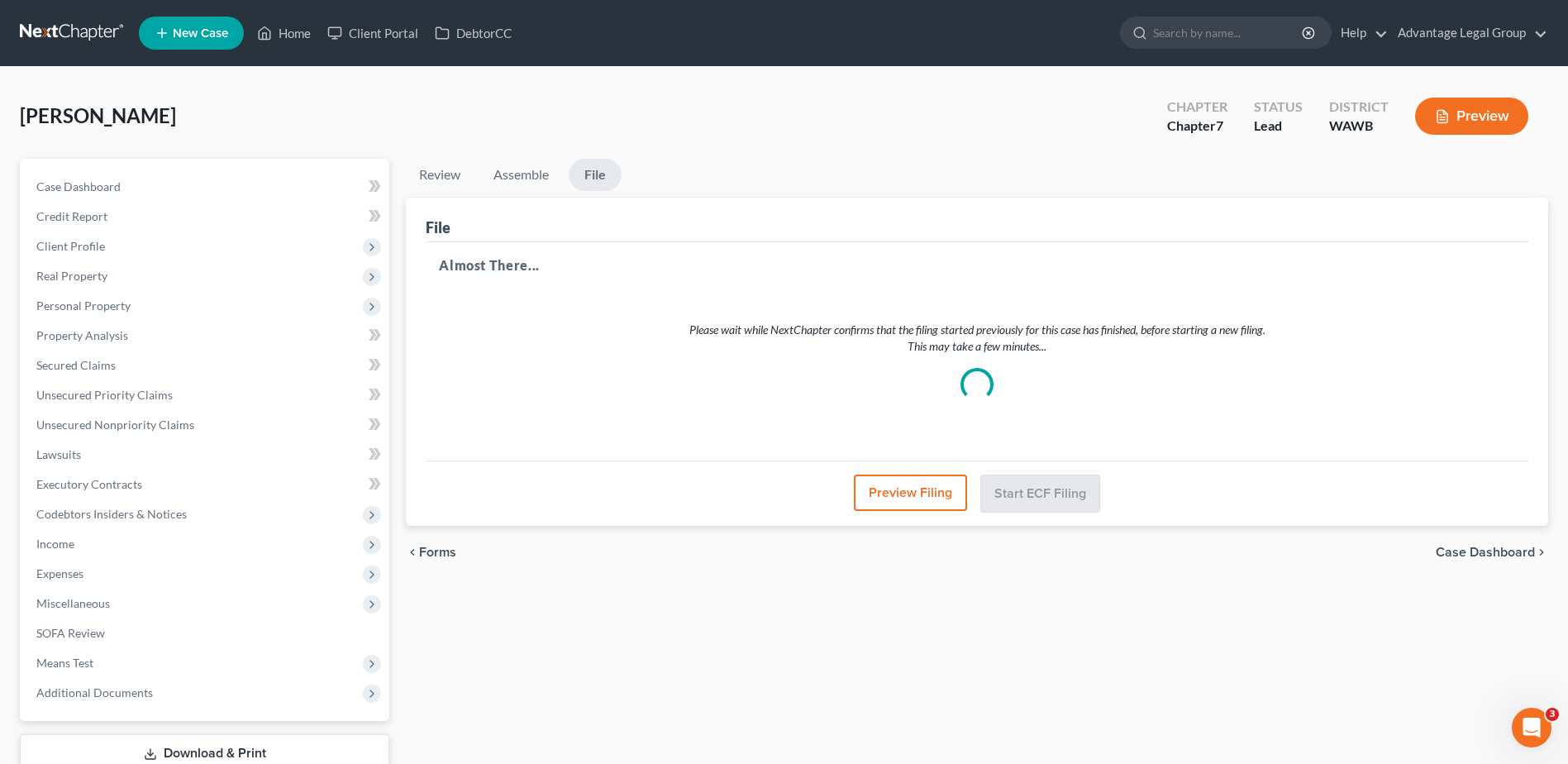
select select "0"
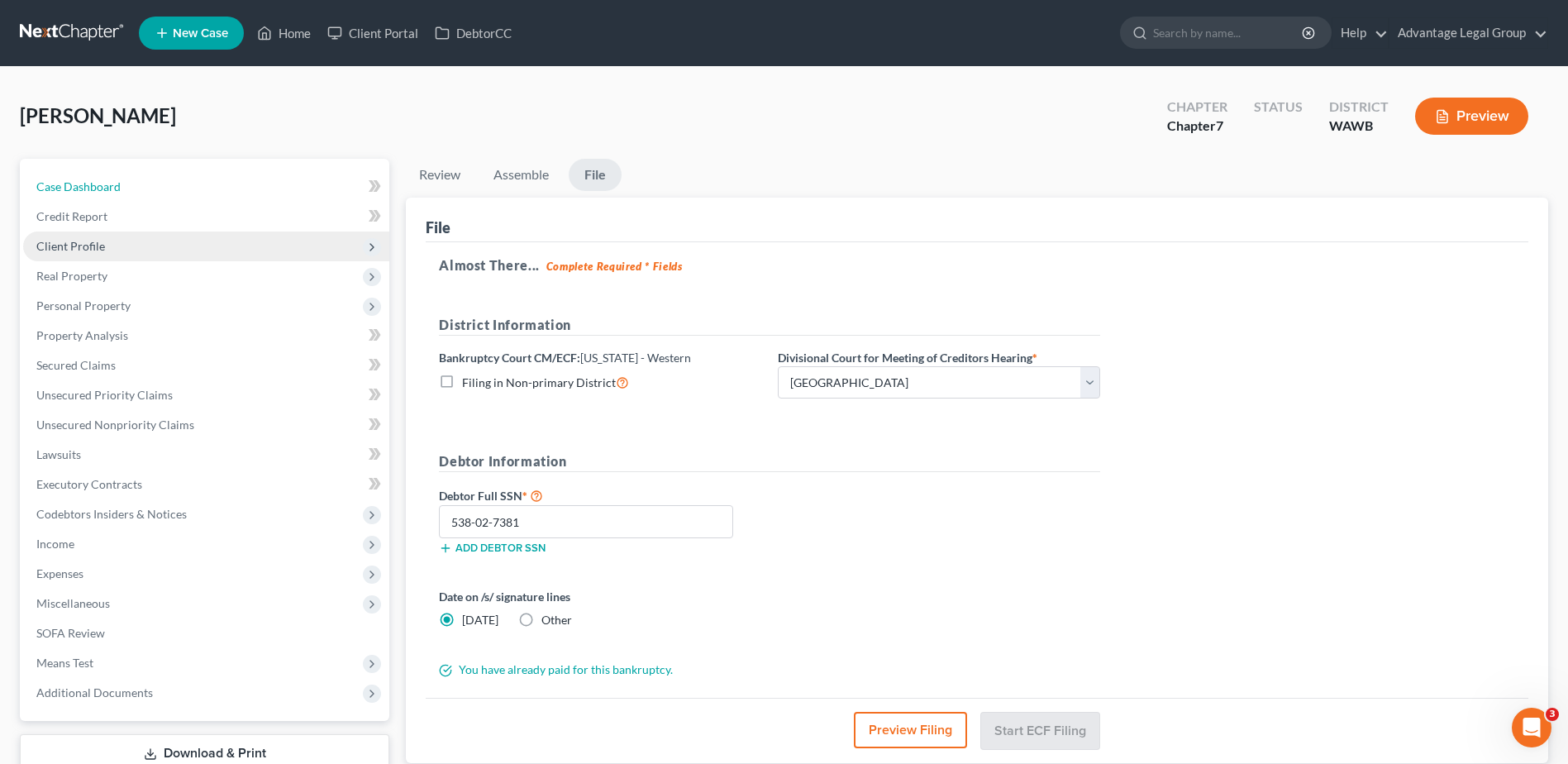
drag, startPoint x: 62, startPoint y: 185, endPoint x: 161, endPoint y: 254, distance: 120.7
click at [62, 185] on span "Case Dashboard" at bounding box center [78, 186] width 84 height 14
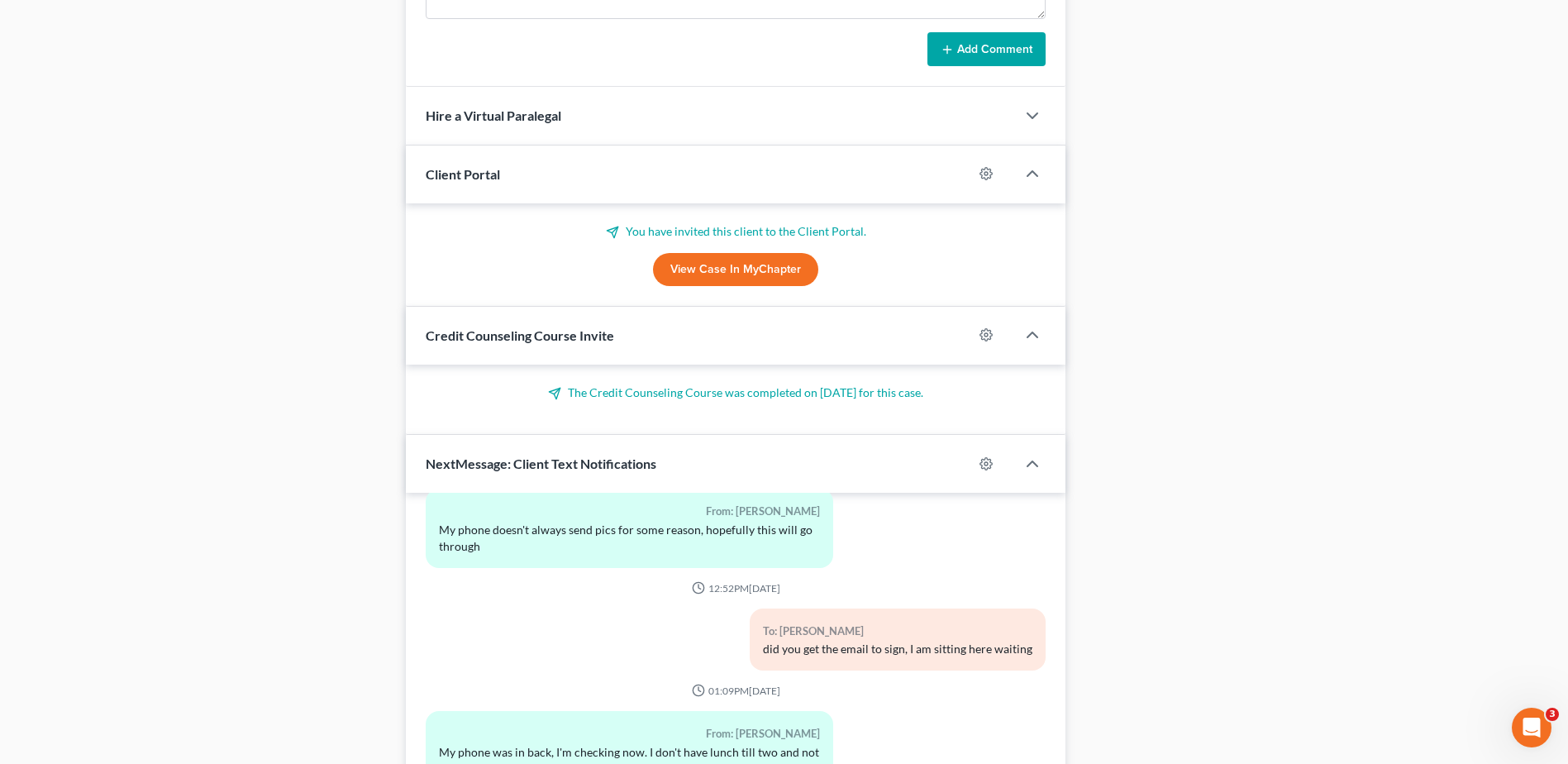
scroll to position [529, 0]
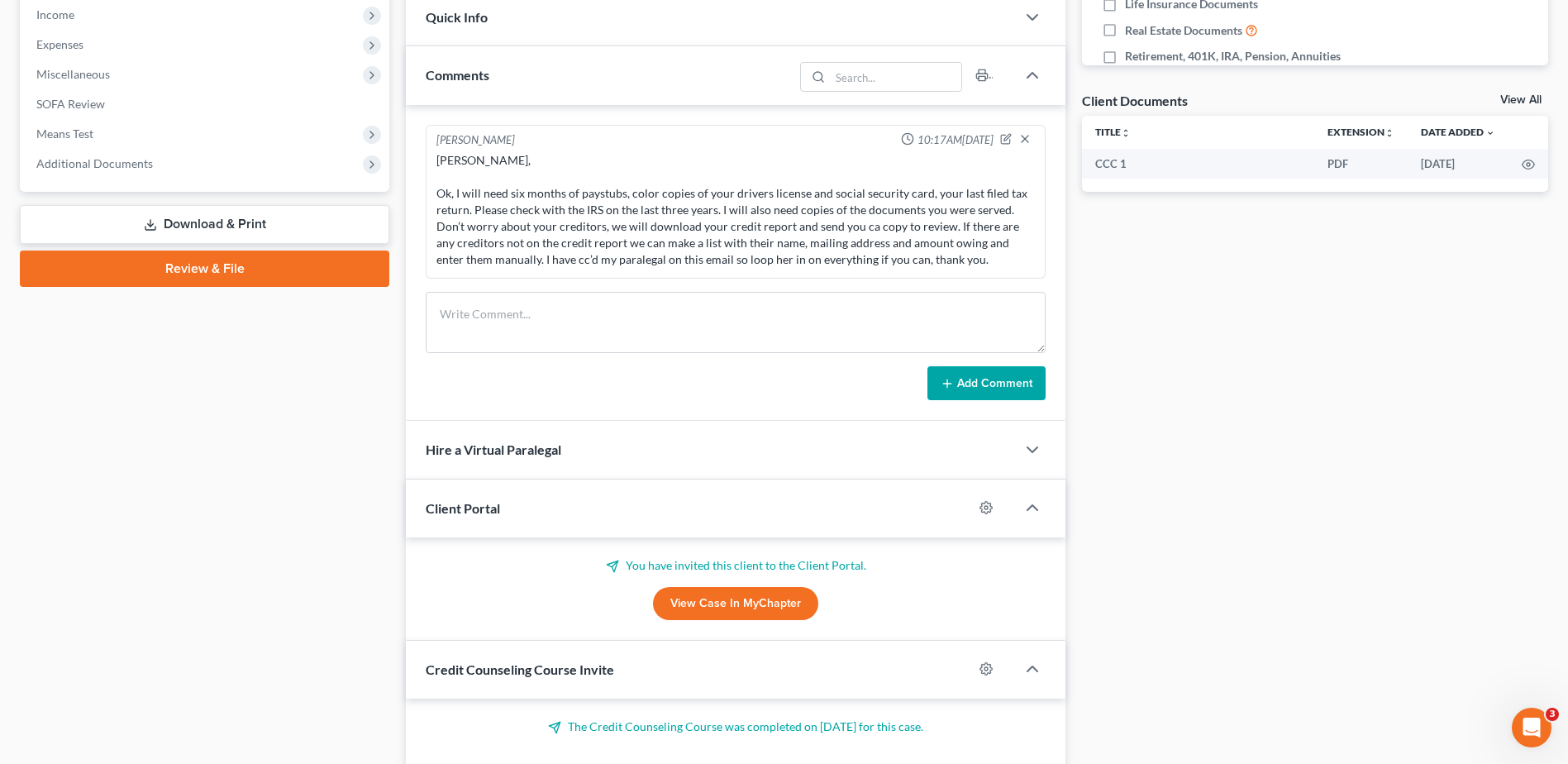
click at [184, 270] on link "Review & File" at bounding box center [204, 269] width 369 height 36
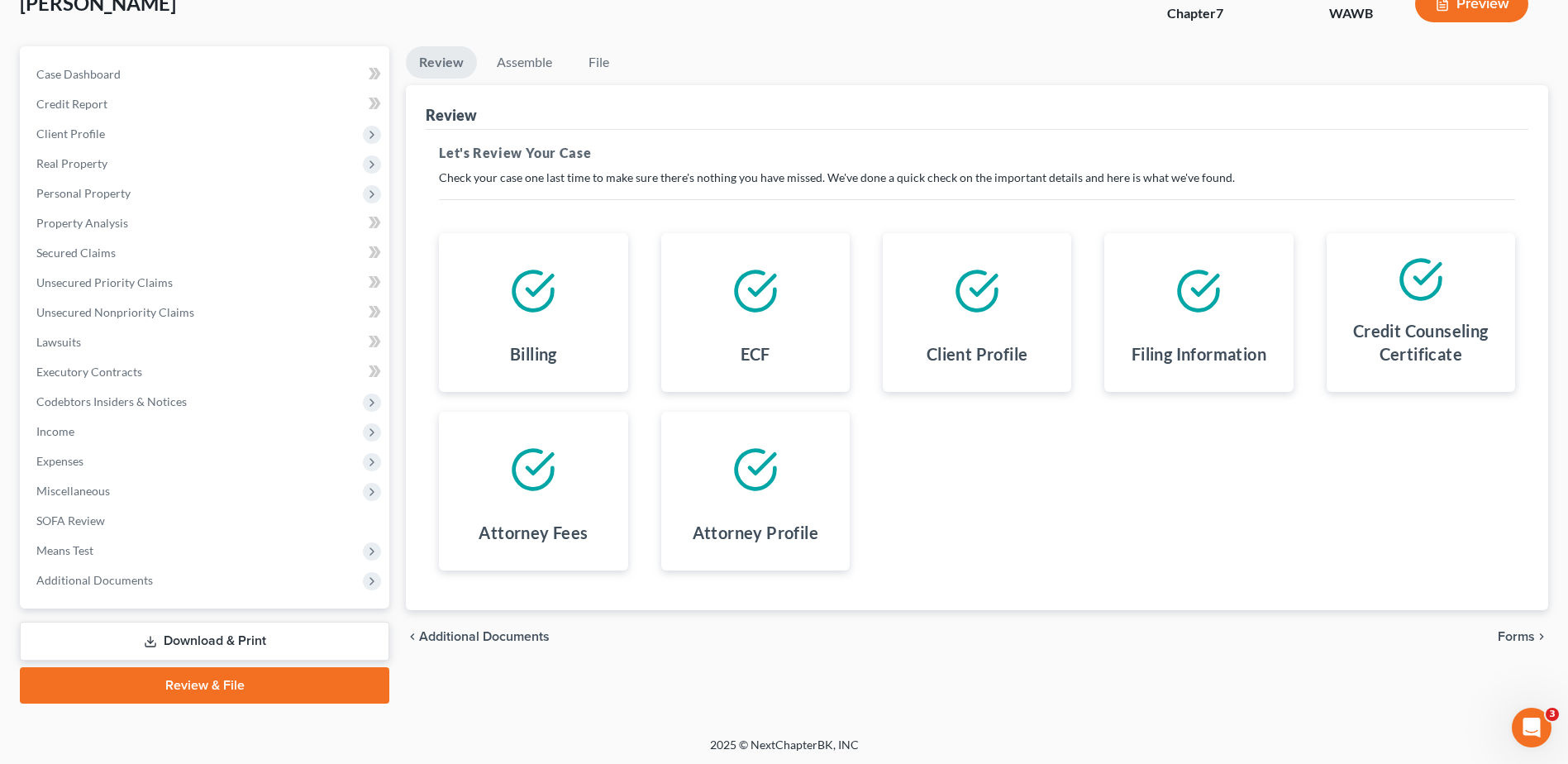
scroll to position [115, 0]
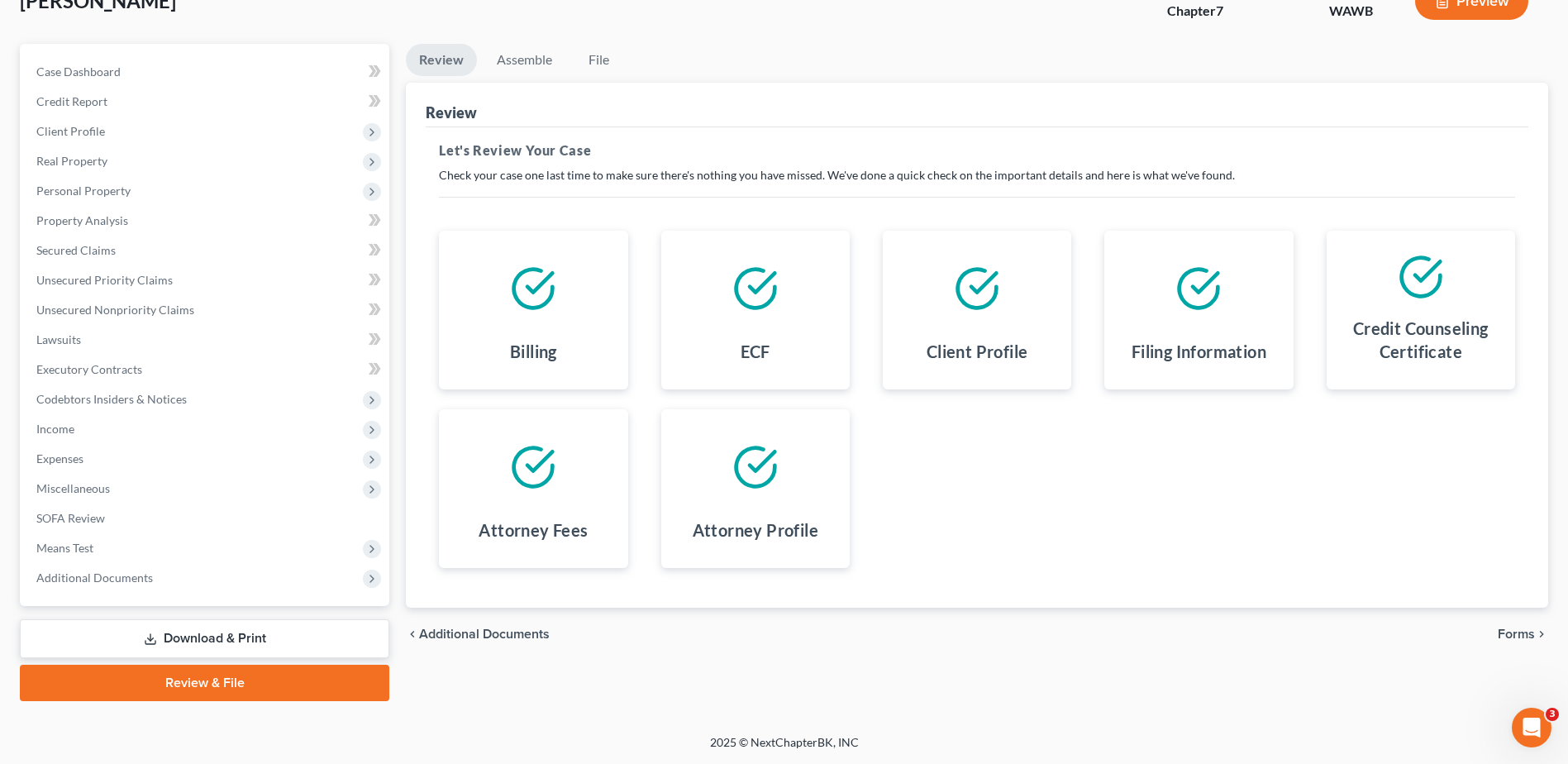
click at [1517, 632] on span "Forms" at bounding box center [1516, 634] width 37 height 13
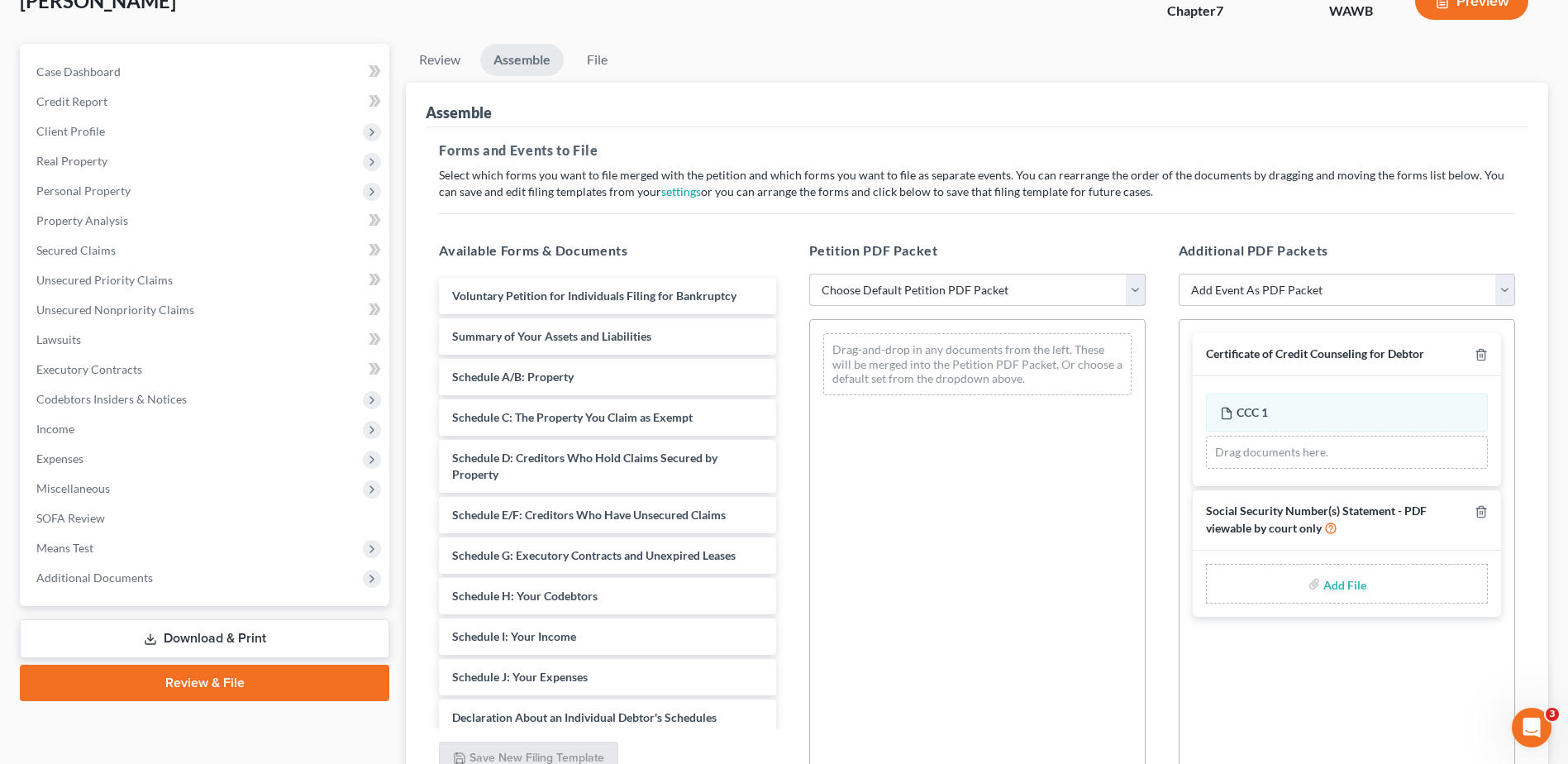
click at [1135, 284] on select "Choose Default Petition PDF Packet Emergency Filing (Voluntary Petition and Cre…" at bounding box center [977, 290] width 337 height 33
select select "0"
click at [809, 274] on select "Choose Default Petition PDF Packet Emergency Filing (Voluntary Petition and Cre…" at bounding box center [977, 290] width 337 height 33
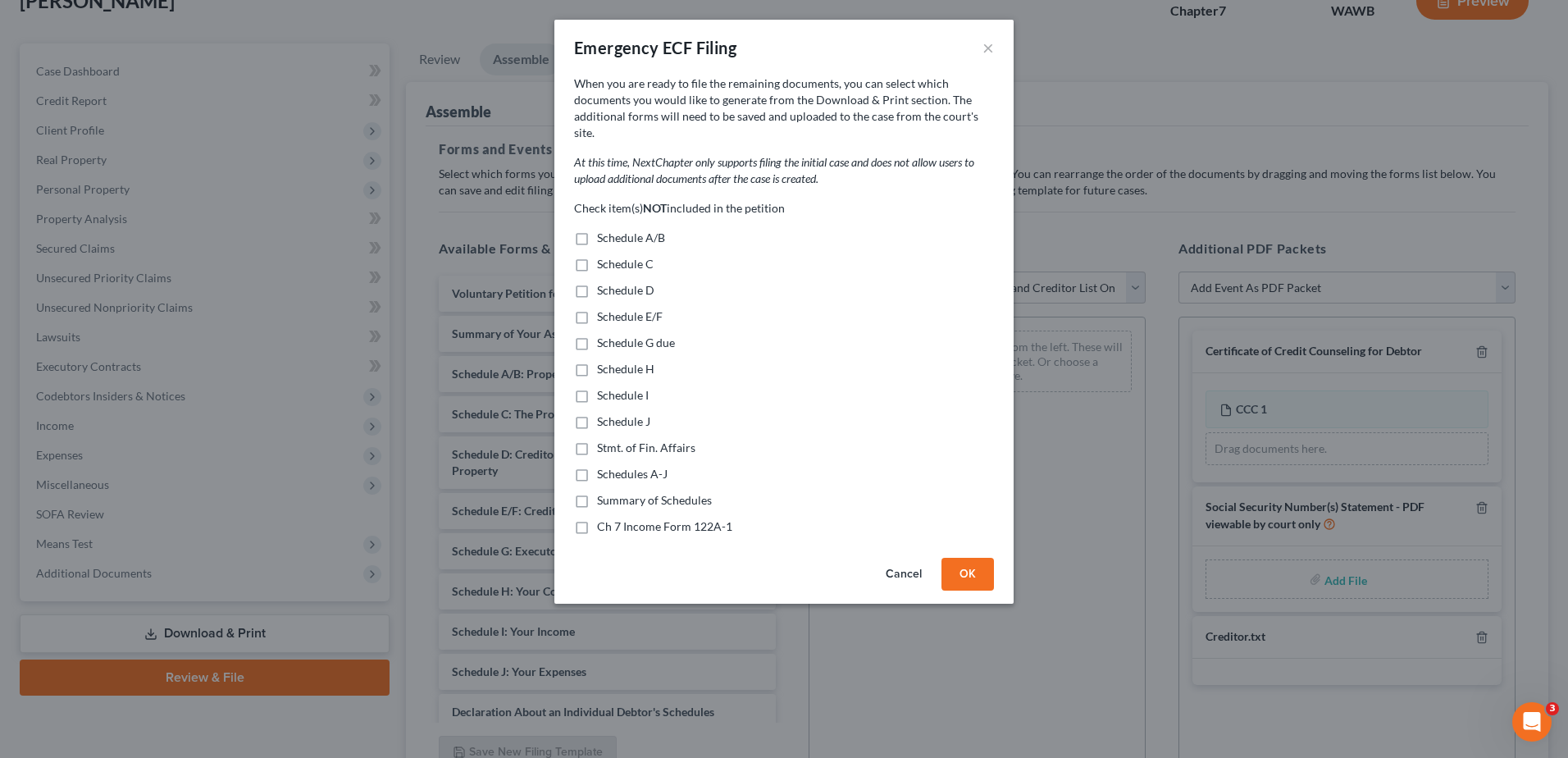
click at [597, 230] on label "Schedule A/B" at bounding box center [631, 238] width 68 height 16
click at [604, 230] on input "Schedule A/B" at bounding box center [609, 235] width 11 height 11
checkbox input "true"
click at [597, 256] on label "Schedule C" at bounding box center [625, 263] width 56 height 16
click at [604, 256] on input "Schedule C" at bounding box center [609, 261] width 11 height 11
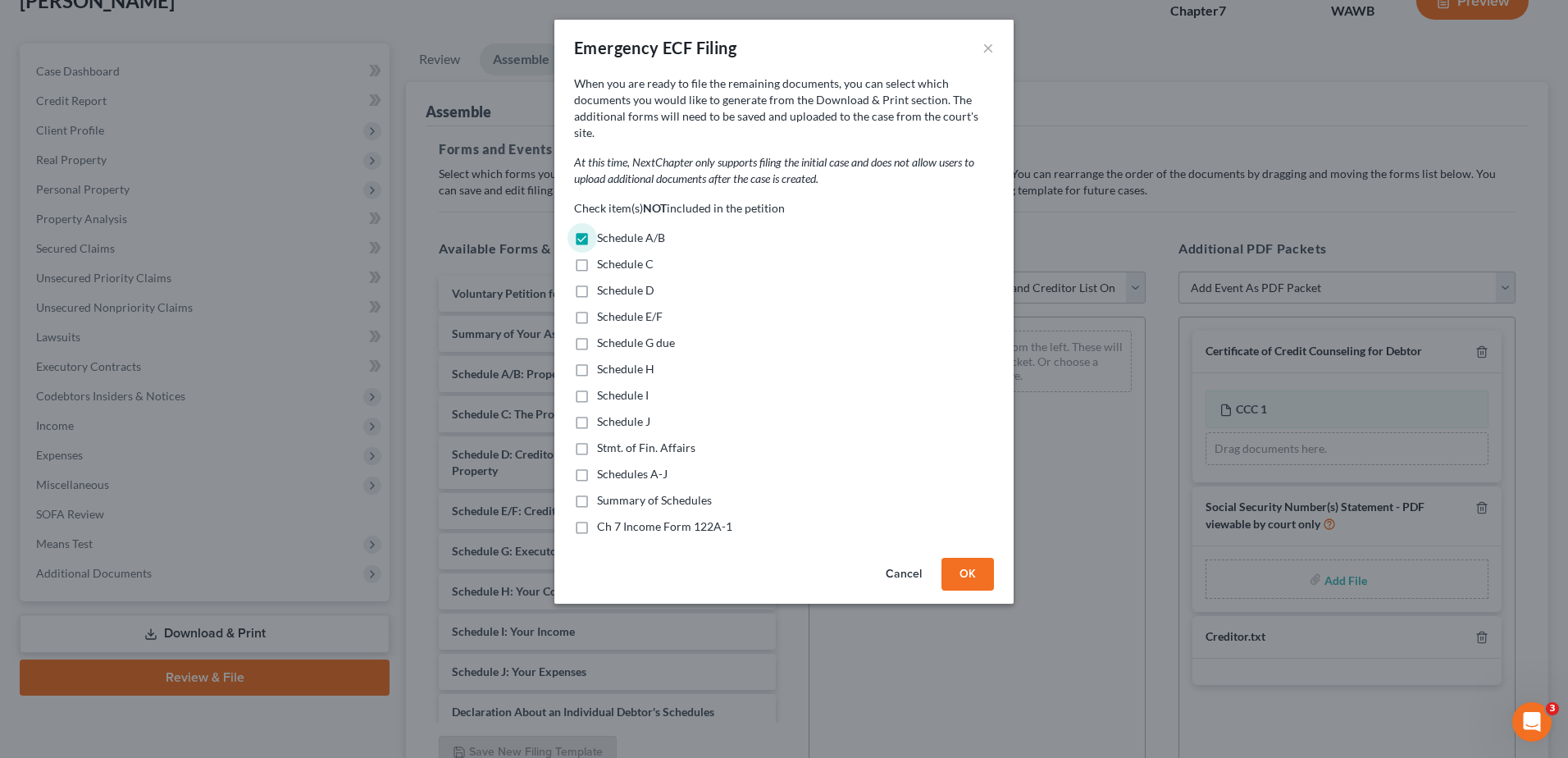
checkbox input "true"
click at [597, 282] on label "Schedule D" at bounding box center [625, 290] width 57 height 16
click at [604, 282] on input "Schedule D" at bounding box center [609, 287] width 11 height 11
checkbox input "true"
click at [597, 308] on label "Schedule E/F" at bounding box center [629, 316] width 66 height 16
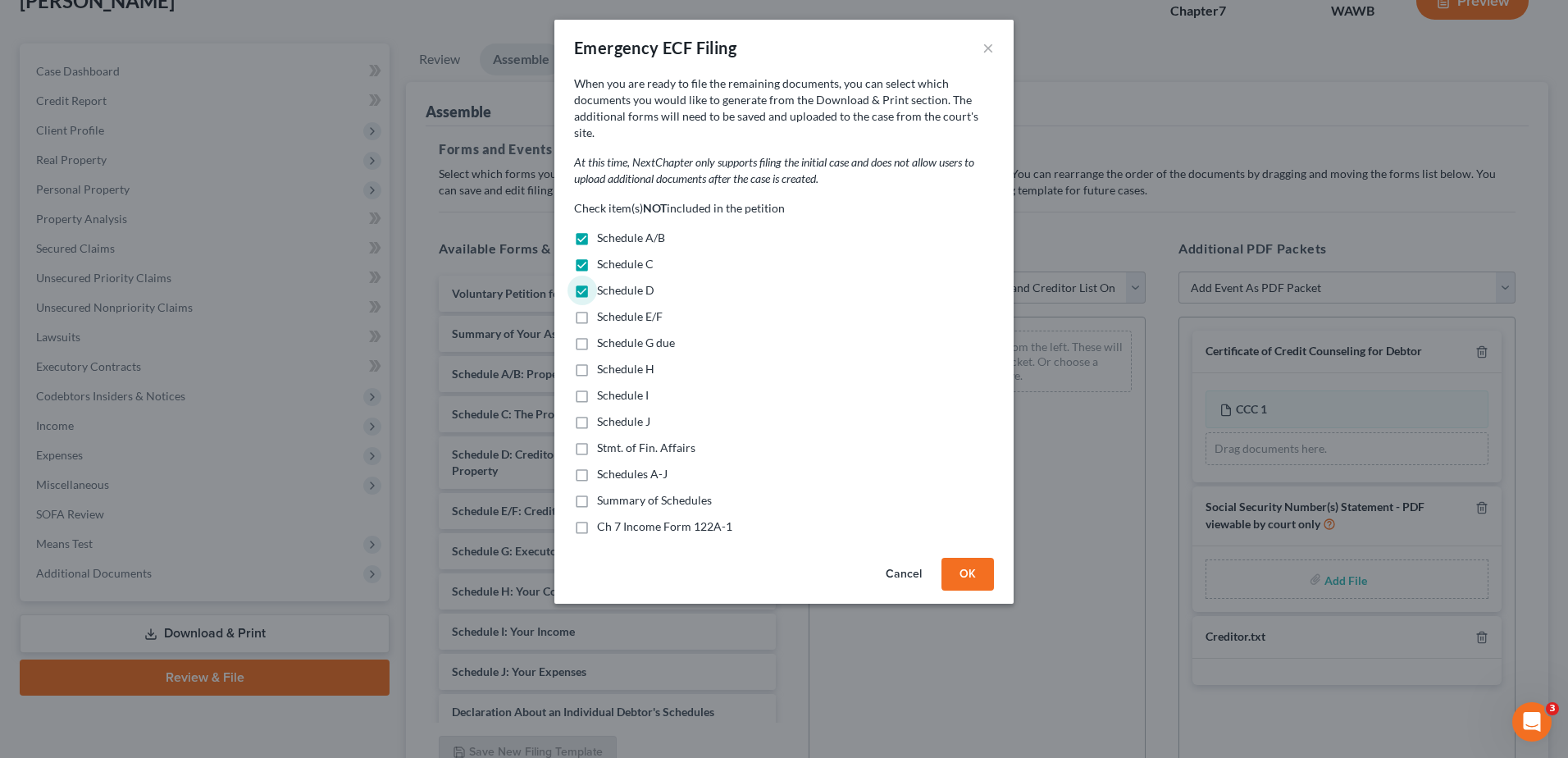
click at [604, 308] on input "Schedule E/F" at bounding box center [609, 313] width 11 height 11
checkbox input "true"
click at [597, 335] on label "Schedule G due" at bounding box center [635, 342] width 78 height 16
click at [604, 335] on input "Schedule G due" at bounding box center [609, 340] width 11 height 11
checkbox input "true"
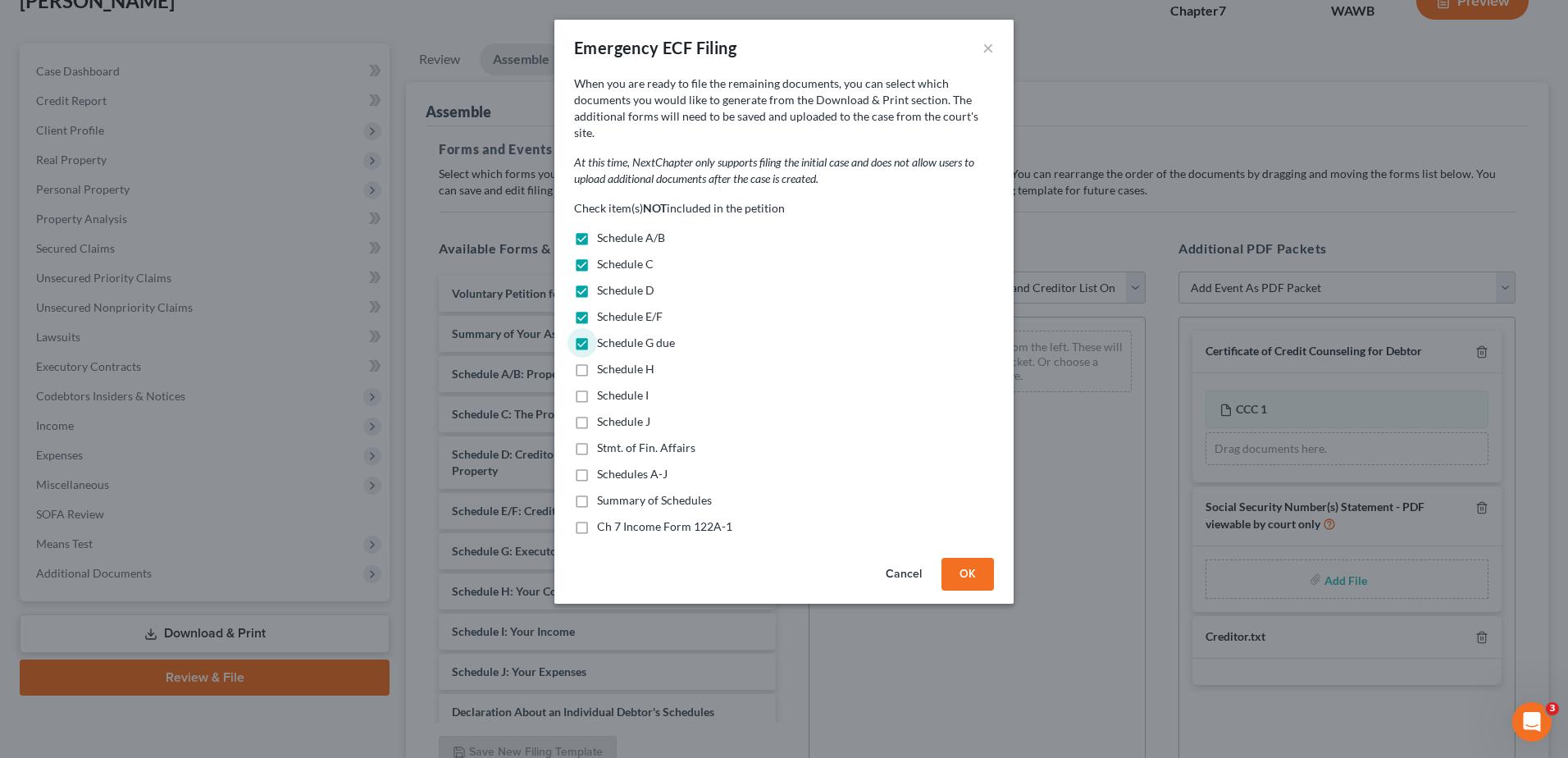
click at [597, 361] on label "Schedule H" at bounding box center [625, 369] width 57 height 16
click at [604, 361] on input "Schedule H" at bounding box center [609, 366] width 11 height 11
checkbox input "true"
click at [597, 387] on label "Schedule I" at bounding box center [623, 394] width 52 height 16
click at [604, 387] on input "Schedule I" at bounding box center [609, 392] width 11 height 11
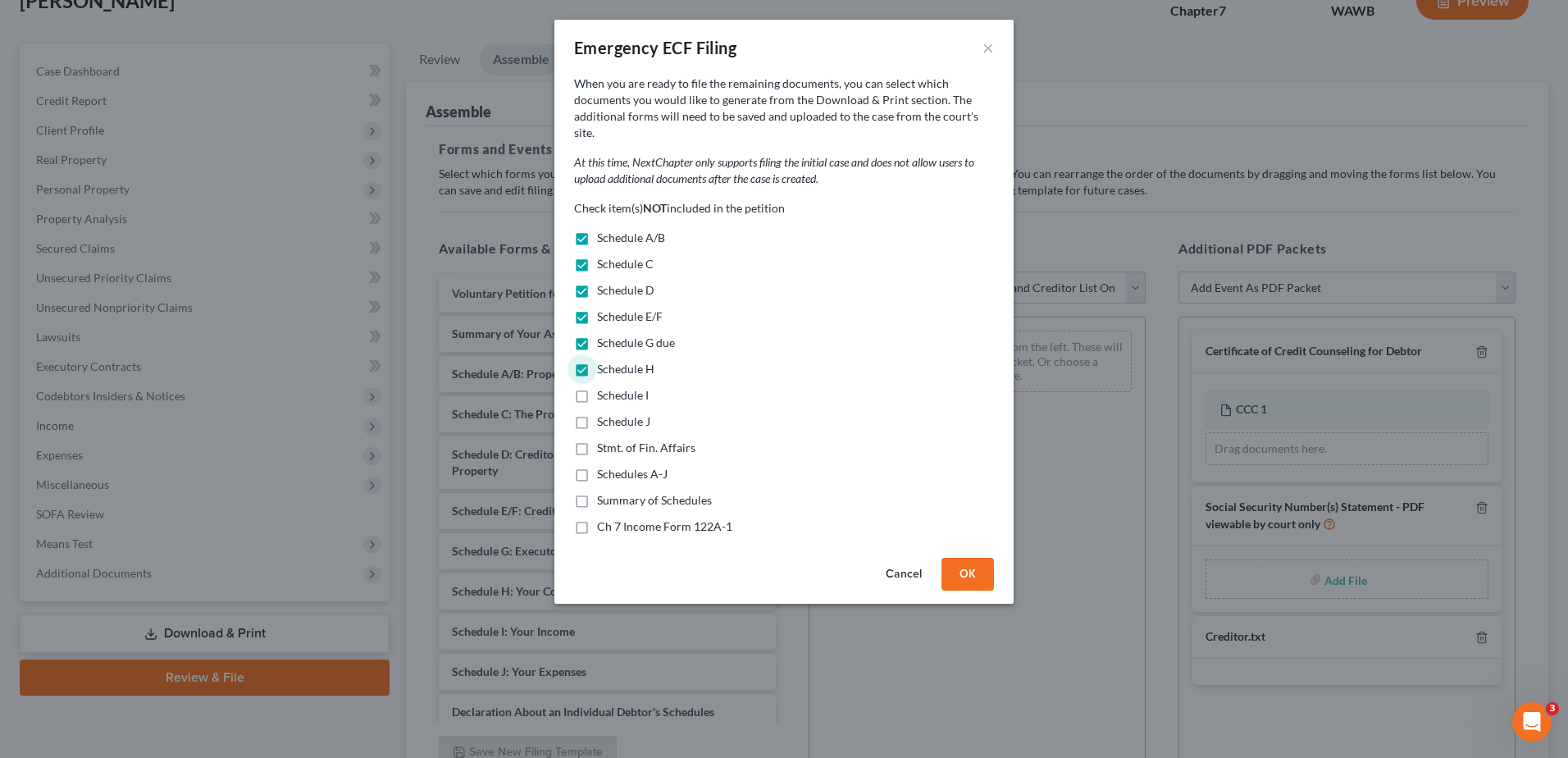
checkbox input "true"
click at [597, 413] on label "Schedule J" at bounding box center [623, 421] width 54 height 16
click at [604, 413] on input "Schedule J" at bounding box center [609, 418] width 11 height 11
checkbox input "true"
click at [597, 439] on label "Stmt. of Fin. Affairs" at bounding box center [646, 447] width 99 height 16
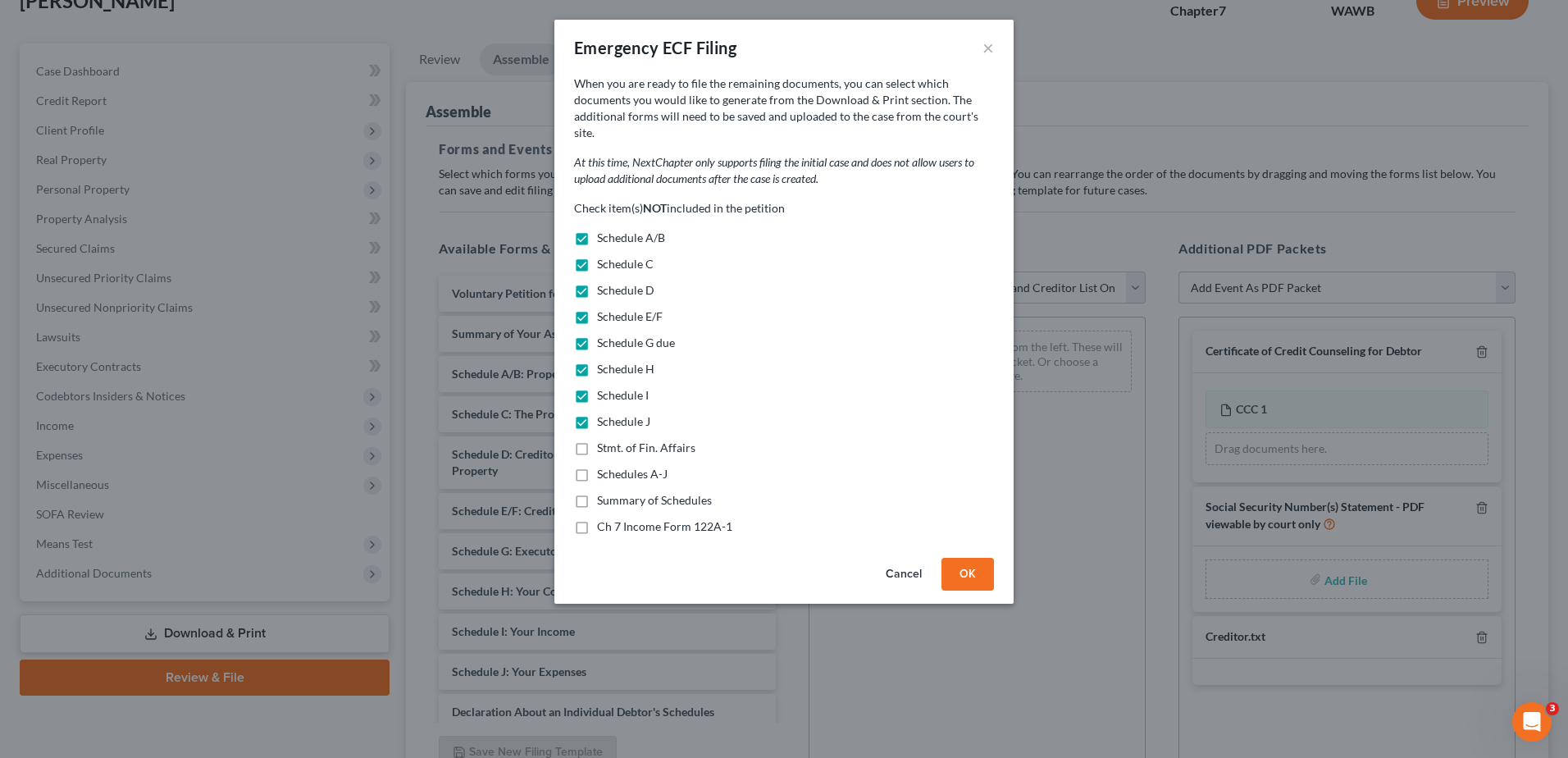
click at [604, 439] on input "Stmt. of Fin. Affairs" at bounding box center [609, 445] width 11 height 11
checkbox input "true"
click at [597, 466] on label "Schedules A-J" at bounding box center [632, 474] width 71 height 16
click at [604, 466] on input "Schedules A-J" at bounding box center [609, 471] width 11 height 11
checkbox input "true"
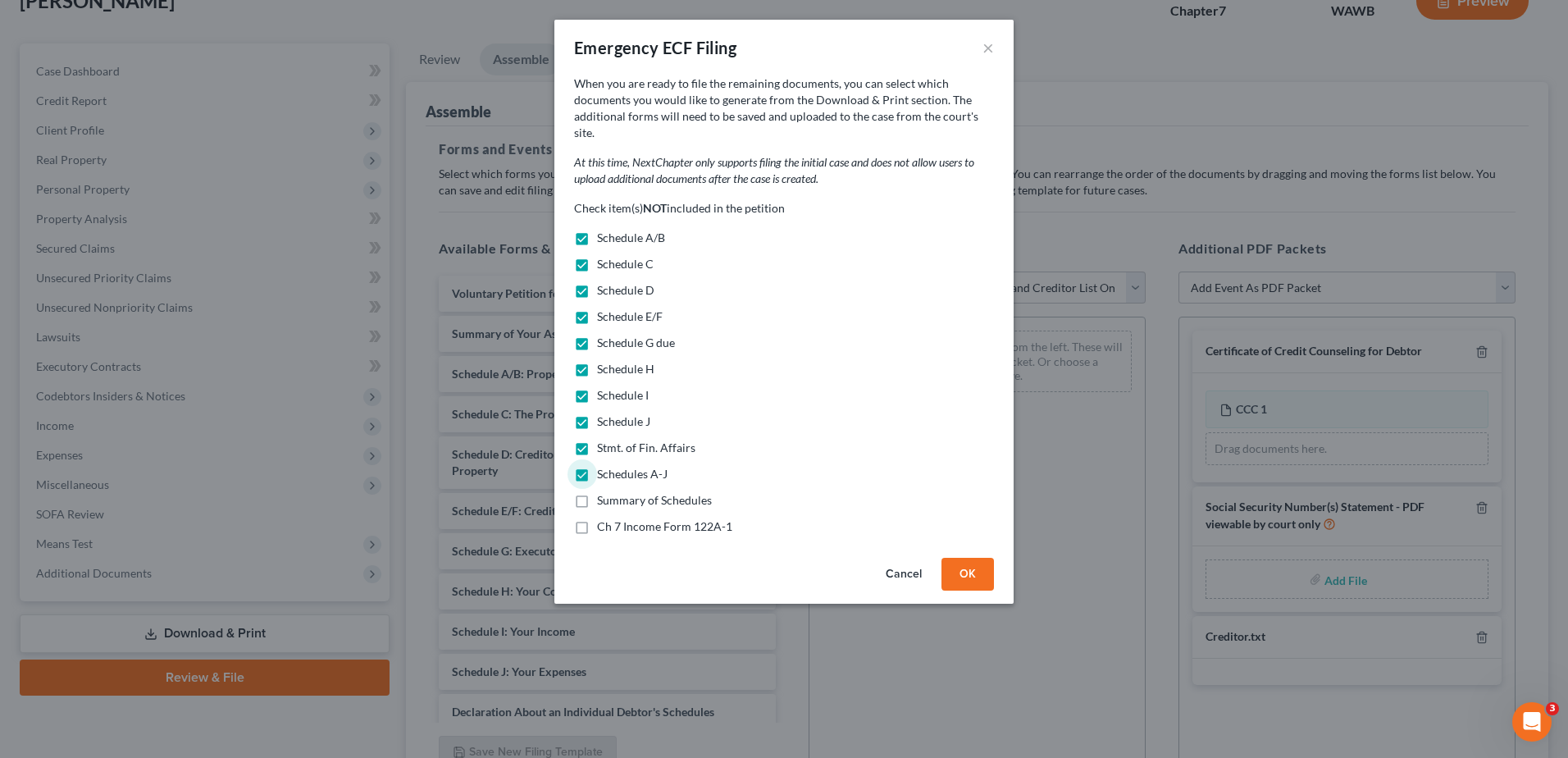
click at [597, 492] on label "Summary of Schedules" at bounding box center [654, 500] width 115 height 16
click at [604, 492] on input "Summary of Schedules" at bounding box center [609, 497] width 11 height 11
checkbox input "true"
click at [597, 518] on label "Ch 7 Income Form 122A-1" at bounding box center [664, 525] width 135 height 16
click at [604, 518] on input "Ch 7 Income Form 122A-1" at bounding box center [609, 523] width 11 height 11
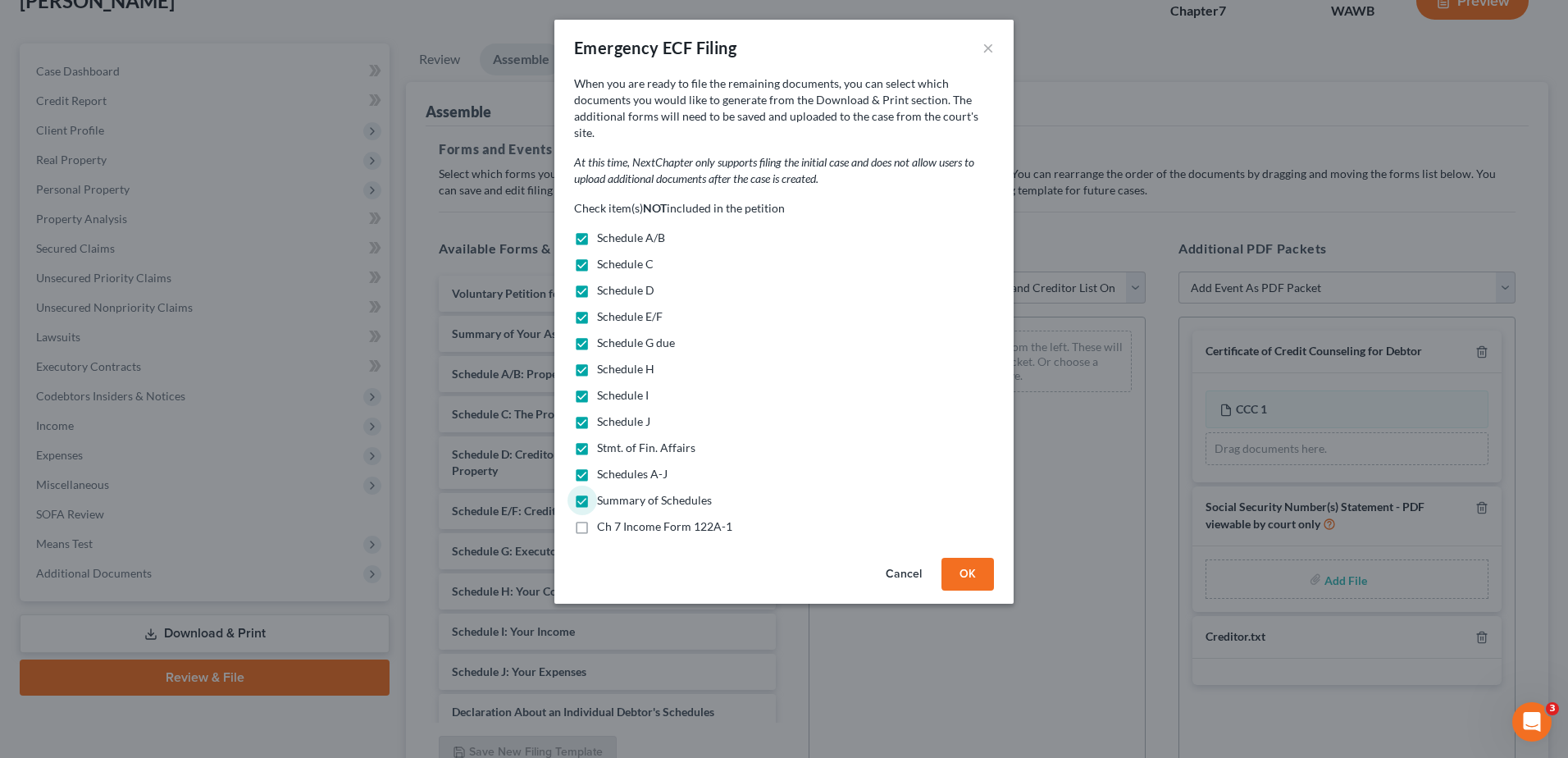
checkbox input "true"
click at [962, 560] on button "OK" at bounding box center [968, 574] width 53 height 33
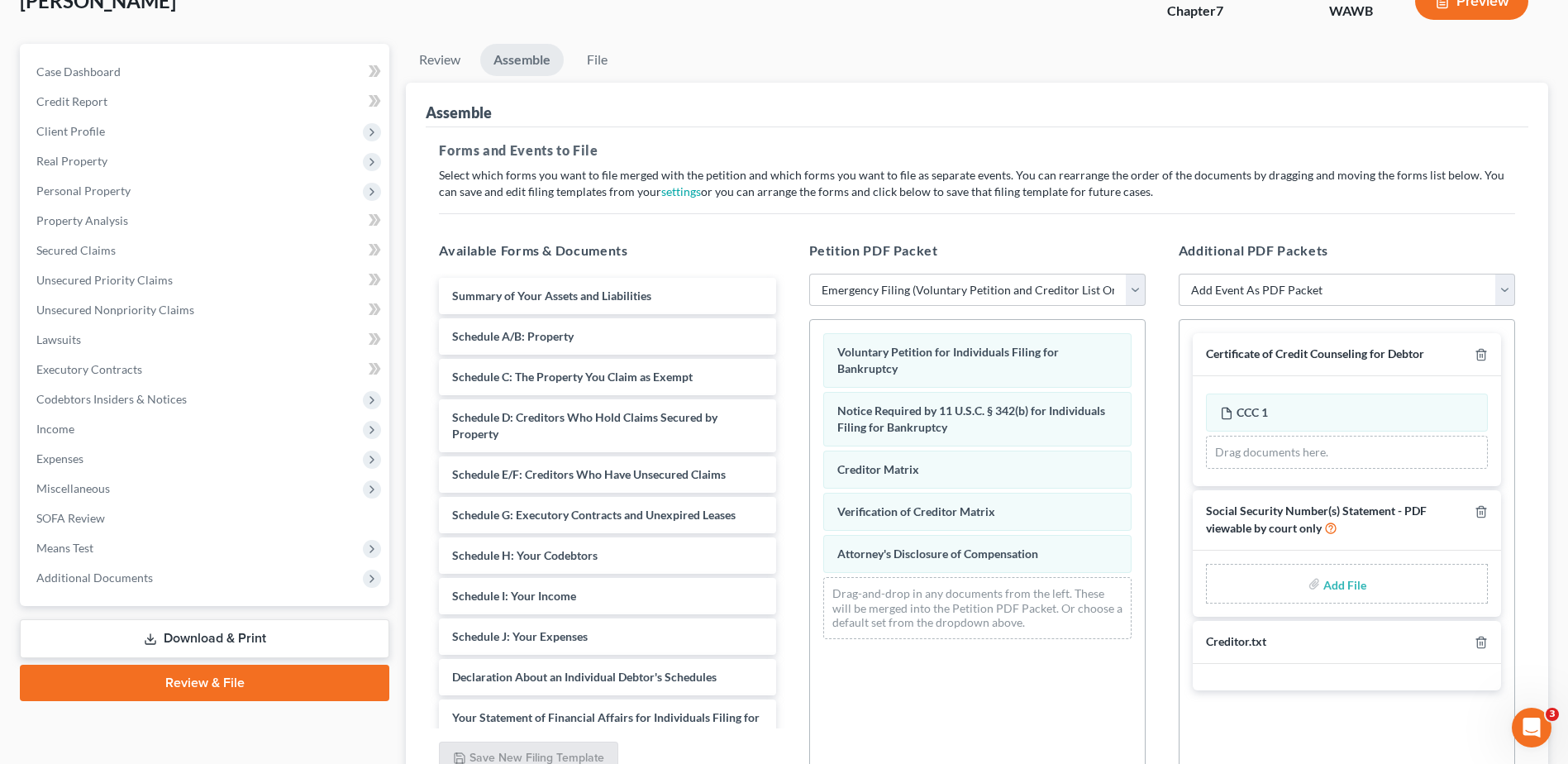
click at [1340, 583] on input "file" at bounding box center [1343, 583] width 40 height 30
type input "C:\fakepath\121.pdf"
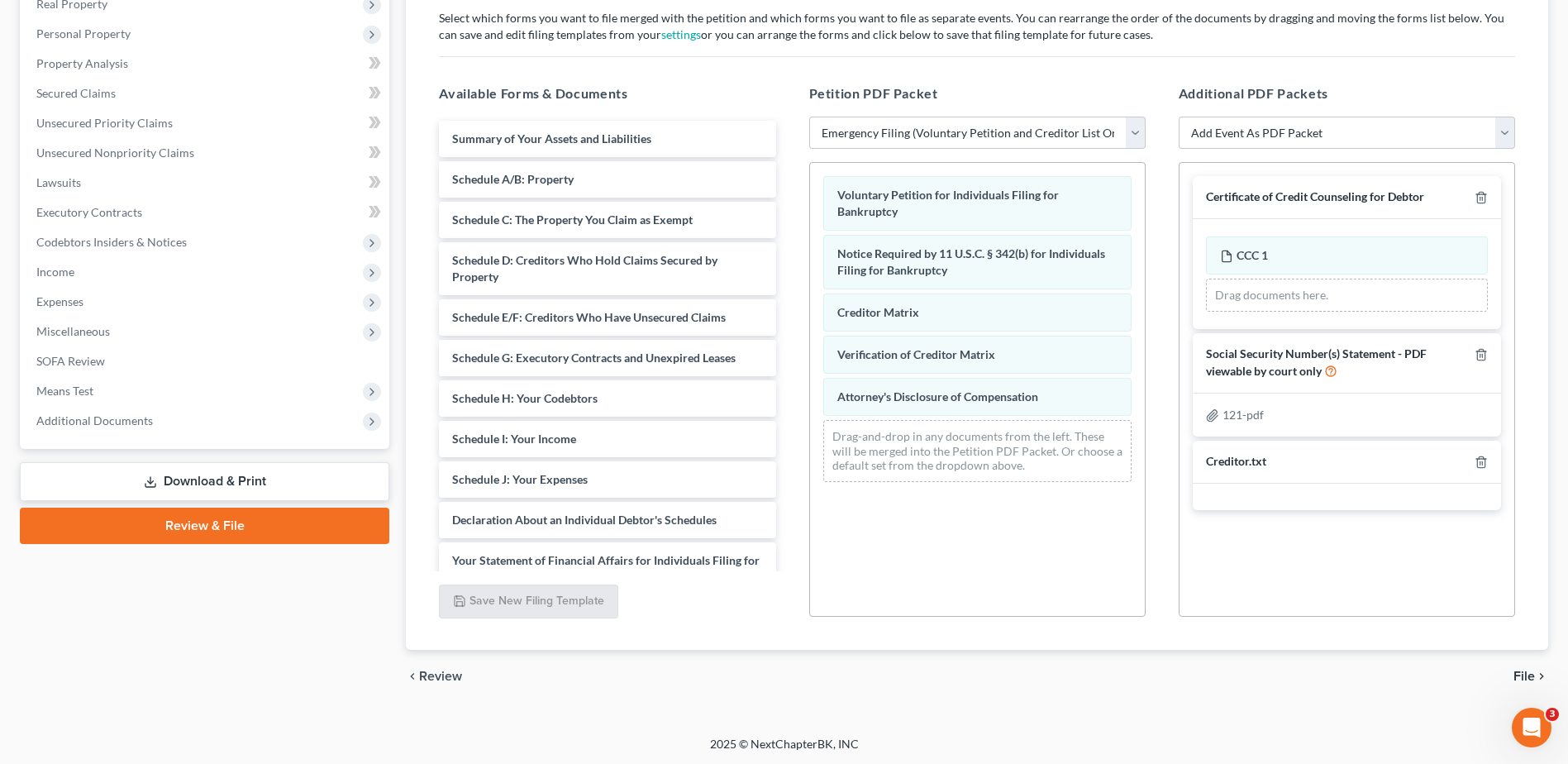
scroll to position [274, 0]
click at [1519, 672] on span "File" at bounding box center [1524, 674] width 21 height 13
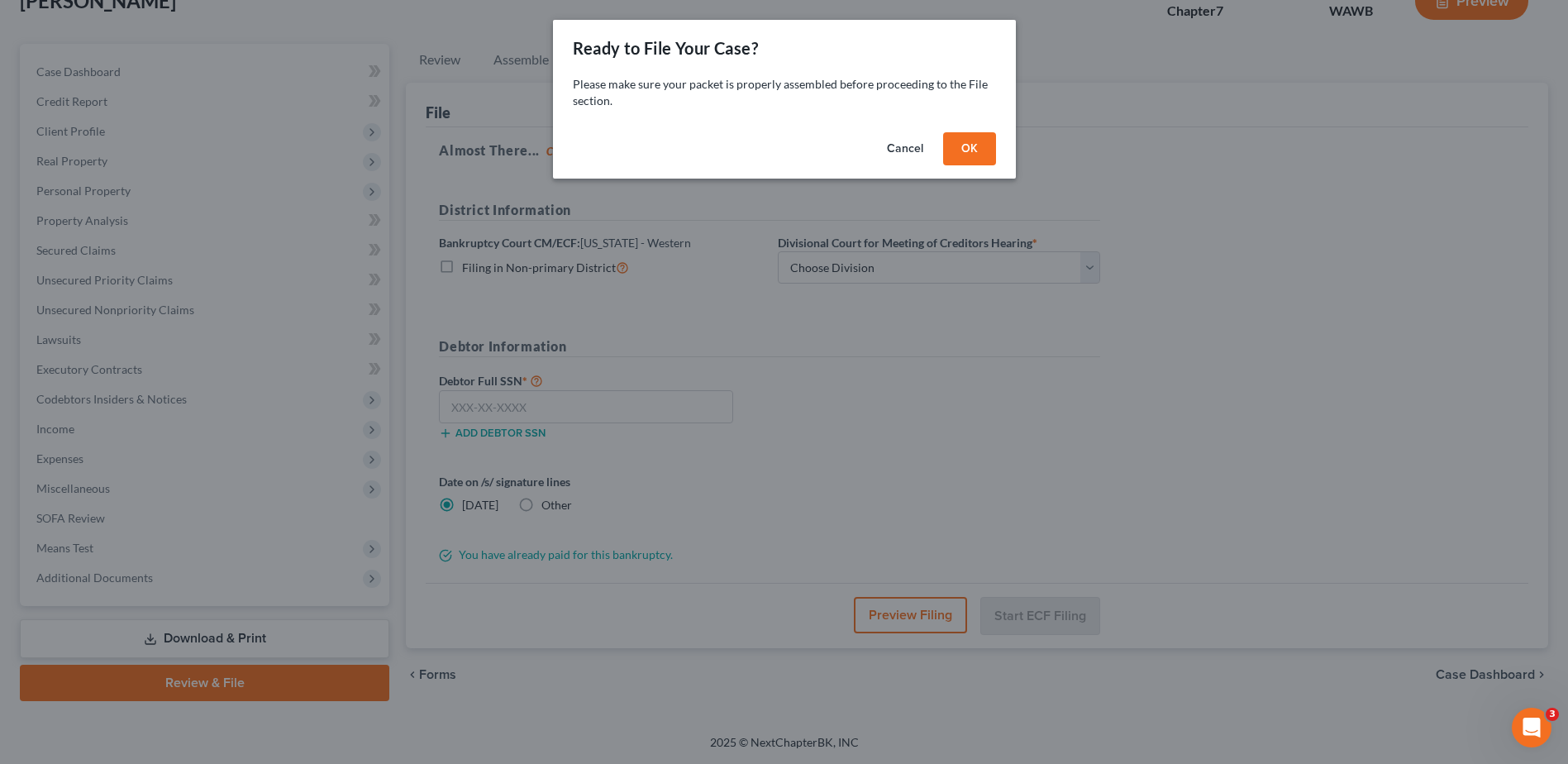
scroll to position [115, 0]
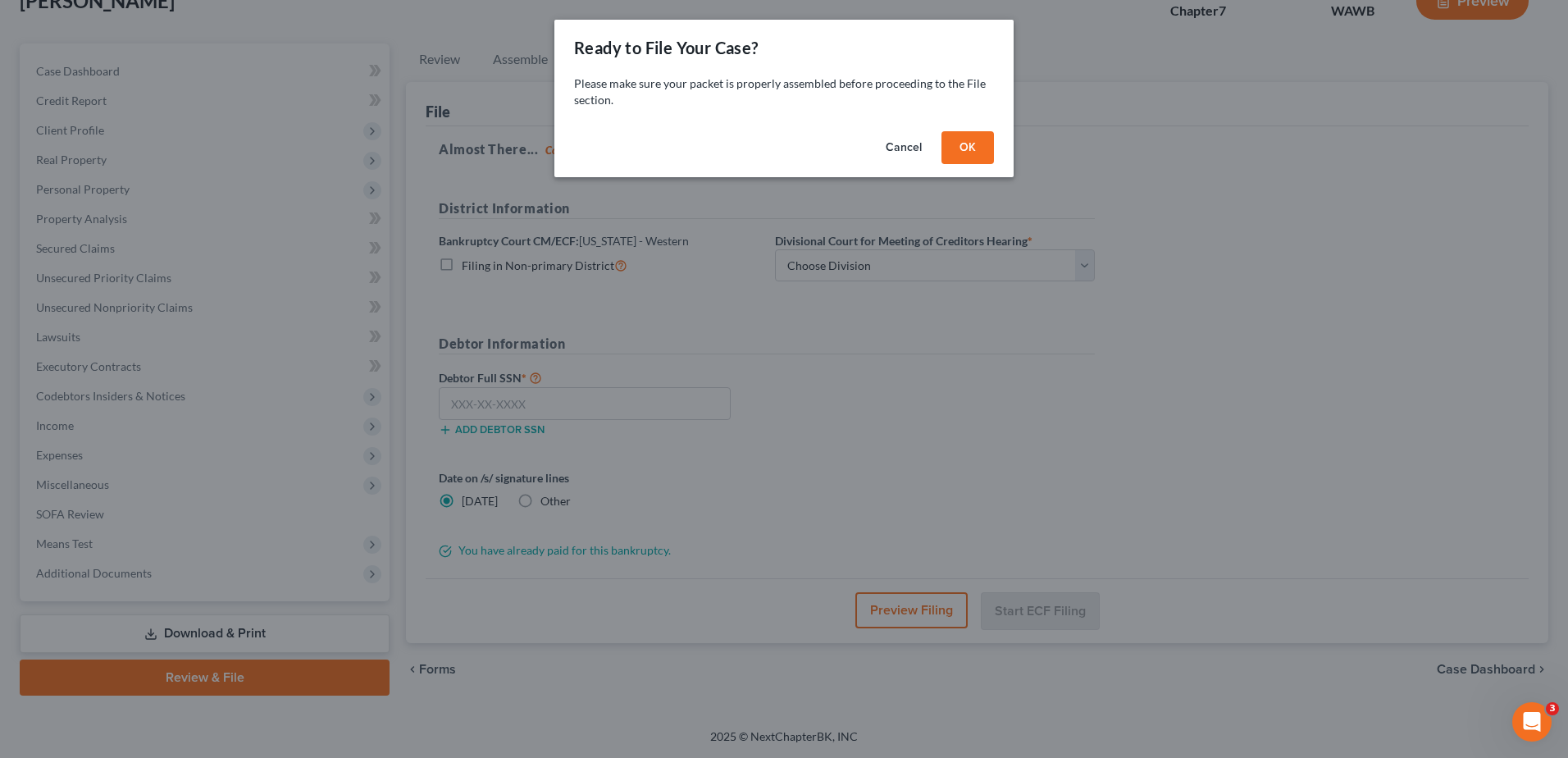
click at [969, 158] on button "OK" at bounding box center [968, 147] width 53 height 33
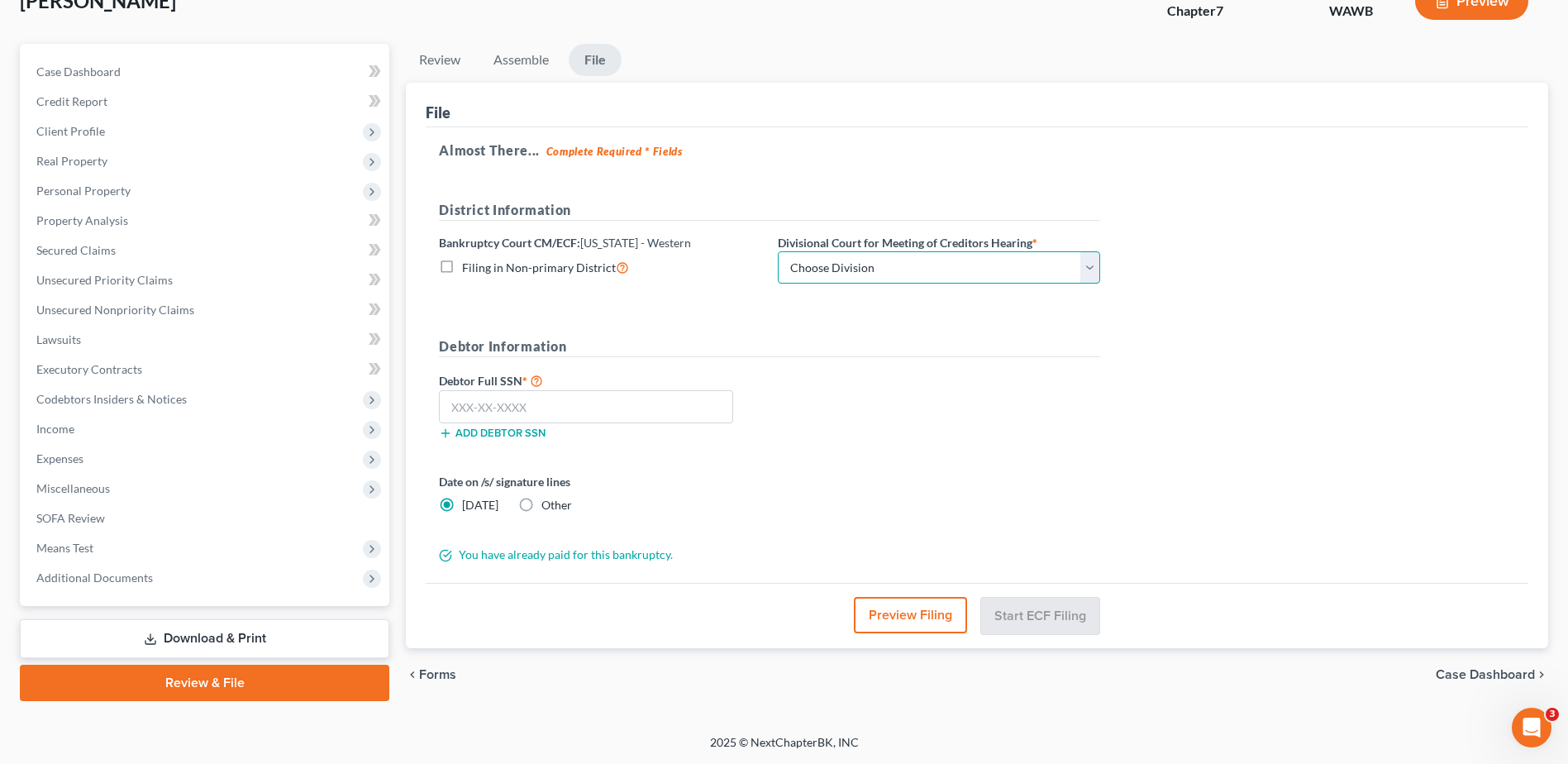
drag, startPoint x: 1095, startPoint y: 266, endPoint x: 1042, endPoint y: 259, distance: 53.5
click at [1095, 266] on select "Choose Division Seattle Tacoma" at bounding box center [939, 268] width 322 height 33
select select "0"
click at [778, 252] on select "Choose Division Seattle Tacoma" at bounding box center [939, 268] width 322 height 33
click at [587, 409] on input "text" at bounding box center [586, 406] width 295 height 33
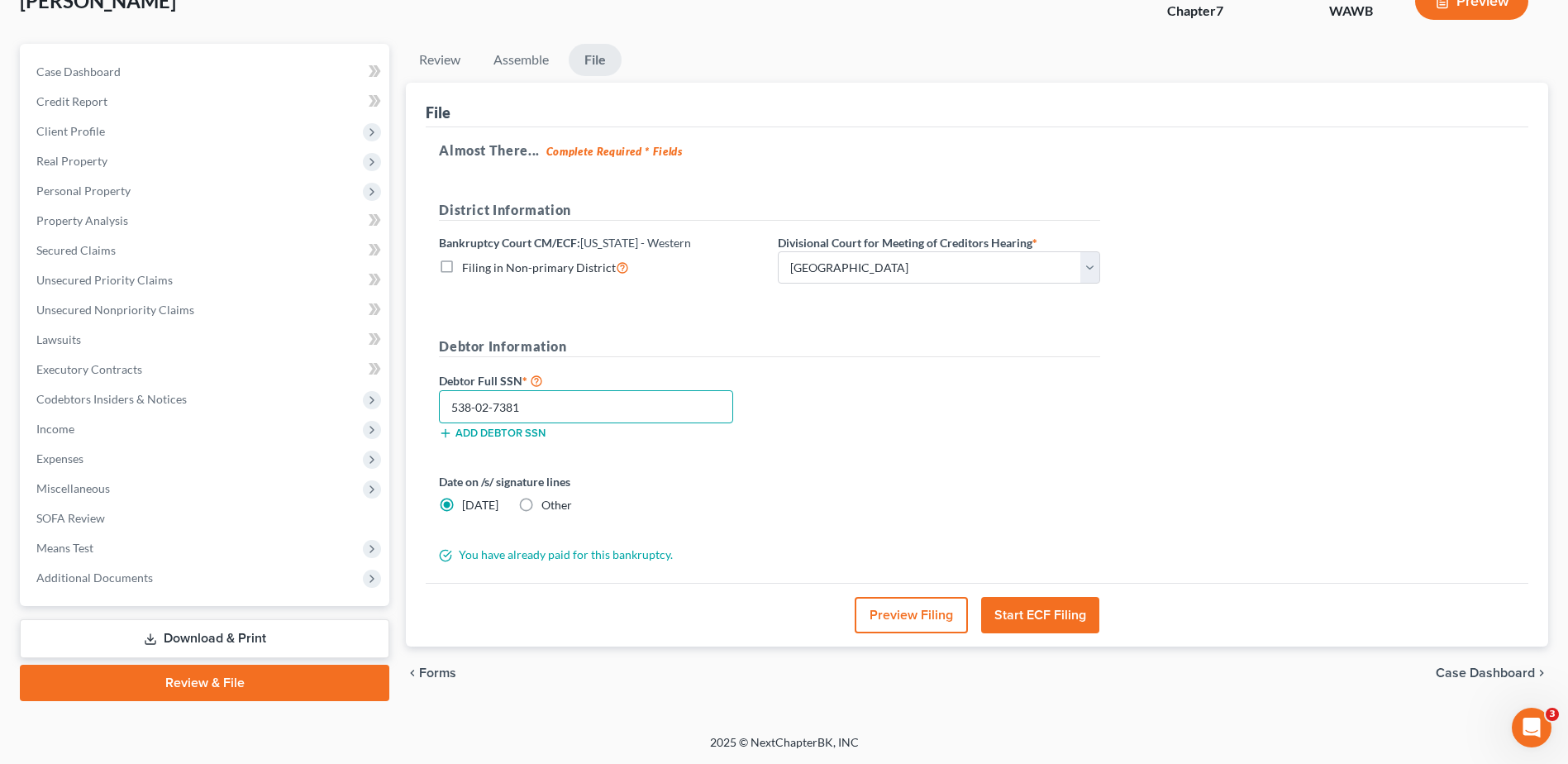
type input "538-02-7381"
click at [1048, 609] on button "Start ECF Filing" at bounding box center [1041, 615] width 119 height 36
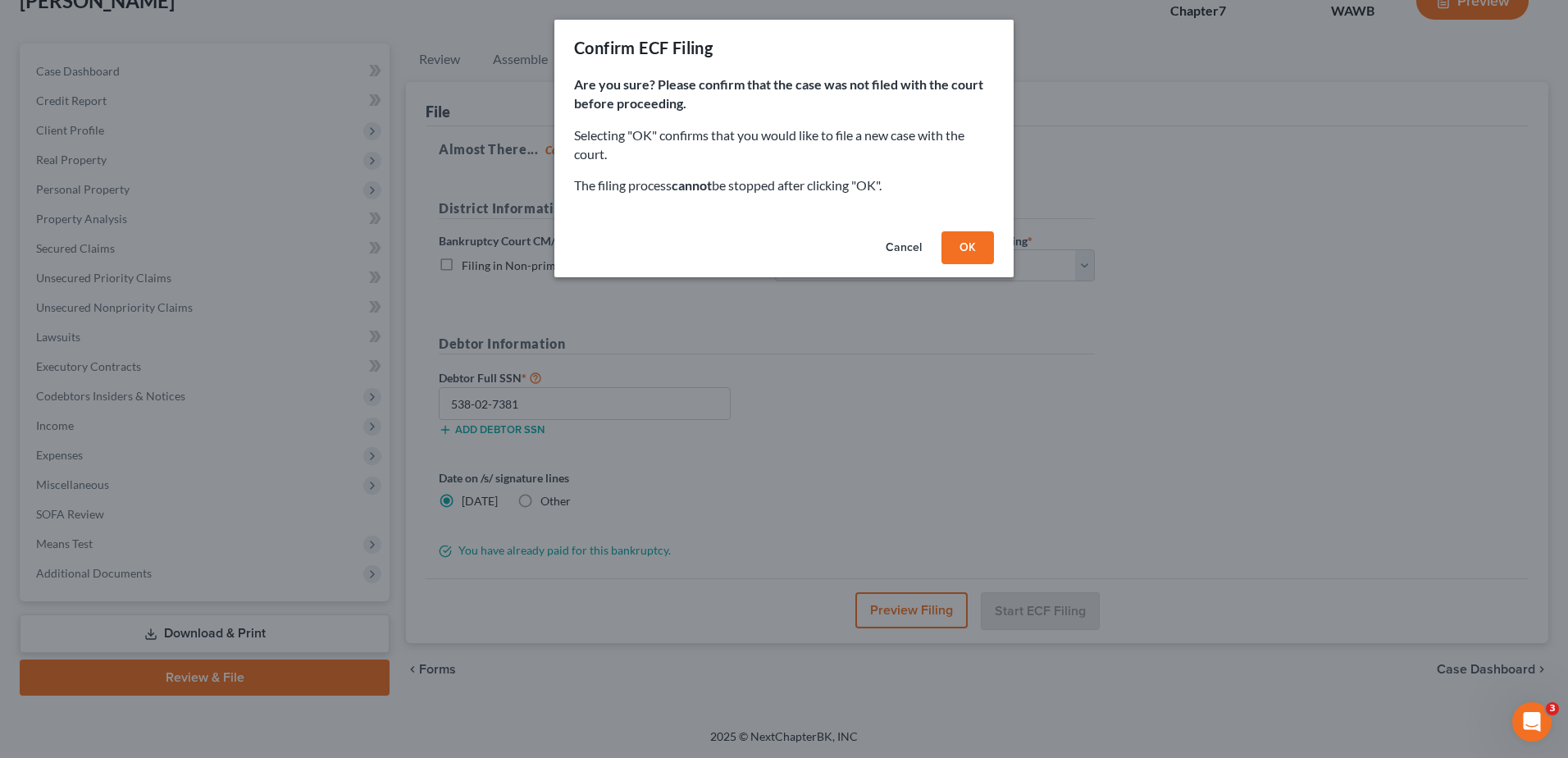
click at [966, 257] on button "OK" at bounding box center [968, 247] width 53 height 33
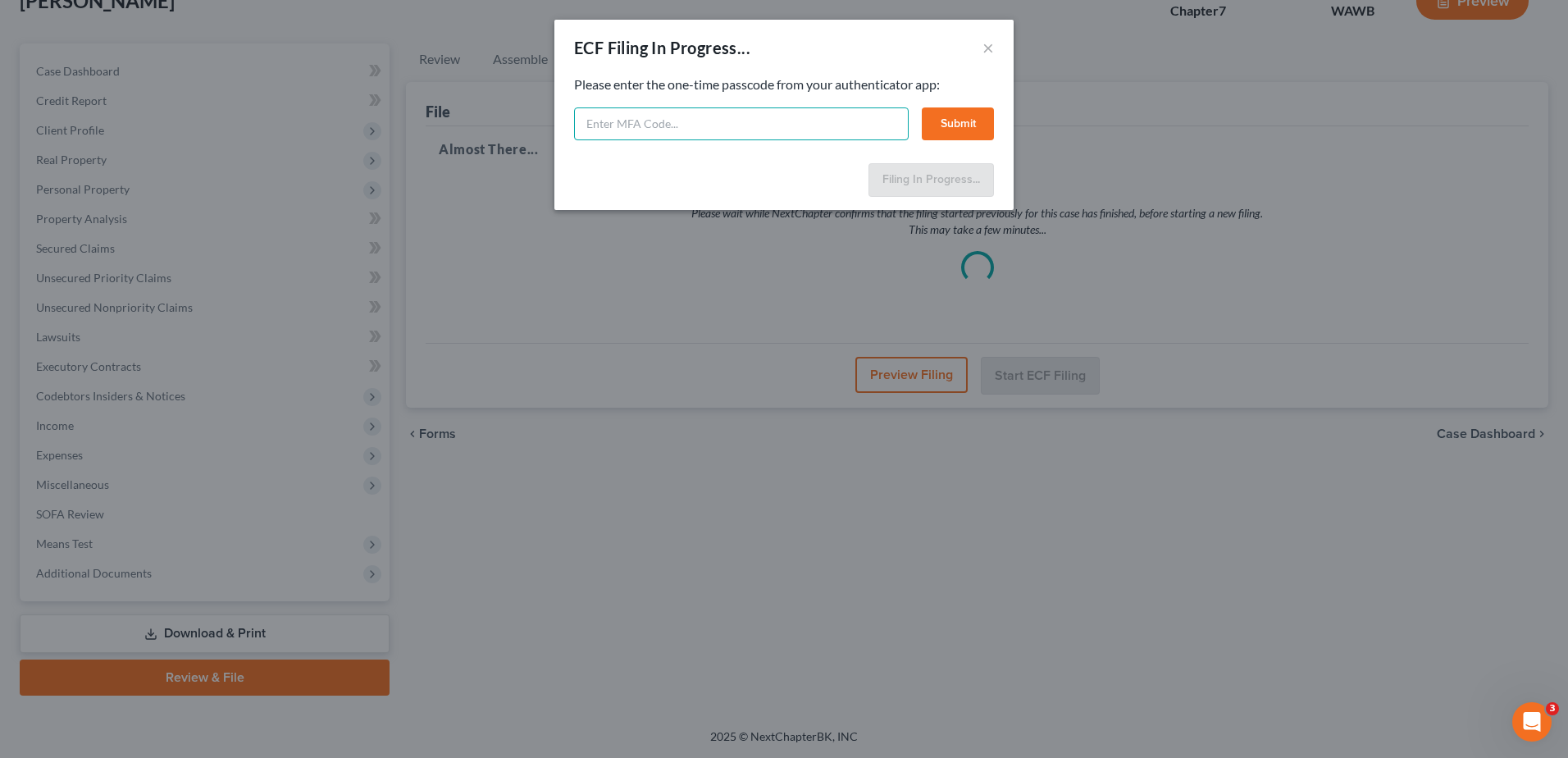
click at [692, 124] on input "text" at bounding box center [741, 123] width 335 height 33
type input "336316"
click at [965, 126] on button "Submit" at bounding box center [957, 123] width 72 height 33
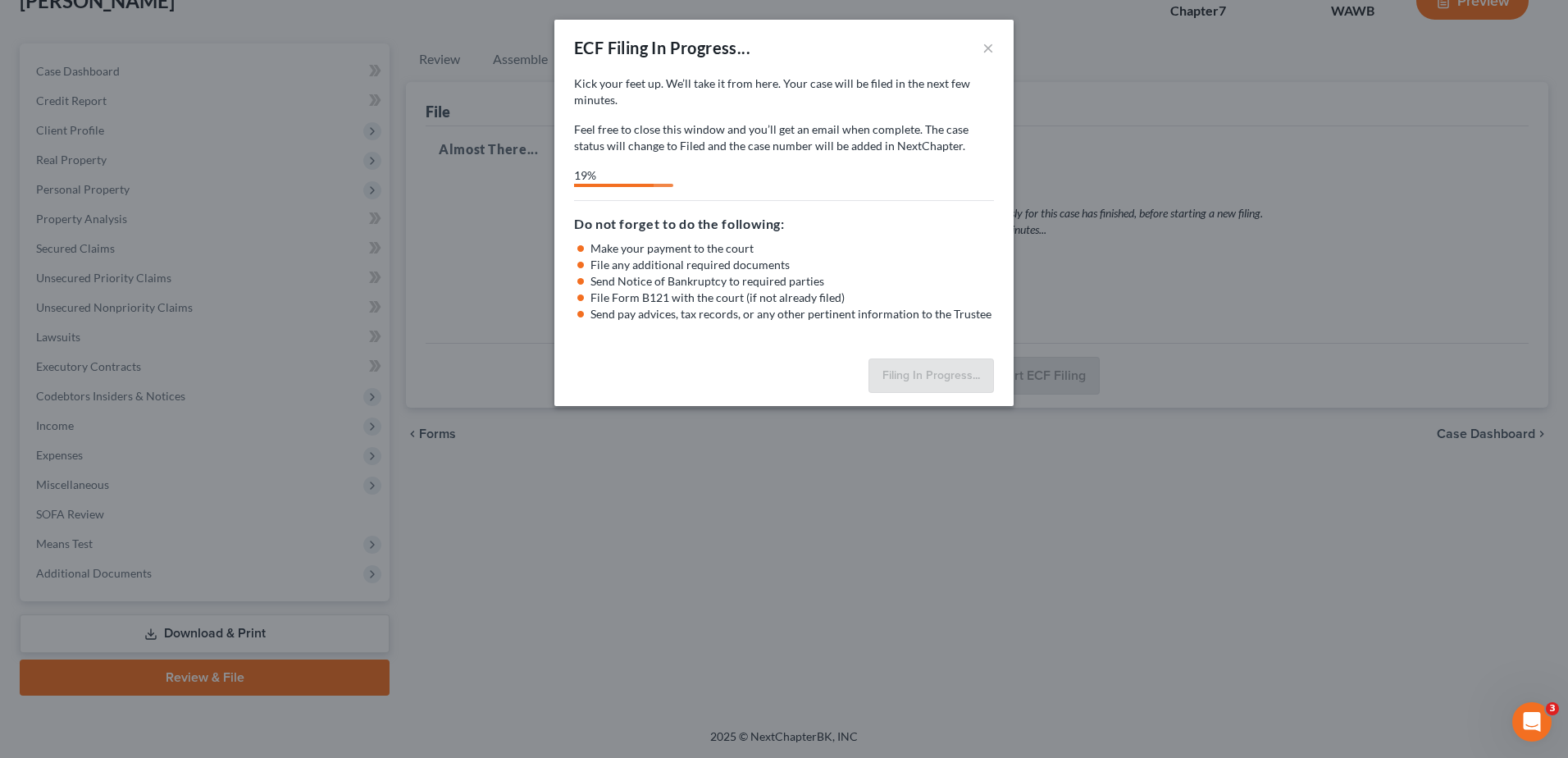
select select "0"
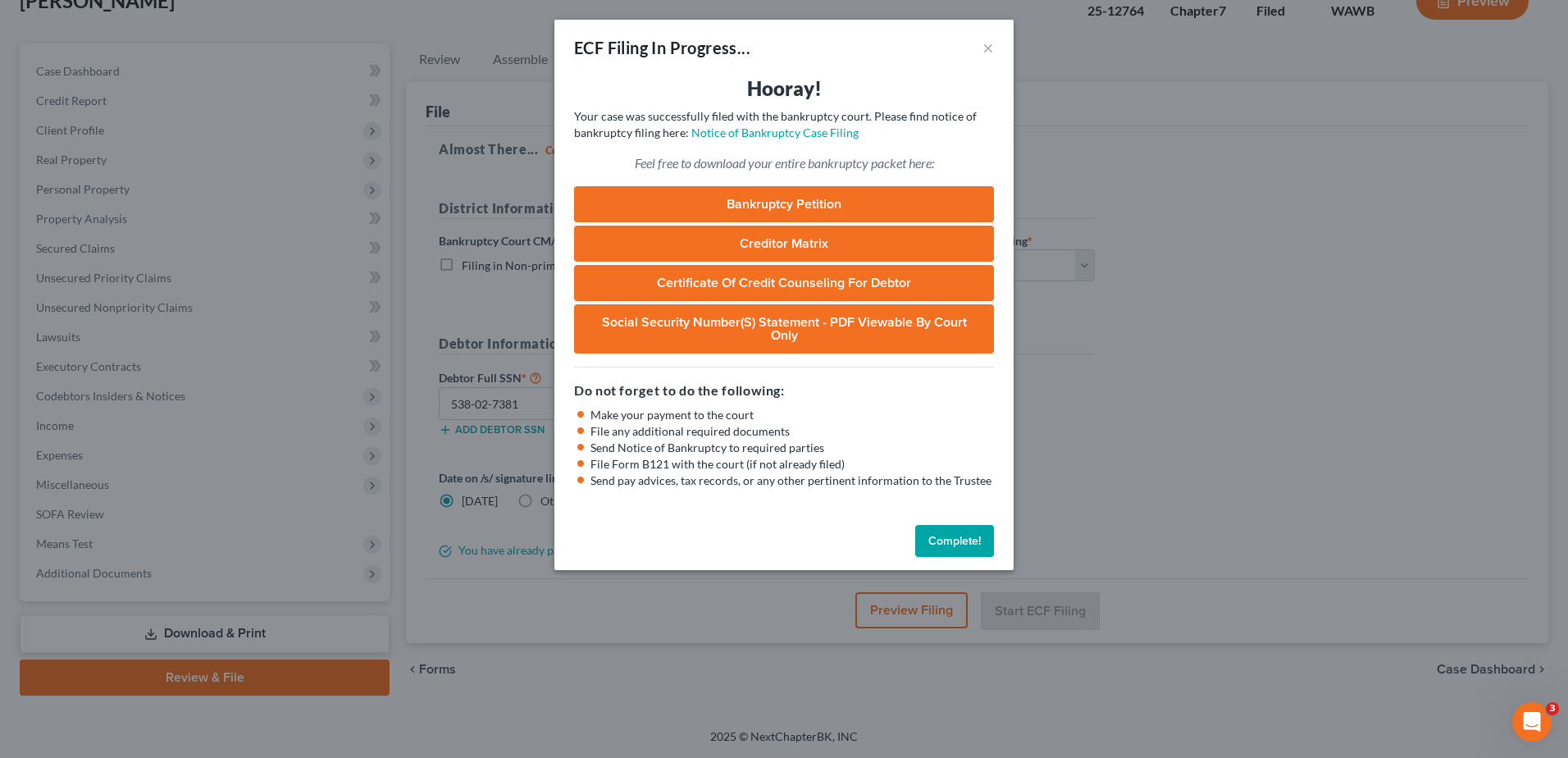
click at [956, 526] on button "Complete!" at bounding box center [954, 541] width 78 height 33
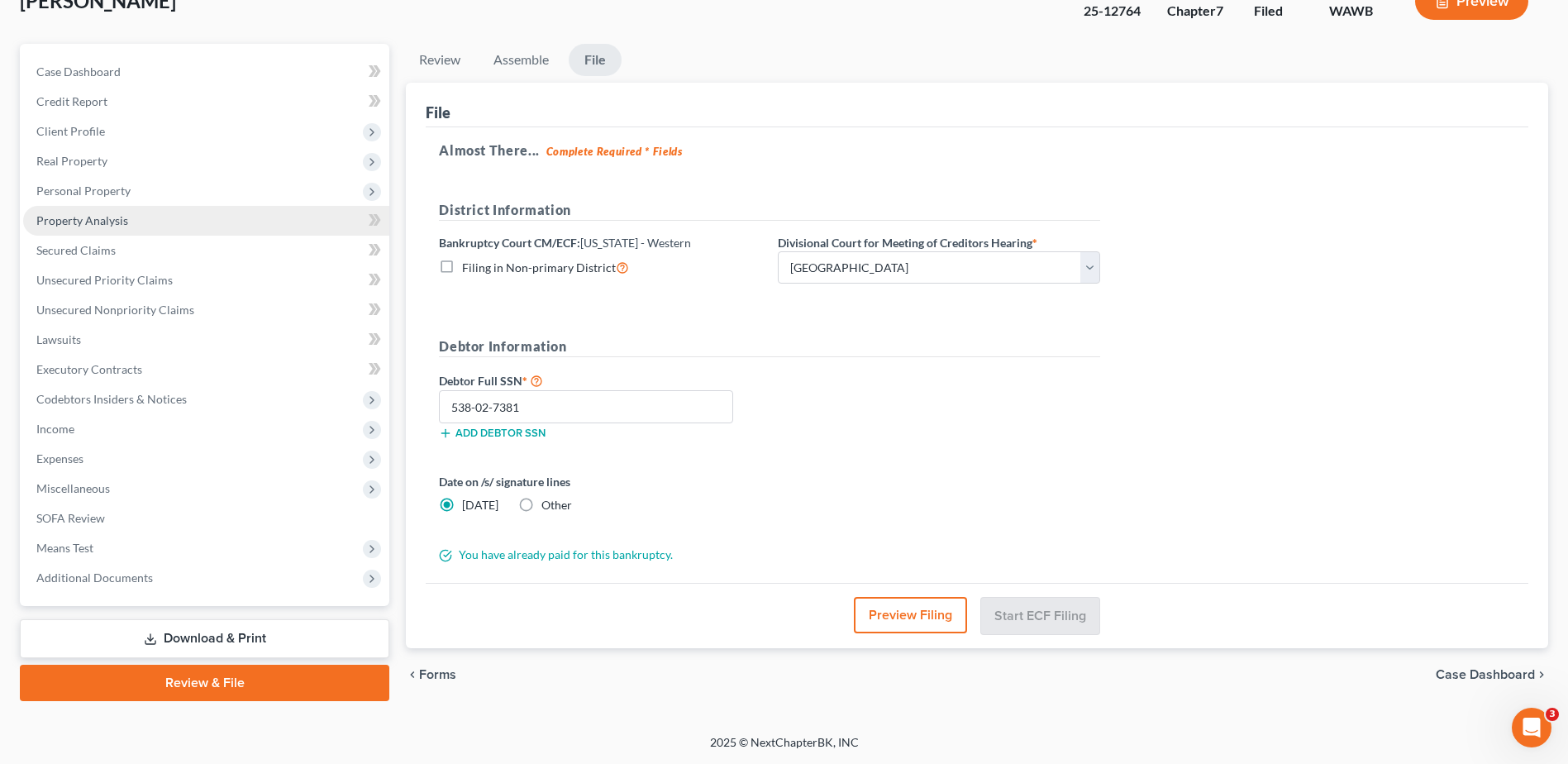
scroll to position [0, 0]
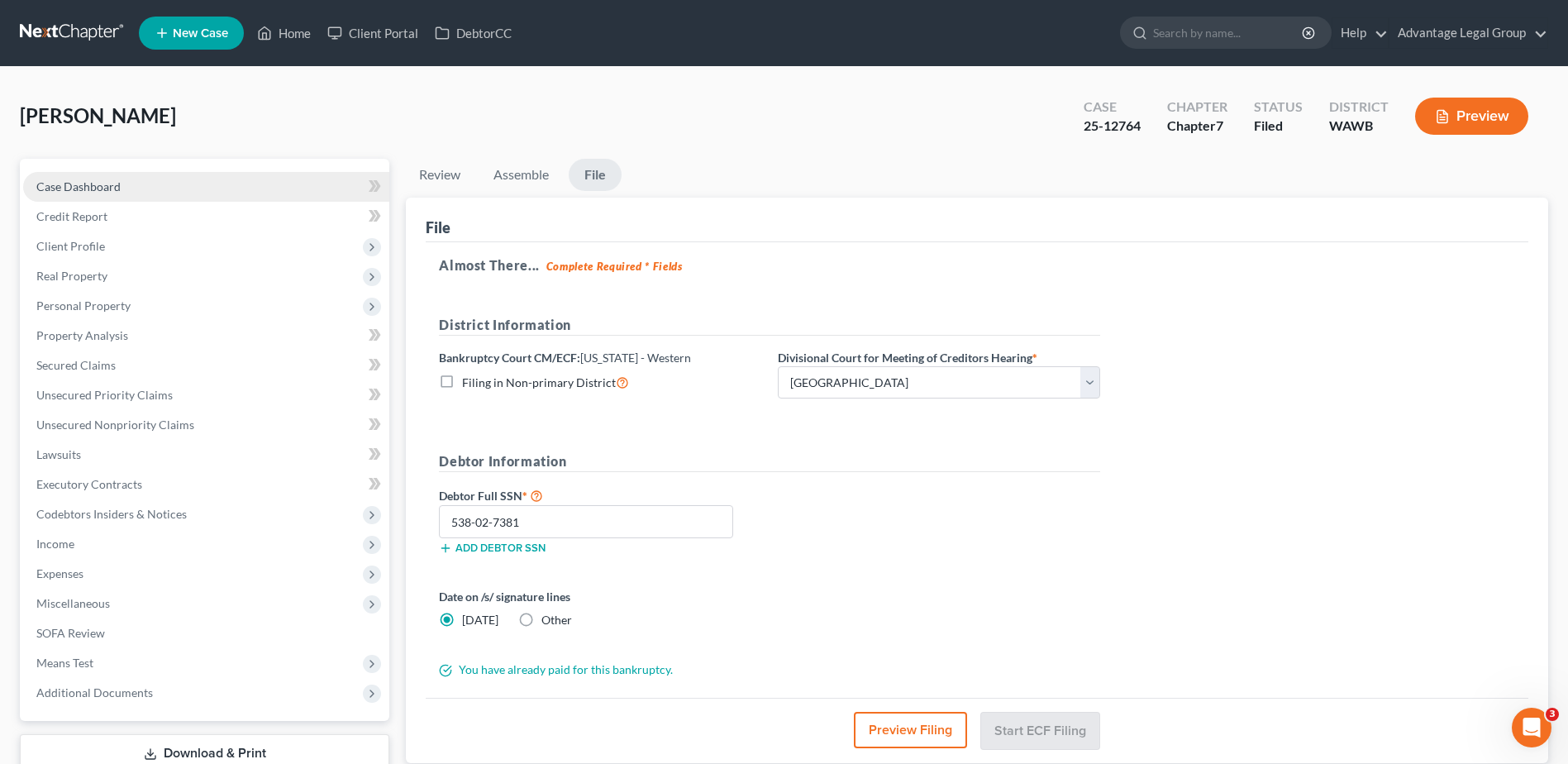
click at [88, 183] on span "Case Dashboard" at bounding box center [78, 186] width 84 height 14
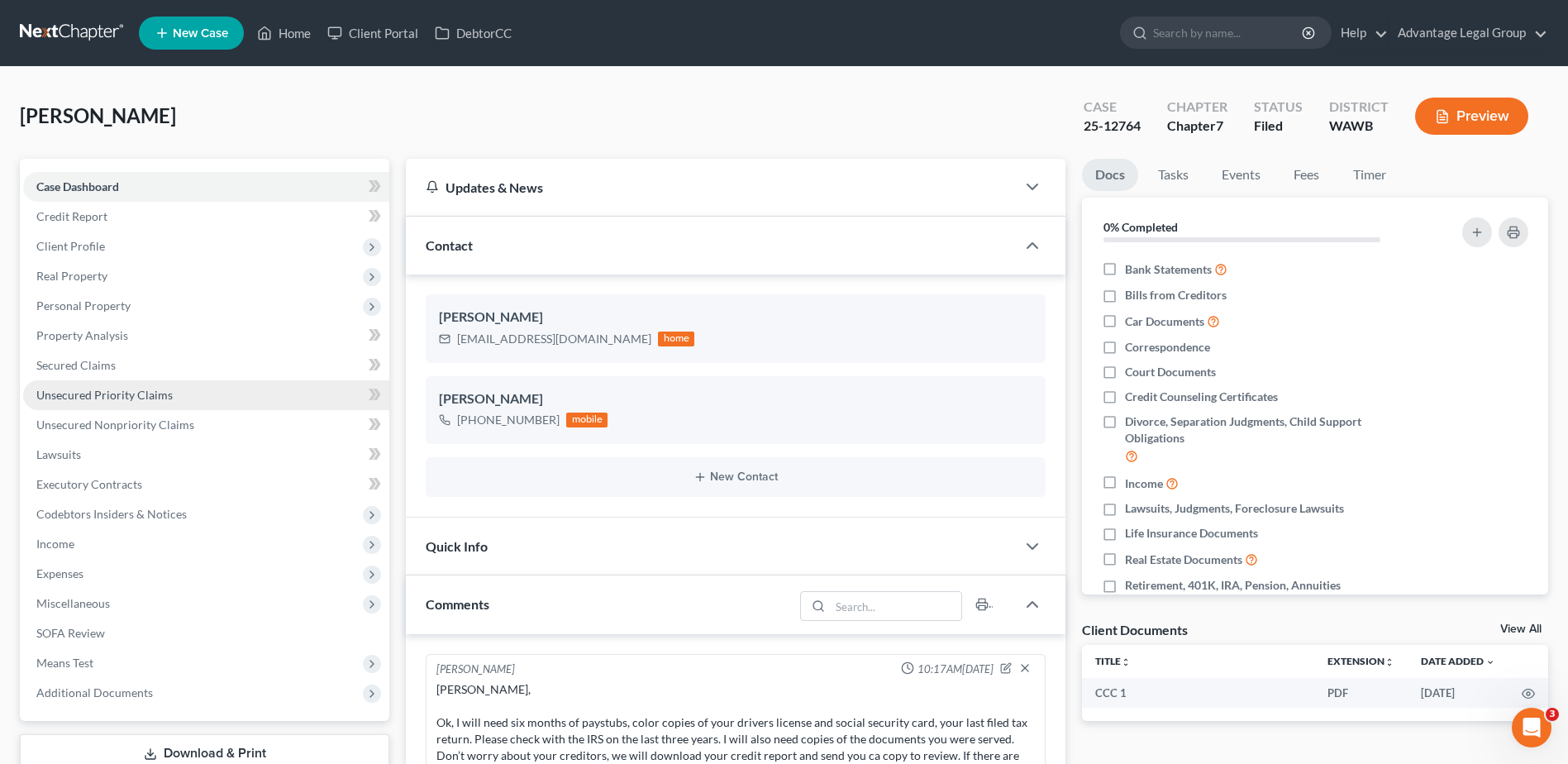
scroll to position [435, 0]
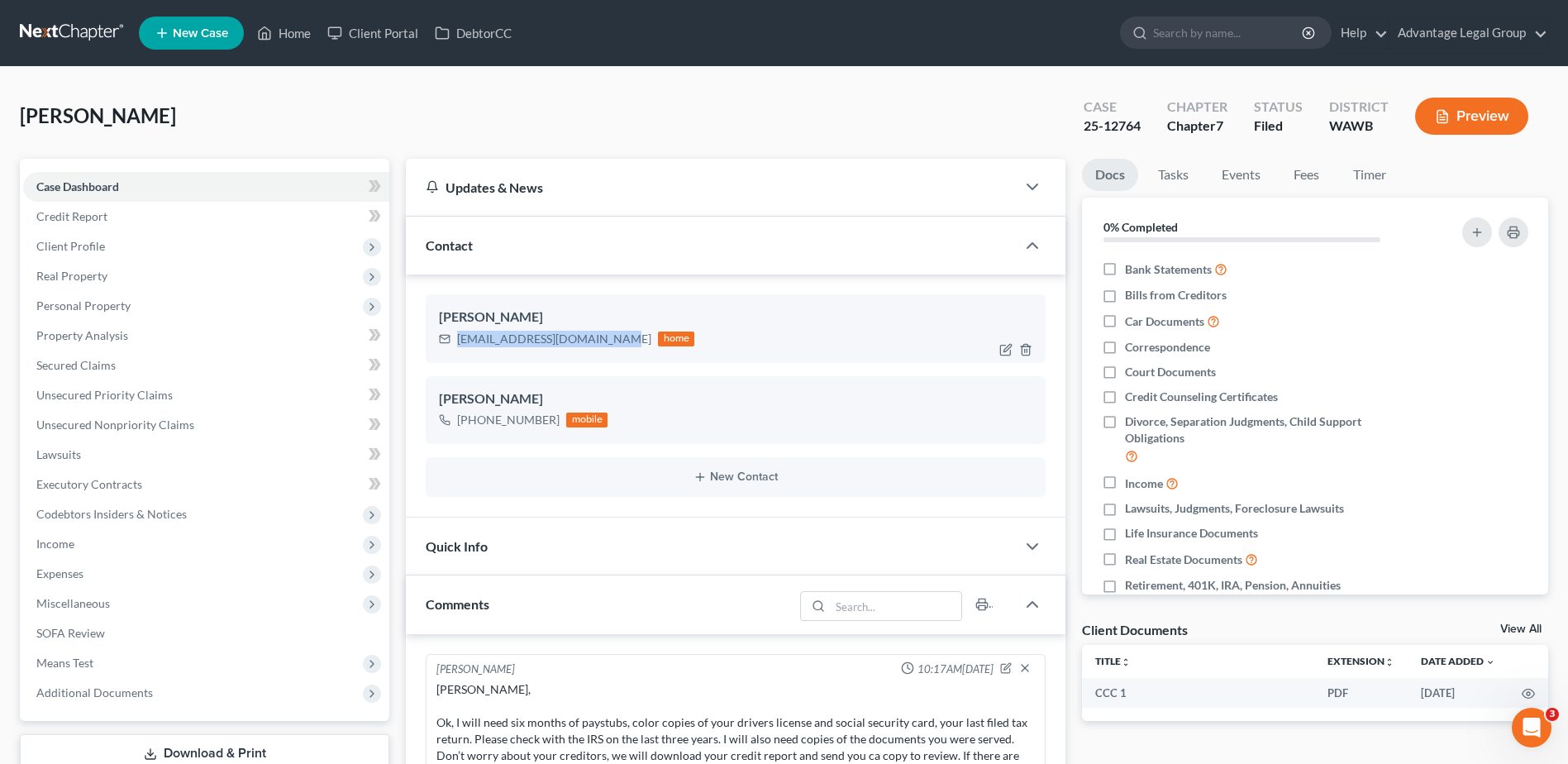
drag, startPoint x: 456, startPoint y: 339, endPoint x: 611, endPoint y: 349, distance: 155.3
click at [611, 349] on div "[EMAIL_ADDRESS][DOMAIN_NAME] home" at bounding box center [566, 338] width 255 height 21
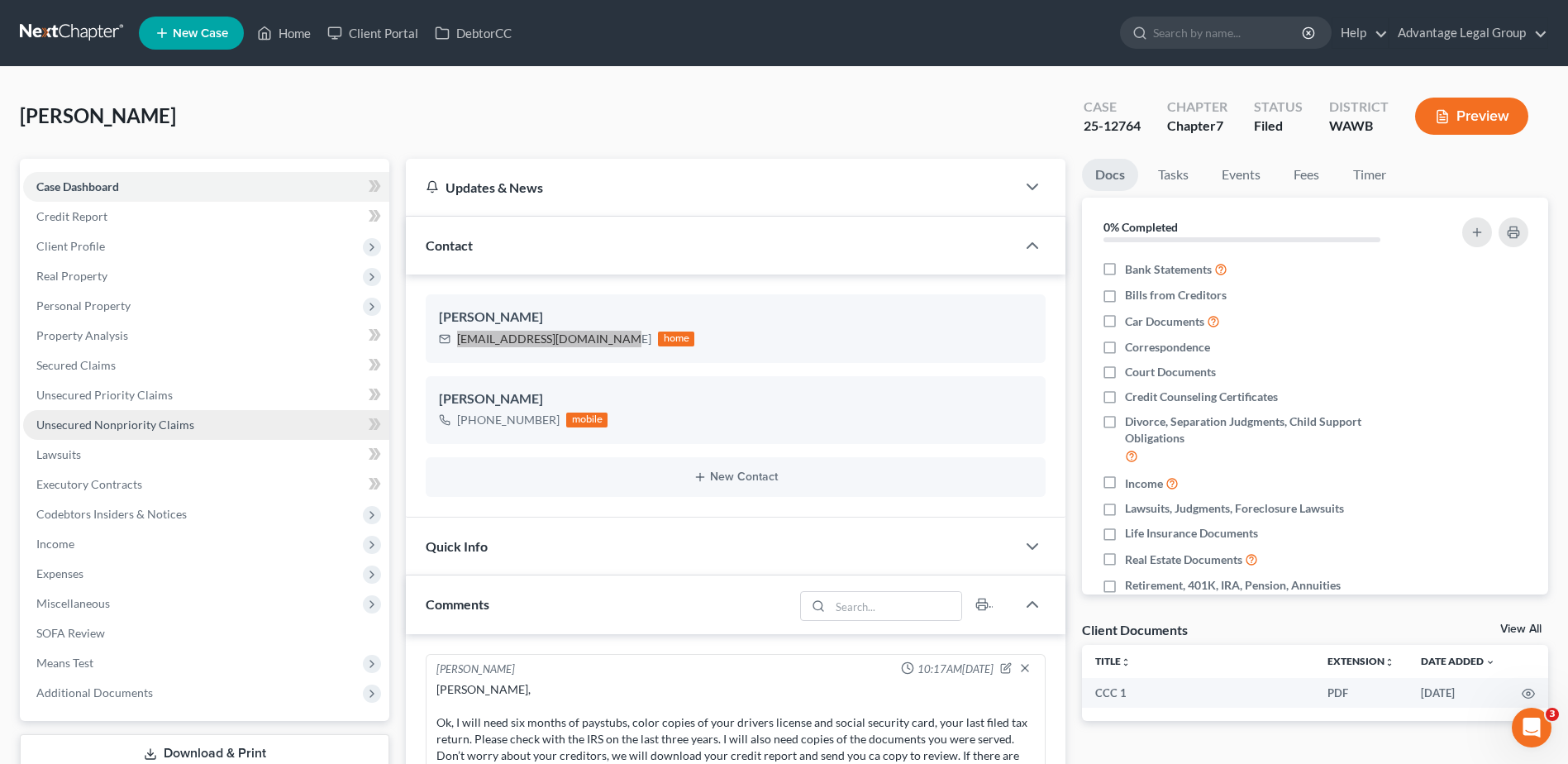
scroll to position [900, 0]
